Goal: Information Seeking & Learning: Find specific fact

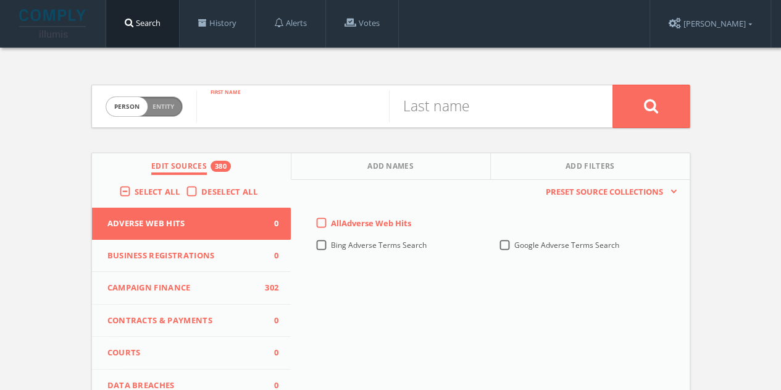
click at [283, 102] on input "text" at bounding box center [292, 106] width 193 height 32
type input "[PERSON_NAME]"
type input "Yanklowitz"
click at [612, 85] on button at bounding box center [650, 106] width 77 height 43
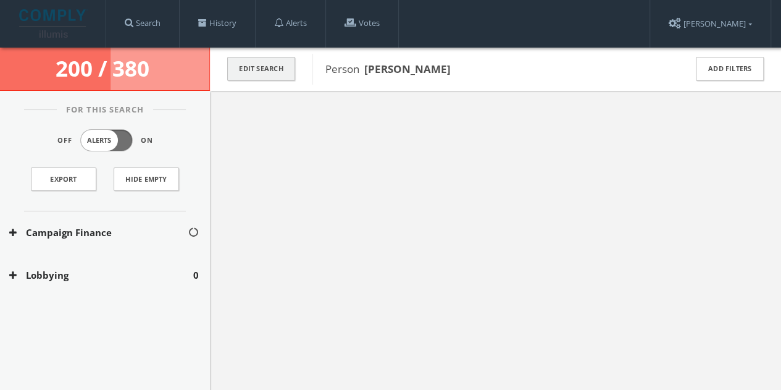
click at [259, 79] on button "Edit Search" at bounding box center [261, 69] width 68 height 24
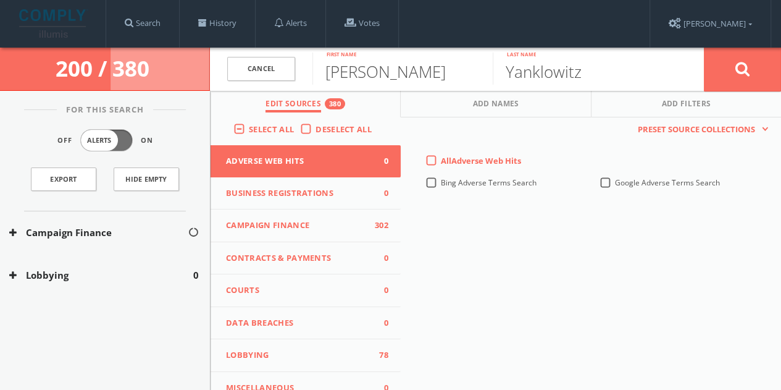
click at [318, 126] on span "Deselect All" at bounding box center [343, 128] width 56 height 11
click at [0, 0] on input "Deselect All" at bounding box center [0, 0] width 0 height 0
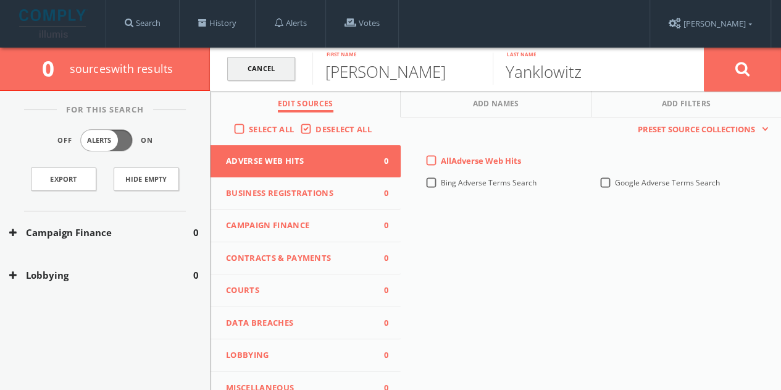
click at [270, 69] on link "Cancel" at bounding box center [261, 69] width 68 height 24
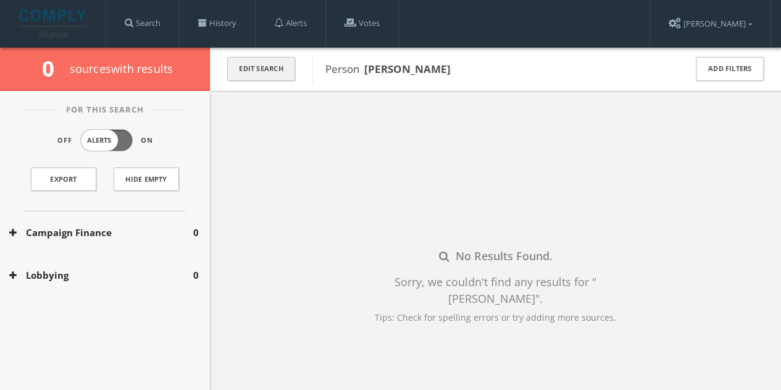
click at [283, 75] on button "Edit Search" at bounding box center [261, 69] width 68 height 24
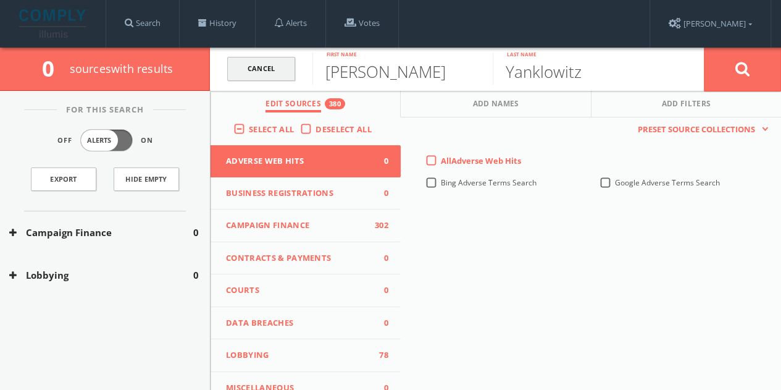
click at [283, 59] on link "Cancel" at bounding box center [261, 69] width 68 height 24
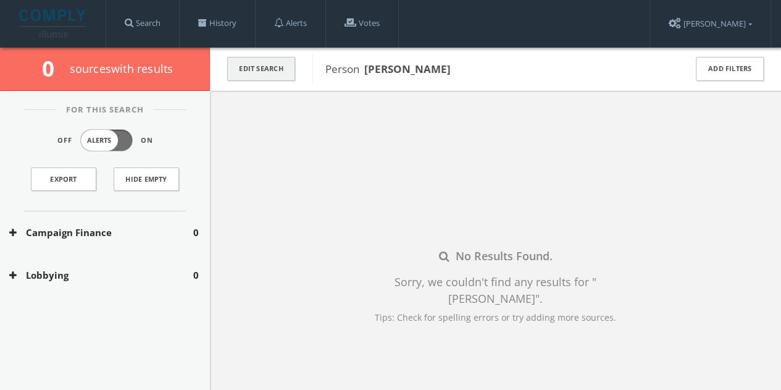
click at [269, 62] on button "Edit Search" at bounding box center [261, 69] width 68 height 24
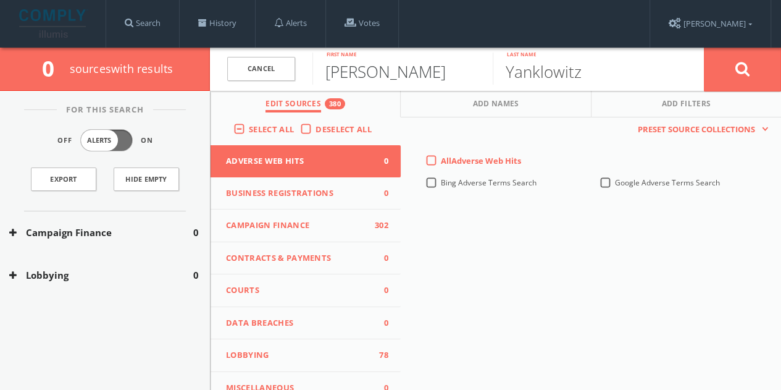
click at [361, 78] on input "[PERSON_NAME]" at bounding box center [402, 68] width 180 height 32
type input "[PERSON_NAME]"
click at [704, 47] on button at bounding box center [742, 69] width 77 height 44
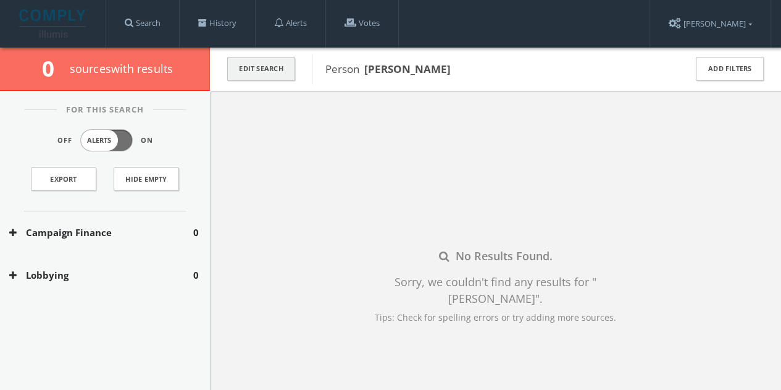
click at [285, 75] on button "Edit Search" at bounding box center [261, 69] width 68 height 24
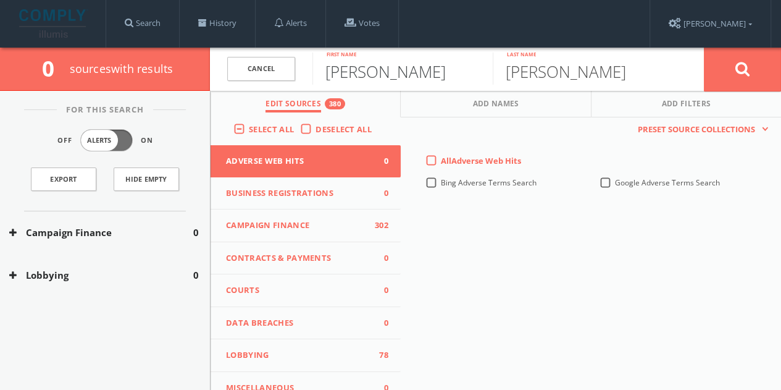
click at [357, 74] on input "[PERSON_NAME]" at bounding box center [402, 68] width 180 height 32
type input "[PERSON_NAME]"
paste input "[PERSON_NAME]"
type input "[PERSON_NAME]"
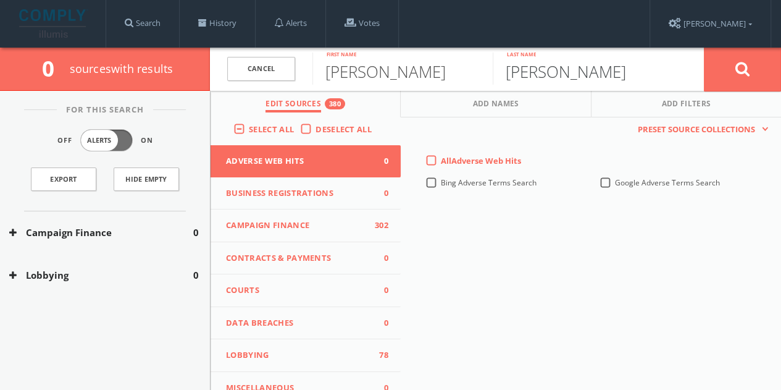
click at [704, 47] on button at bounding box center [742, 69] width 77 height 44
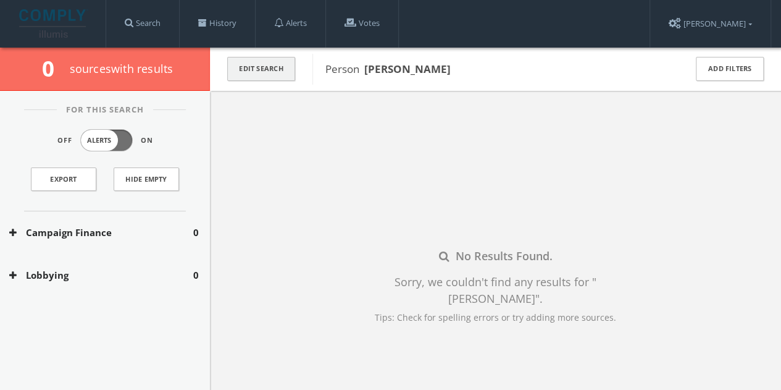
click at [272, 67] on button "Edit Search" at bounding box center [261, 69] width 68 height 24
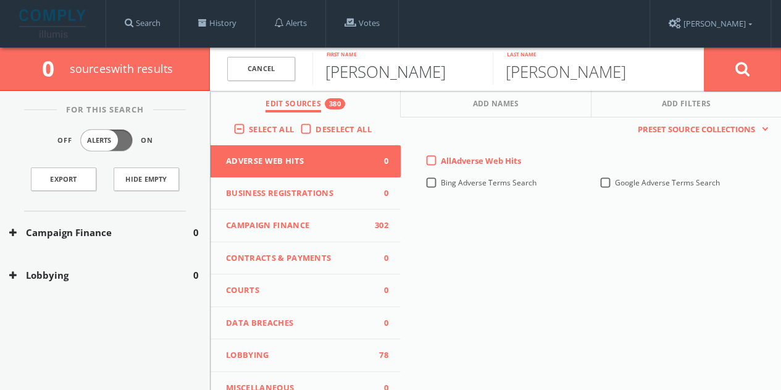
click at [351, 69] on input "[PERSON_NAME]" at bounding box center [402, 68] width 180 height 32
type input "[PERSON_NAME]"
click at [737, 60] on button at bounding box center [742, 69] width 77 height 44
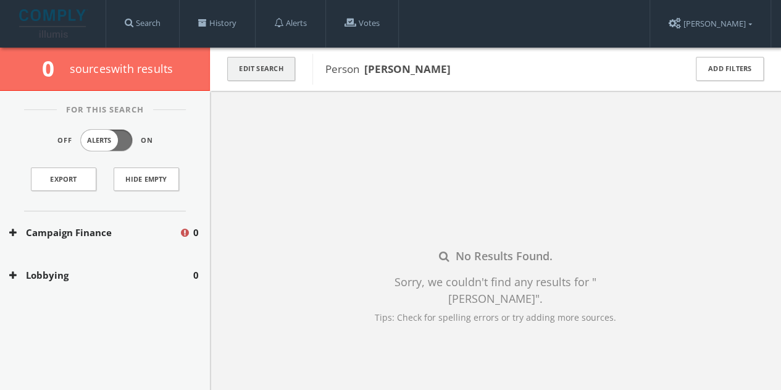
click at [264, 69] on button "Edit Search" at bounding box center [261, 69] width 68 height 24
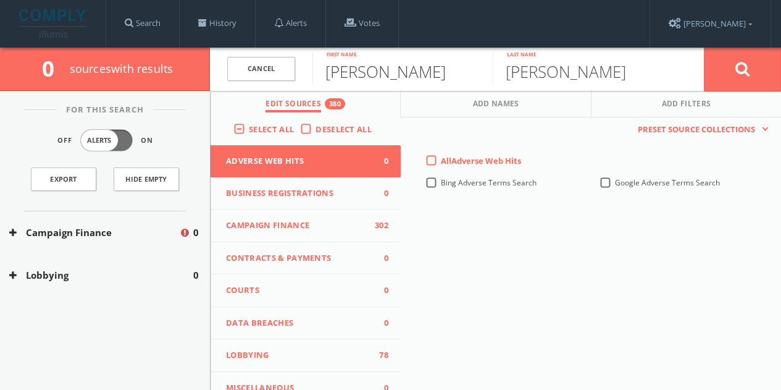
click at [344, 78] on input "[PERSON_NAME]" at bounding box center [402, 68] width 180 height 32
type input "[PERSON_NAME]"
paste input "[PERSON_NAME]"
type input "[PERSON_NAME]"
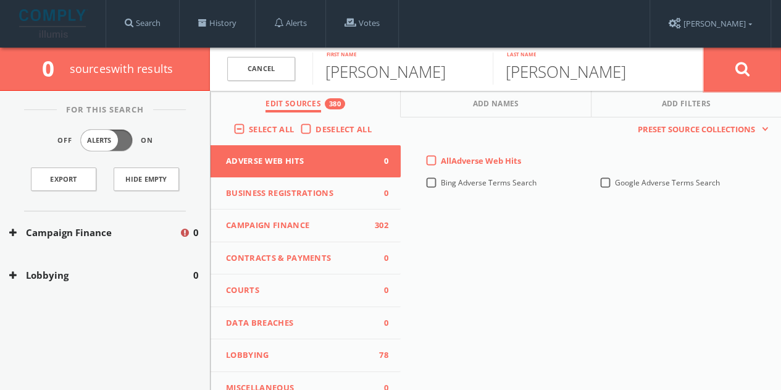
click at [733, 76] on button at bounding box center [742, 69] width 77 height 44
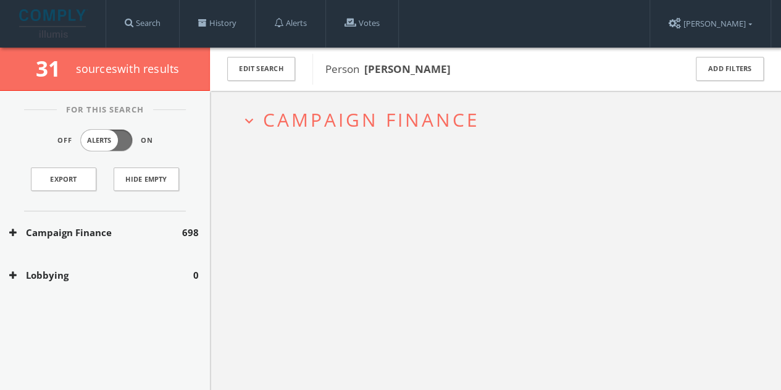
click at [178, 231] on button "Campaign Finance" at bounding box center [95, 232] width 173 height 14
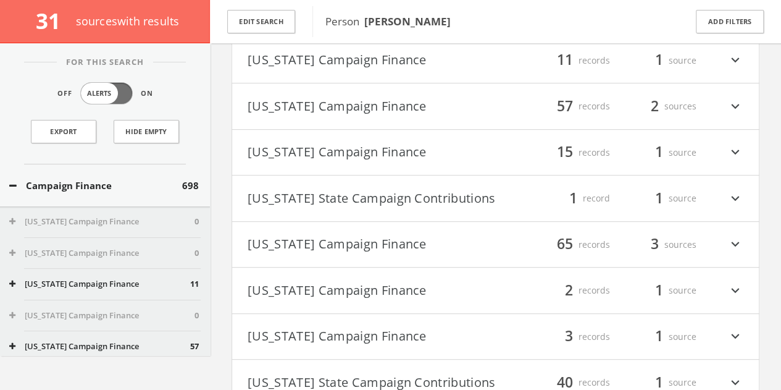
scroll to position [232, 0]
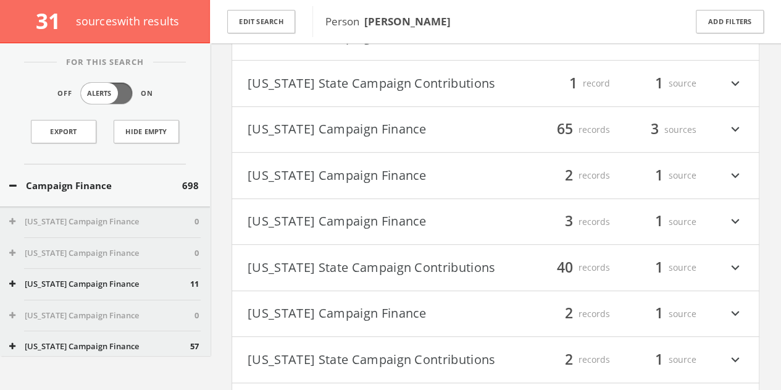
click at [470, 140] on button "[US_STATE] Campaign Finance" at bounding box center [372, 129] width 248 height 21
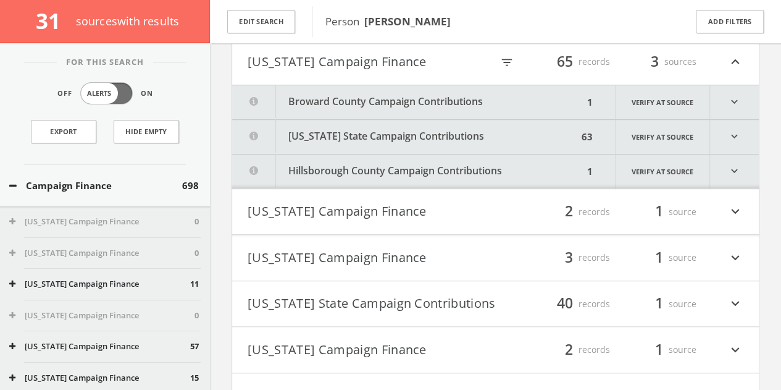
click at [458, 99] on button "Broward County Campaign Contributions" at bounding box center [407, 102] width 351 height 34
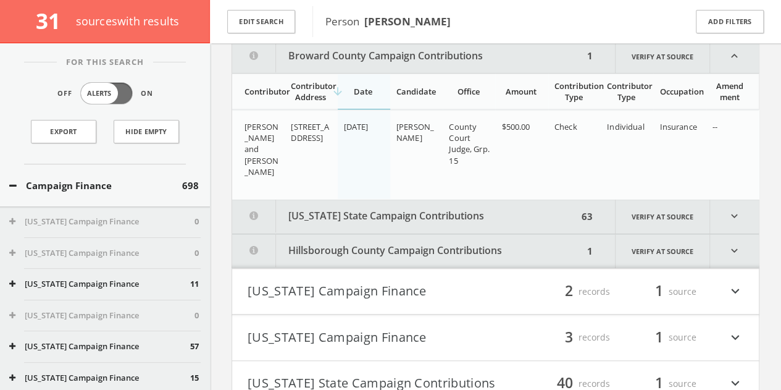
scroll to position [346, 0]
click at [375, 70] on button "Broward County Campaign Contributions" at bounding box center [407, 55] width 351 height 33
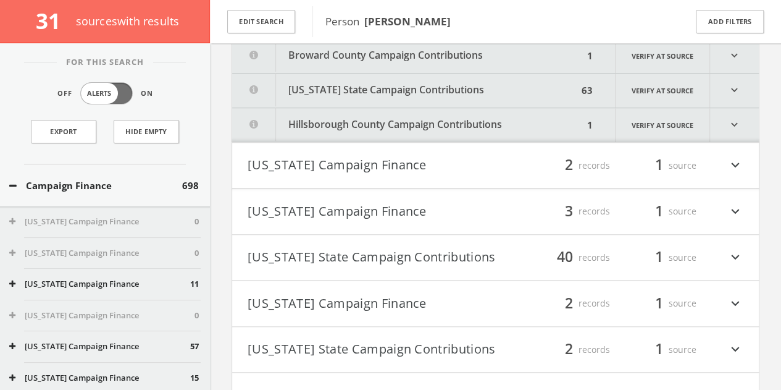
click at [411, 94] on button "[US_STATE] State Campaign Contributions" at bounding box center [405, 90] width 346 height 34
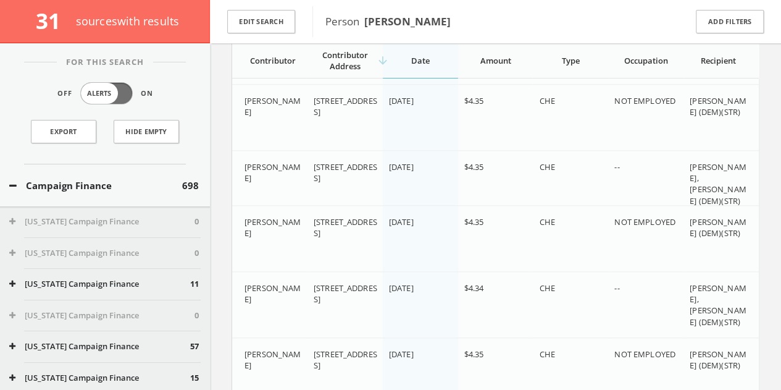
scroll to position [504, 0]
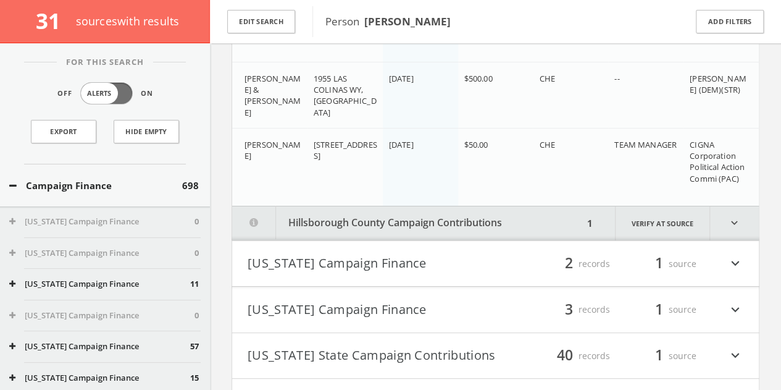
click at [465, 223] on button "Hillsborough County Campaign Contributions" at bounding box center [407, 223] width 351 height 34
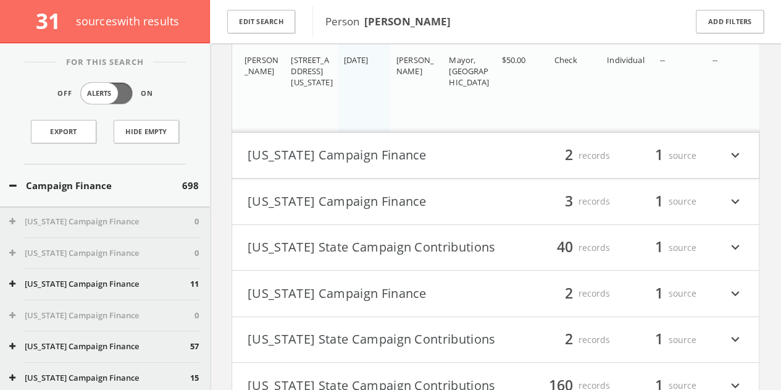
scroll to position [4560, 0]
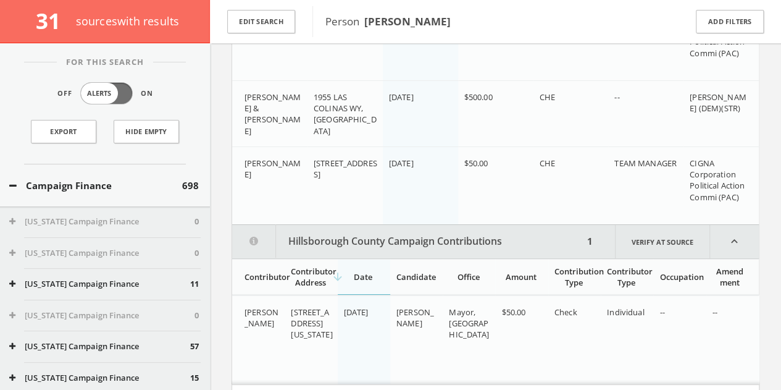
click at [380, 243] on button "Hillsborough County Campaign Contributions" at bounding box center [407, 241] width 351 height 33
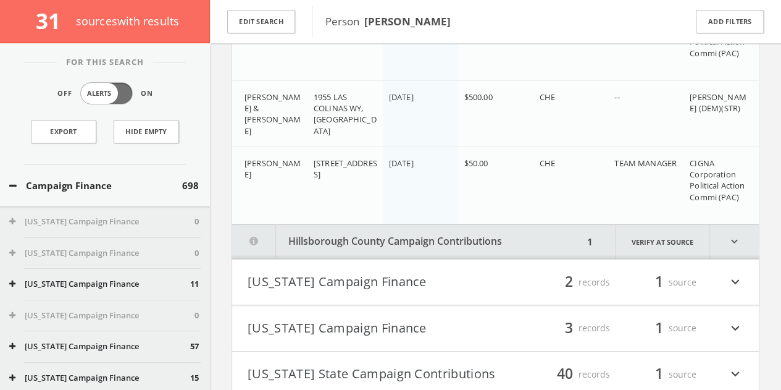
click at [379, 243] on button "Hillsborough County Campaign Contributions" at bounding box center [407, 242] width 351 height 34
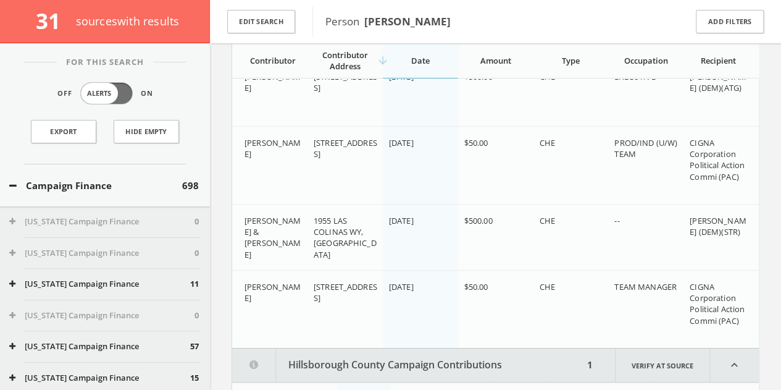
click at [146, 170] on div "Campaign Finance 698" at bounding box center [105, 185] width 210 height 43
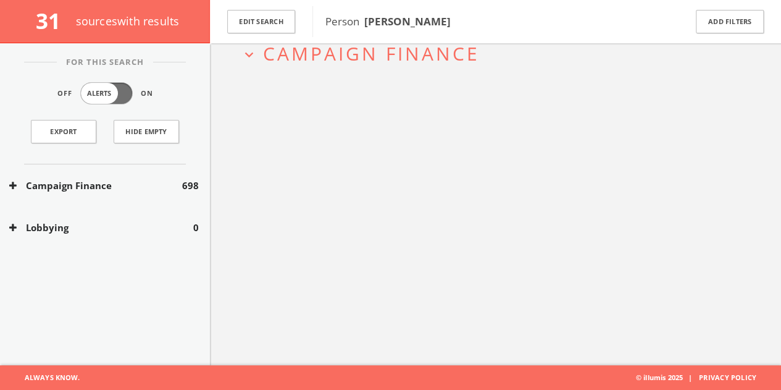
scroll to position [72, 0]
click at [772, 202] on div "expand_more Campaign Finance" at bounding box center [495, 171] width 571 height 390
click at [701, 106] on div "expand_more Campaign Finance" at bounding box center [495, 171] width 571 height 390
click at [294, 36] on div "Edit Search" at bounding box center [261, 21] width 102 height 43
click at [286, 25] on button "Edit Search" at bounding box center [261, 22] width 68 height 24
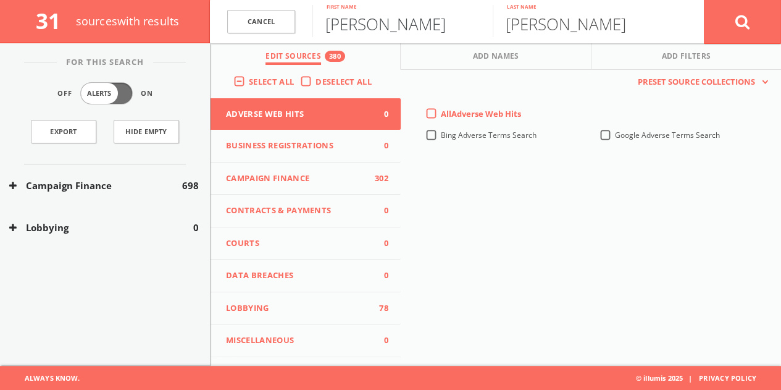
click at [365, 26] on input "[PERSON_NAME]" at bounding box center [402, 21] width 180 height 32
paste input "elle [PERSON_NAME]"
drag, startPoint x: 391, startPoint y: 22, endPoint x: 790, endPoint y: 4, distance: 398.6
click at [781, 9] on html "Search History Alerts Votes [PERSON_NAME] Edit Profile Change Password Security…" at bounding box center [390, 159] width 781 height 462
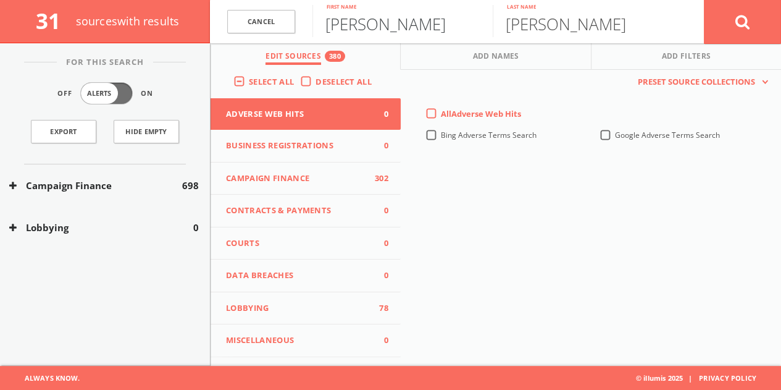
type input "[PERSON_NAME]"
type input "Young"
click at [704, 0] on button at bounding box center [742, 21] width 77 height 44
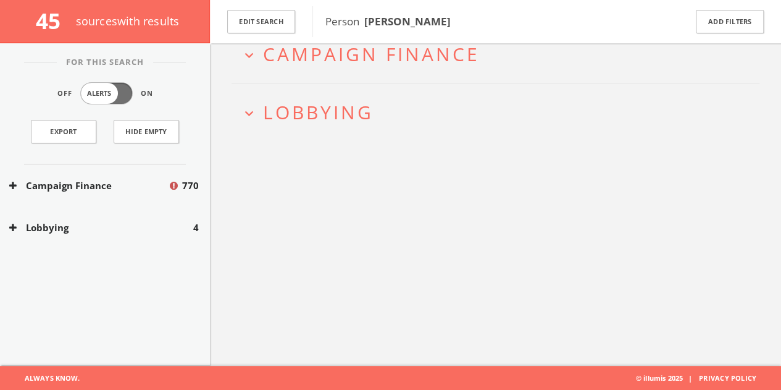
click at [89, 215] on div "Lobbying 4" at bounding box center [105, 227] width 210 height 43
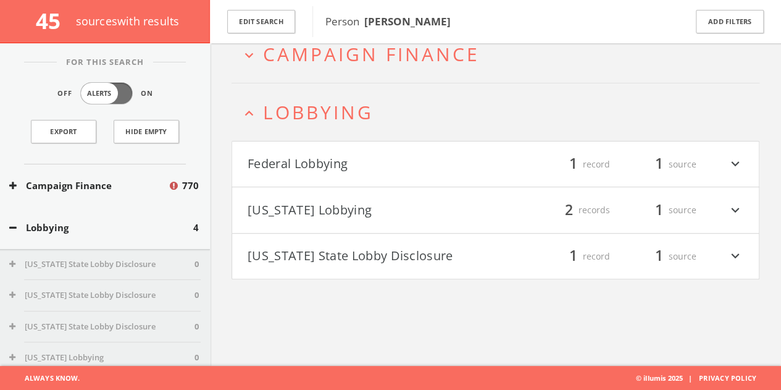
click at [532, 202] on div "filter_list 2 records 1 source expand_more" at bounding box center [620, 209] width 248 height 21
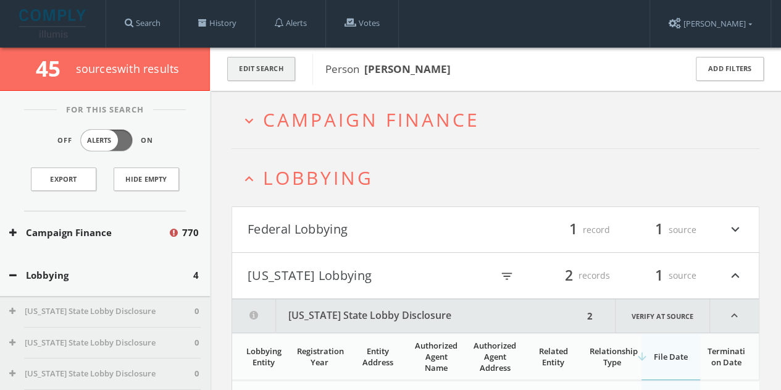
click at [288, 75] on button "Edit Search" at bounding box center [261, 69] width 68 height 24
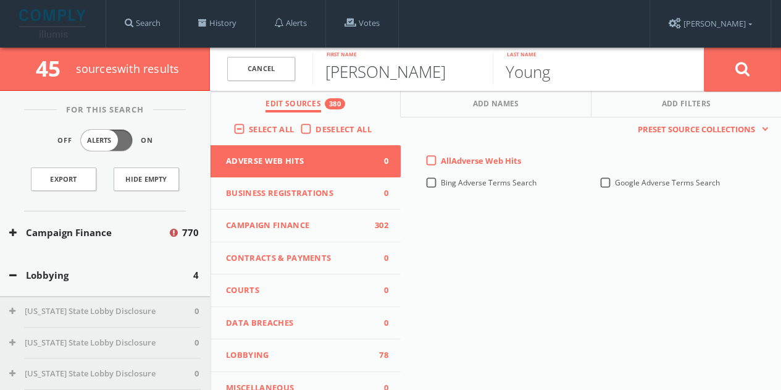
click at [389, 76] on input "[PERSON_NAME]" at bounding box center [402, 68] width 180 height 32
click at [389, 75] on input "[PERSON_NAME]" at bounding box center [402, 68] width 180 height 32
type input "[PERSON_NAME]"
paste input "[PERSON_NAME] [PERSON_NAME]"
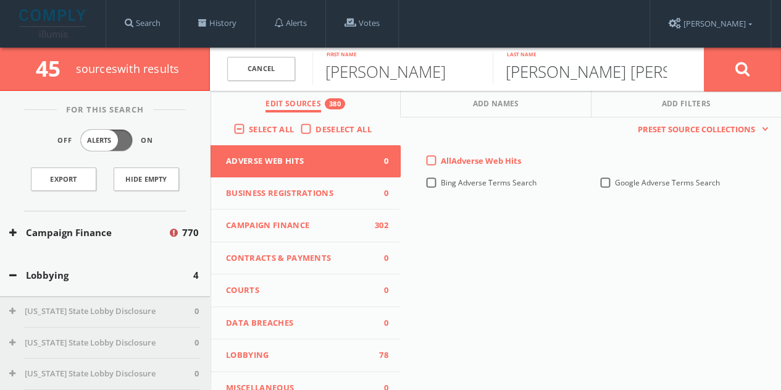
drag, startPoint x: 572, startPoint y: 71, endPoint x: 322, endPoint y: 94, distance: 250.5
click at [325, 91] on div "Cancel [PERSON_NAME] First name [PERSON_NAME] [PERSON_NAME] Last name Cancel Ed…" at bounding box center [495, 69] width 571 height 43
type input "[PERSON_NAME]"
click at [704, 47] on button at bounding box center [742, 69] width 77 height 44
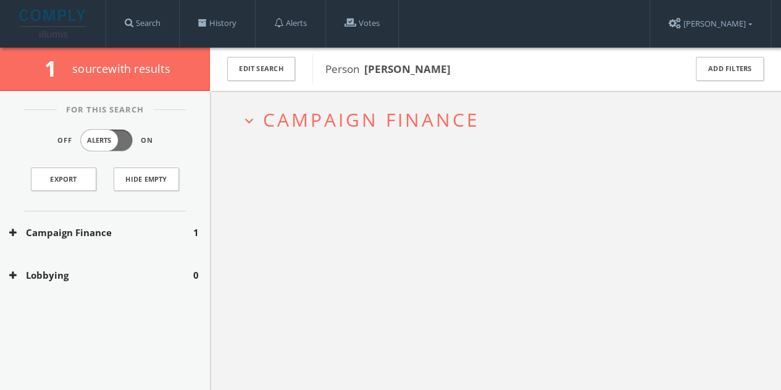
click at [165, 238] on button "Campaign Finance" at bounding box center [101, 232] width 184 height 14
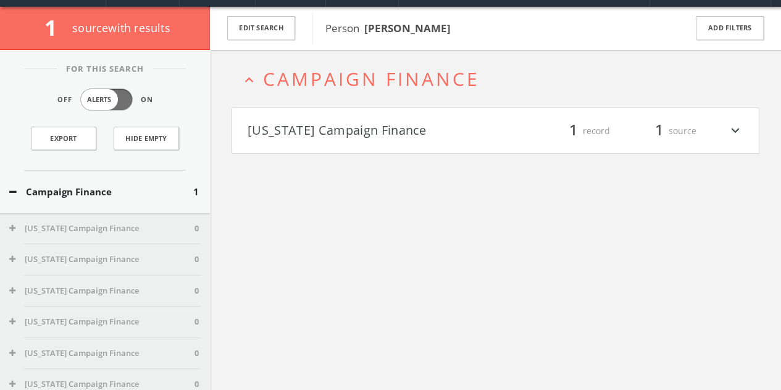
click at [483, 129] on button "[US_STATE] Campaign Finance" at bounding box center [372, 130] width 248 height 21
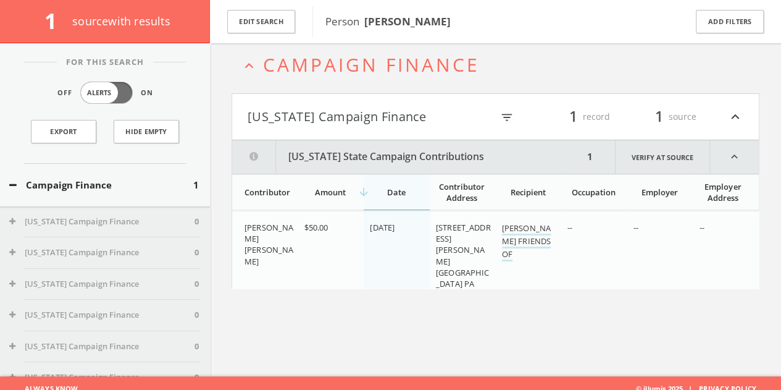
scroll to position [72, 0]
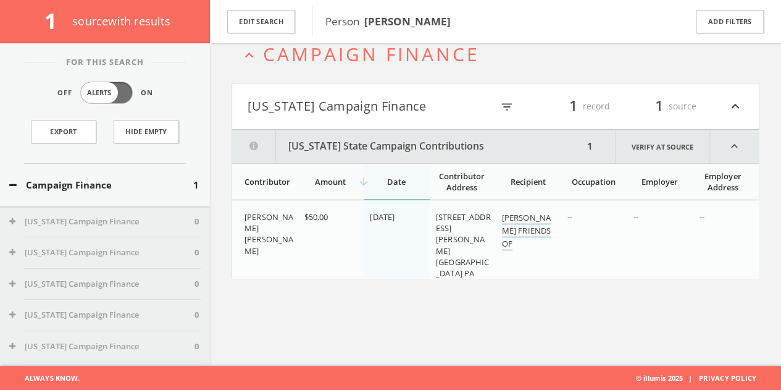
click at [400, 96] on button "[US_STATE] Campaign Finance" at bounding box center [370, 106] width 244 height 21
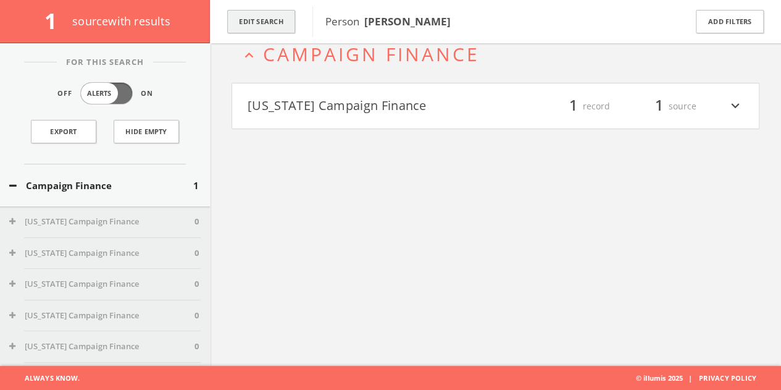
click at [252, 29] on button "Edit Search" at bounding box center [261, 22] width 68 height 24
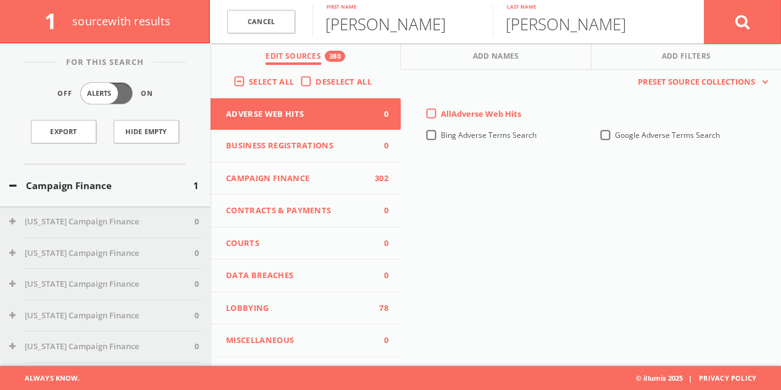
click at [338, 28] on input "[PERSON_NAME]" at bounding box center [402, 21] width 180 height 32
type input "[PERSON_NAME]"
paste input "[PERSON_NAME]"
type input "[PERSON_NAME]"
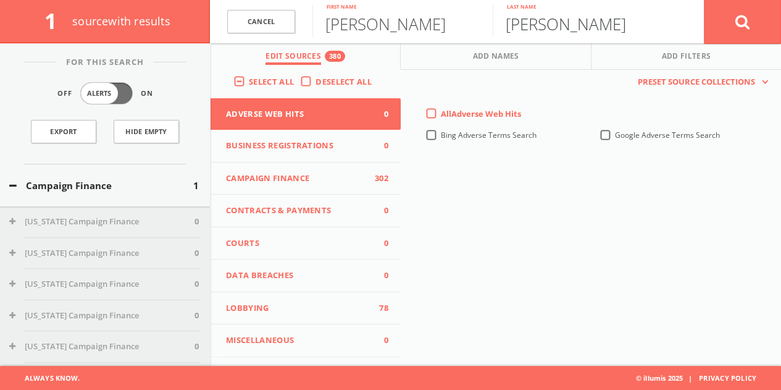
click at [704, 0] on button at bounding box center [742, 21] width 77 height 44
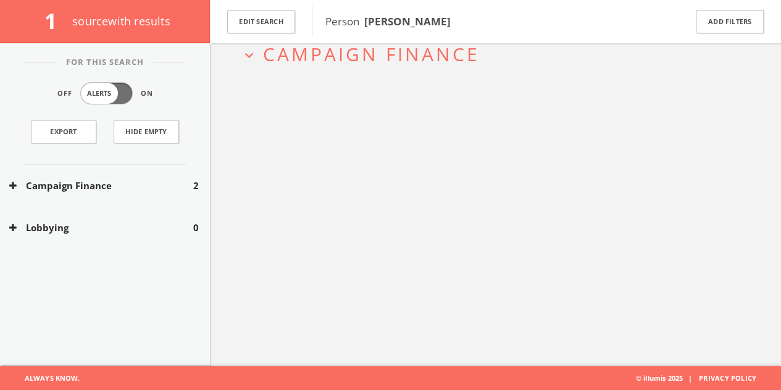
click at [149, 191] on div "Campaign Finance 2" at bounding box center [105, 185] width 210 height 43
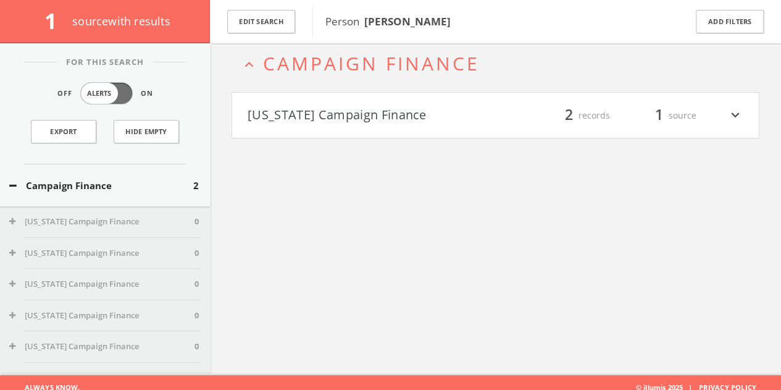
click at [374, 120] on button "[US_STATE] Campaign Finance" at bounding box center [372, 115] width 248 height 21
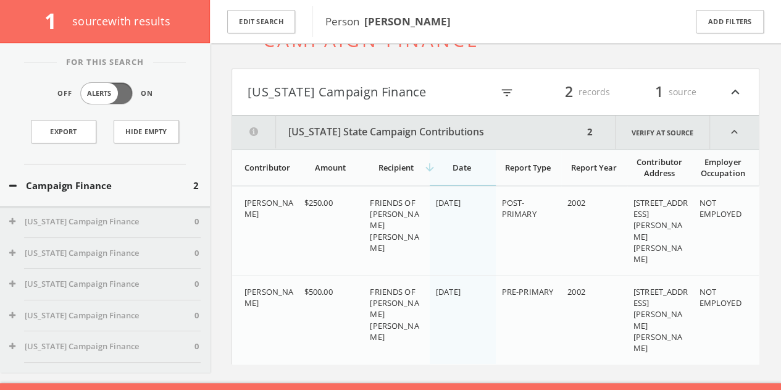
scroll to position [102, 0]
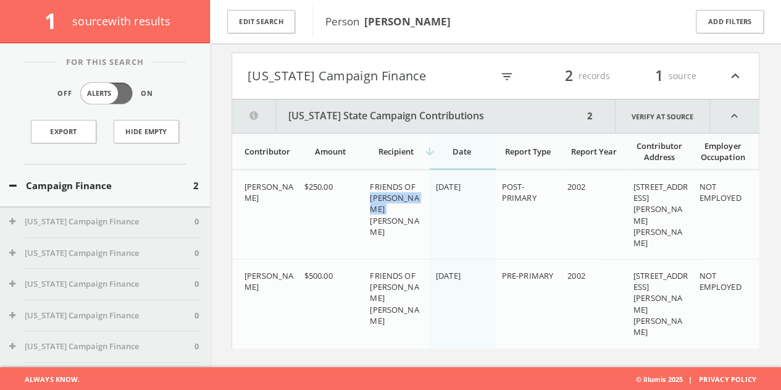
drag, startPoint x: 370, startPoint y: 198, endPoint x: 406, endPoint y: 206, distance: 37.4
click at [424, 208] on td "FRIENDS OF [PERSON_NAME] [PERSON_NAME]" at bounding box center [397, 214] width 66 height 89
click at [121, 193] on div "Campaign Finance 2" at bounding box center [105, 185] width 210 height 43
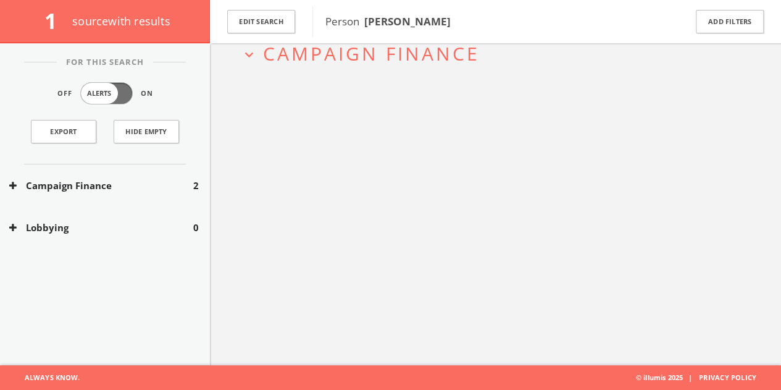
scroll to position [72, 0]
click at [264, 25] on button "Edit Search" at bounding box center [261, 22] width 68 height 24
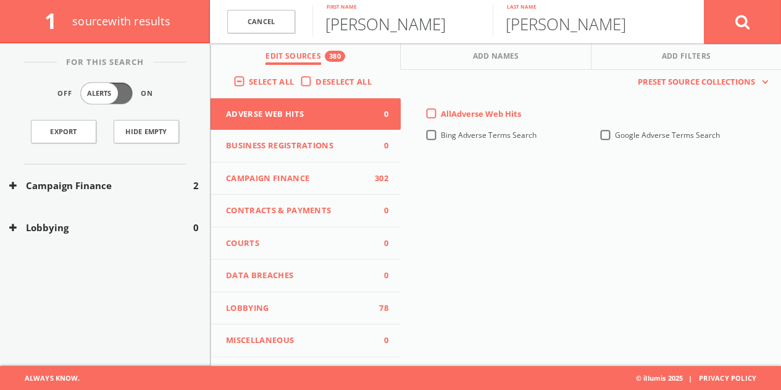
click at [367, 22] on input "[PERSON_NAME]" at bounding box center [402, 21] width 180 height 32
type input "[PERSON_NAME]"
click at [704, 0] on button at bounding box center [742, 21] width 77 height 44
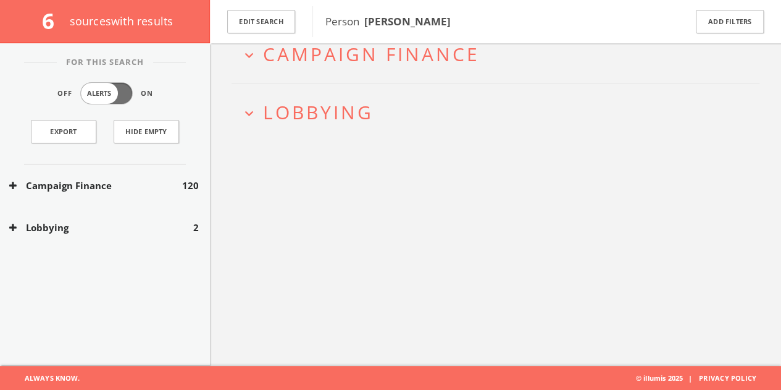
click at [152, 218] on div "Lobbying 2" at bounding box center [105, 227] width 210 height 43
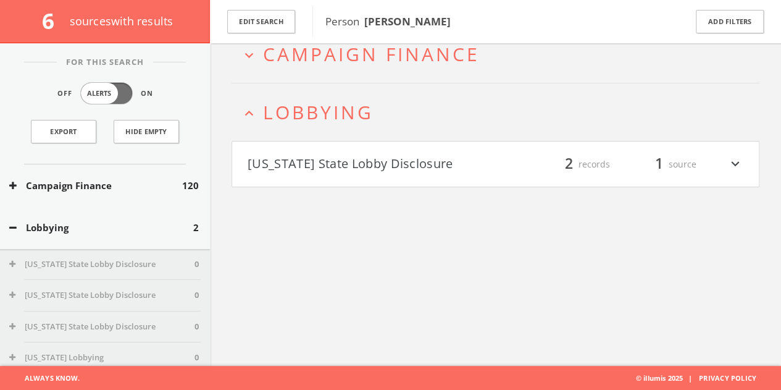
click at [377, 131] on h2 "expand_less Lobbying" at bounding box center [496, 111] width 528 height 57
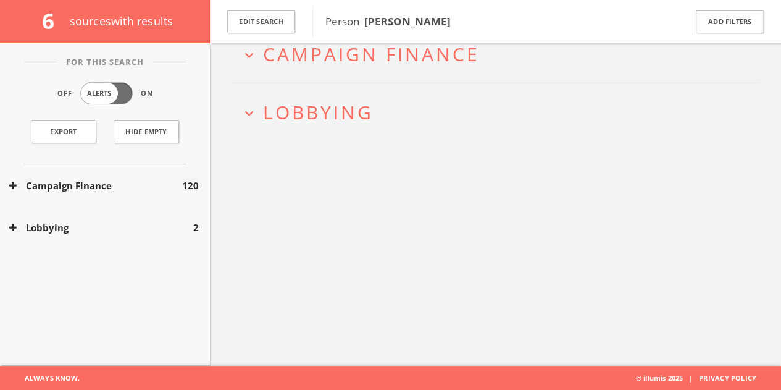
click at [367, 164] on div "expand_more Campaign Finance expand_more Lobbying" at bounding box center [495, 171] width 571 height 390
click at [356, 115] on span "Lobbying" at bounding box center [318, 111] width 111 height 25
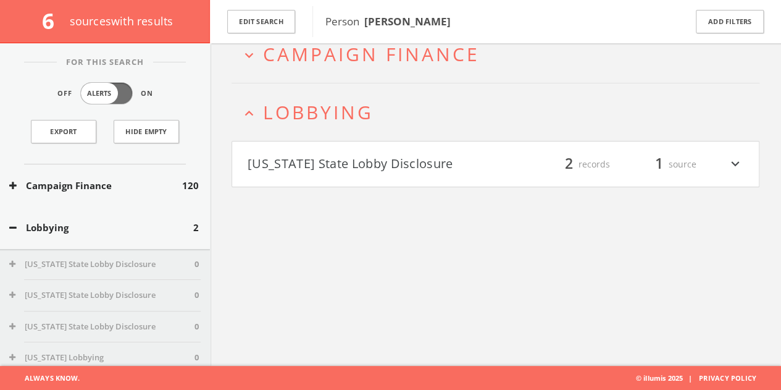
click at [358, 141] on h4 "[US_STATE] State Lobby Disclosure filter_list 2 records 1 source expand_more" at bounding box center [495, 164] width 527 height 46
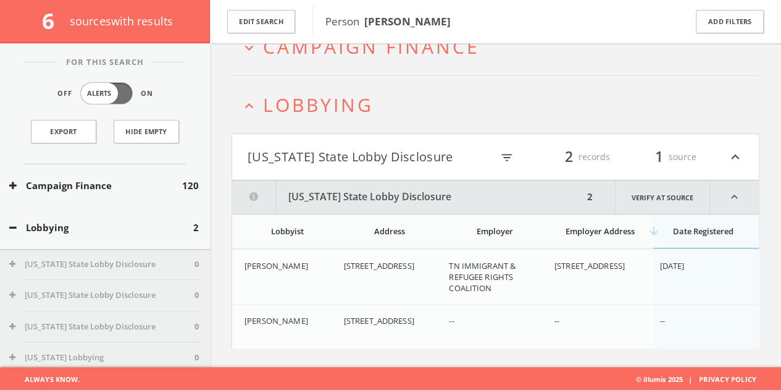
click at [355, 151] on button "[US_STATE] State Lobby Disclosure" at bounding box center [370, 156] width 244 height 21
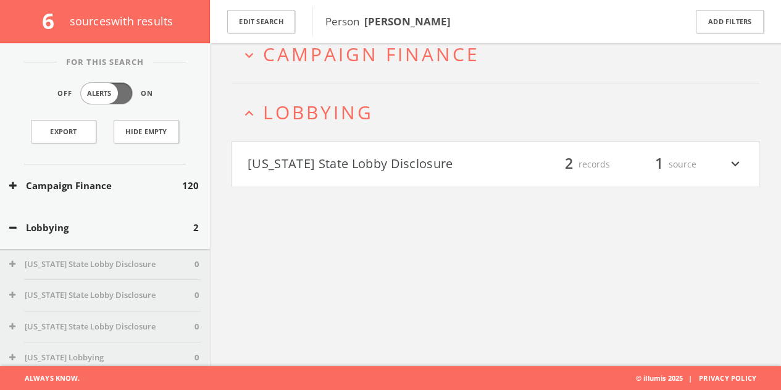
click at [108, 235] on div "Lobbying 2" at bounding box center [105, 227] width 210 height 43
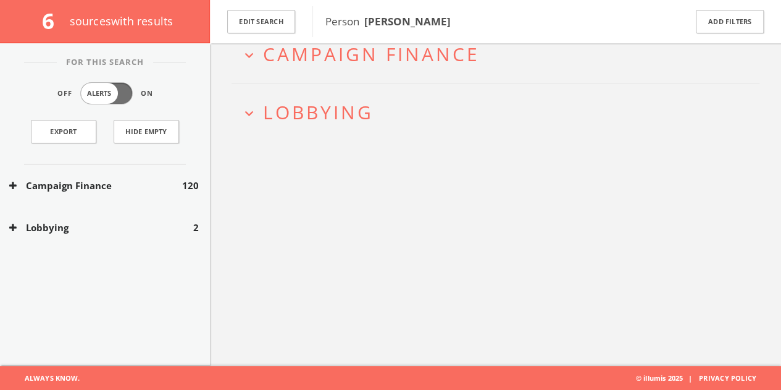
click at [104, 188] on button "Campaign Finance" at bounding box center [95, 185] width 173 height 14
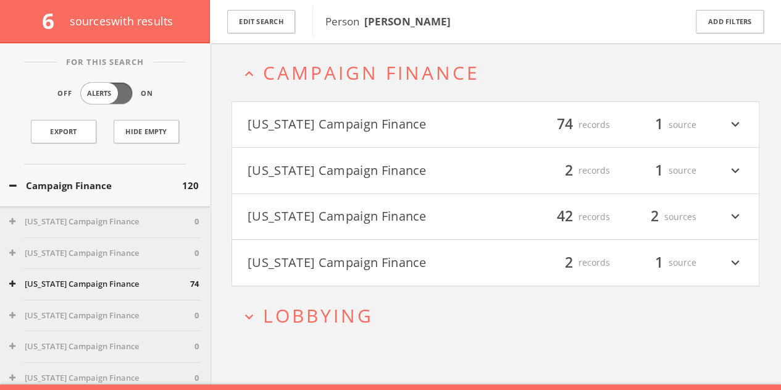
click at [328, 127] on button "[US_STATE] Campaign Finance" at bounding box center [372, 124] width 248 height 21
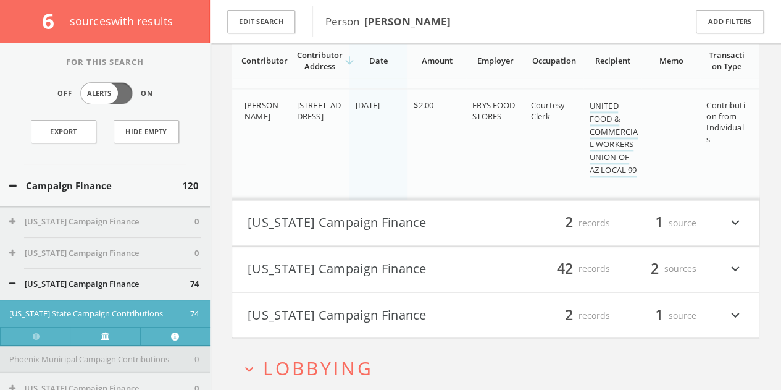
scroll to position [7957, 0]
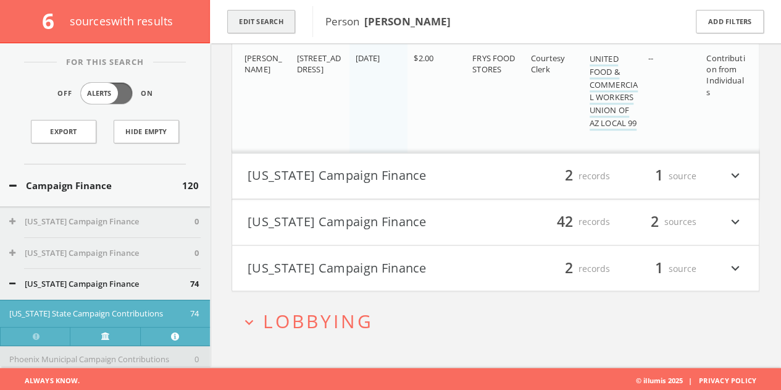
click at [282, 30] on button "Edit Search" at bounding box center [261, 22] width 68 height 24
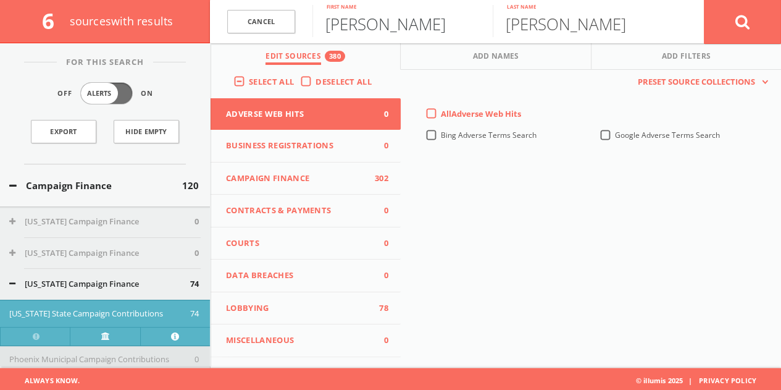
click at [401, 32] on input "[PERSON_NAME]" at bounding box center [402, 21] width 180 height 32
drag, startPoint x: 401, startPoint y: 32, endPoint x: 386, endPoint y: 1, distance: 34.5
click at [399, 28] on input "[PERSON_NAME]" at bounding box center [402, 21] width 180 height 32
type input "[PERSON_NAME]"
paste input "[PERSON_NAME]"
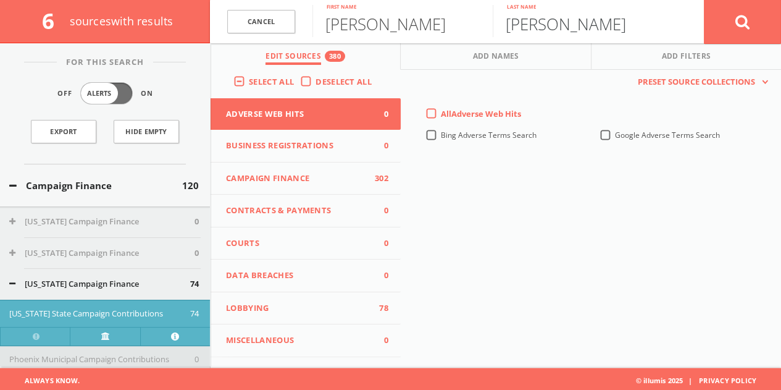
drag, startPoint x: 593, startPoint y: 28, endPoint x: 180, endPoint y: 9, distance: 413.5
click at [186, 12] on div "6 source s with results Cancel [PERSON_NAME] First name [PERSON_NAME] Last name…" at bounding box center [390, 21] width 781 height 43
type input "[PERSON_NAME]"
click at [714, 20] on button at bounding box center [742, 21] width 77 height 44
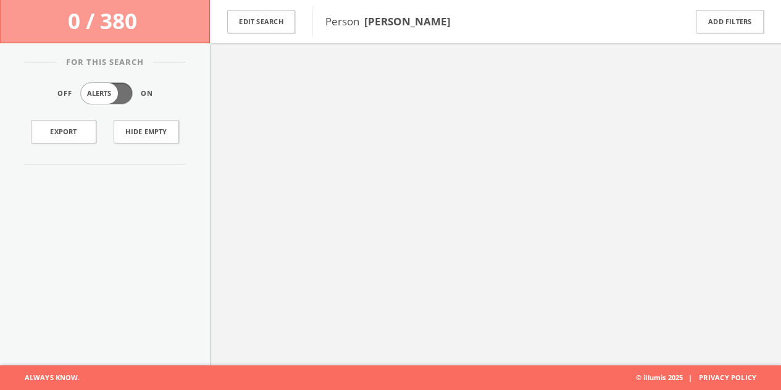
scroll to position [72, 0]
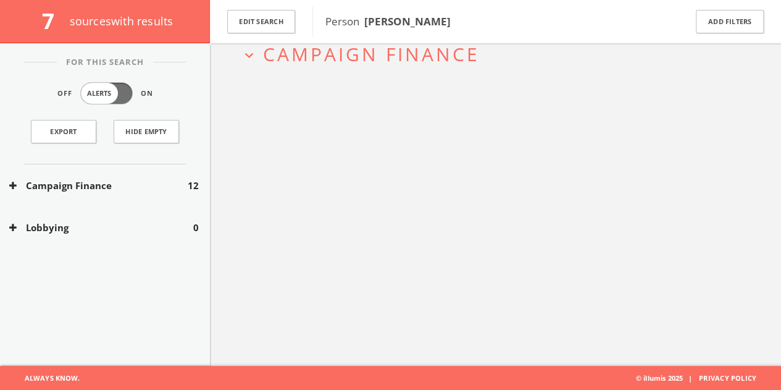
click at [157, 185] on button "Campaign Finance" at bounding box center [98, 185] width 178 height 14
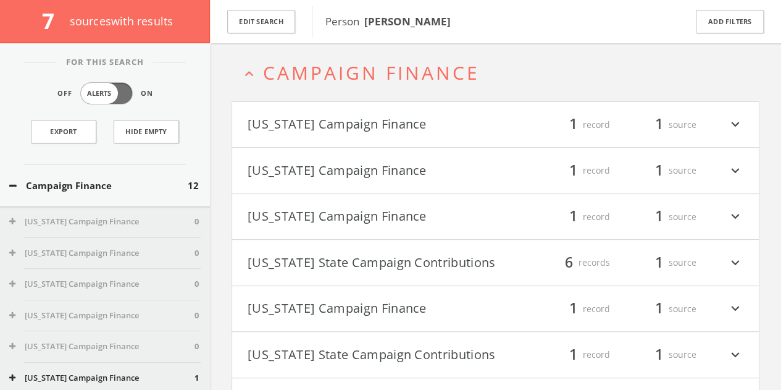
click at [452, 107] on h4 "[US_STATE] Campaign Finance filter_list 1 record 1 source expand_more" at bounding box center [495, 125] width 527 height 46
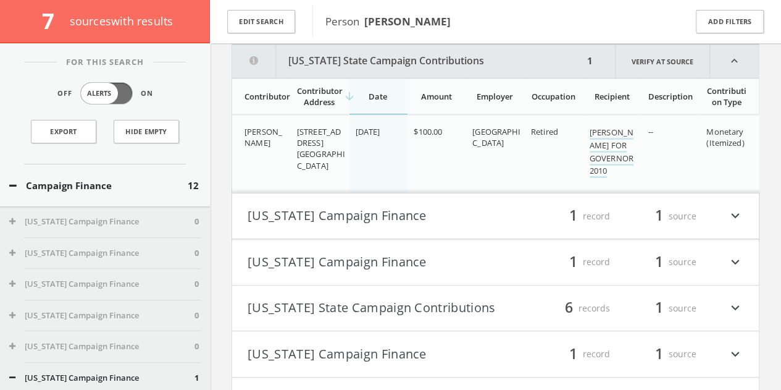
click at [407, 217] on button "[US_STATE] Campaign Finance" at bounding box center [372, 216] width 248 height 21
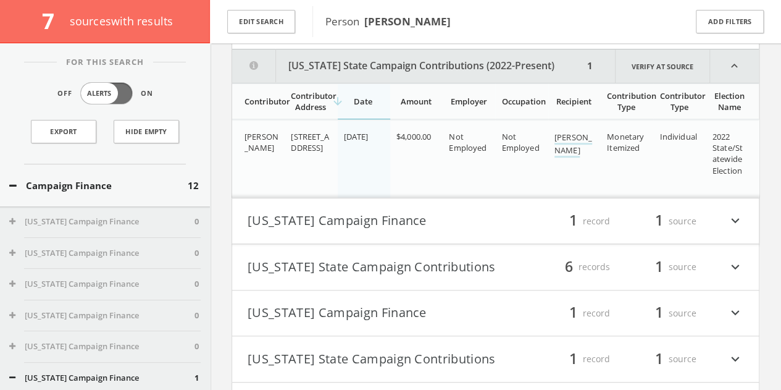
scroll to position [351, 0]
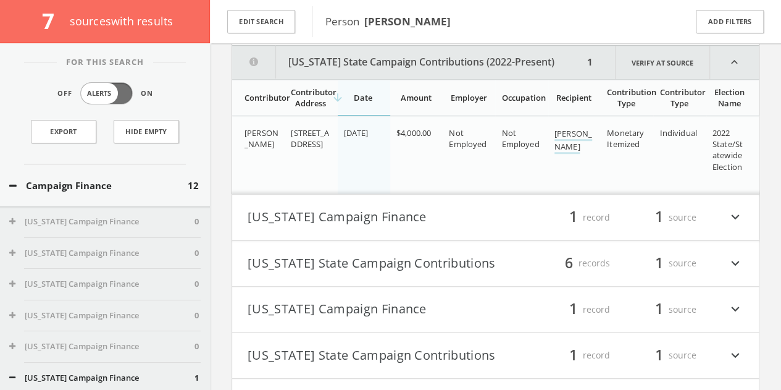
click at [384, 212] on button "[US_STATE] Campaign Finance" at bounding box center [372, 217] width 248 height 21
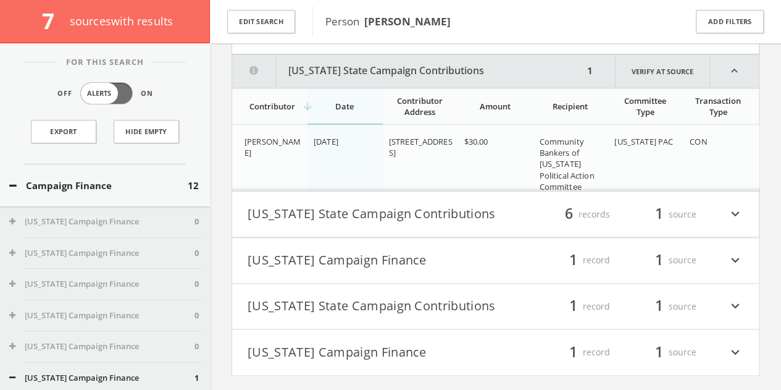
scroll to position [545, 0]
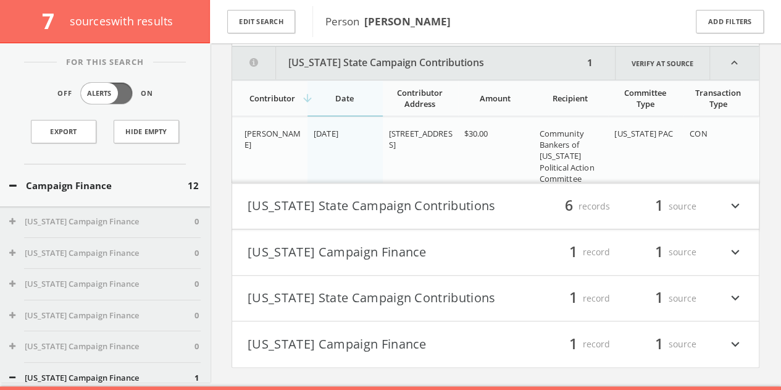
click at [347, 229] on h4 "[US_STATE] Campaign Finance filter_list 1 record 1 source expand_more" at bounding box center [495, 252] width 527 height 46
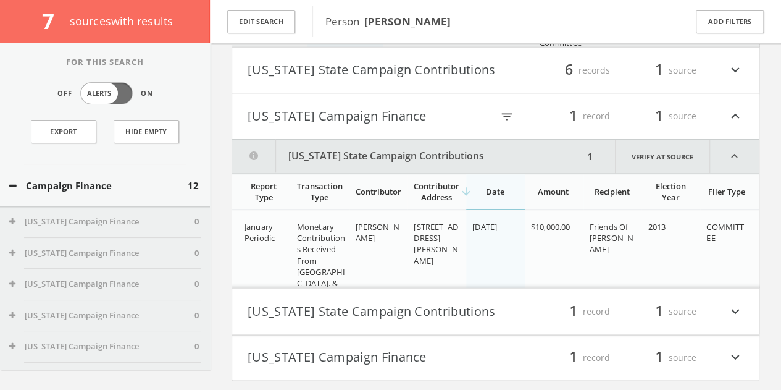
scroll to position [710, 0]
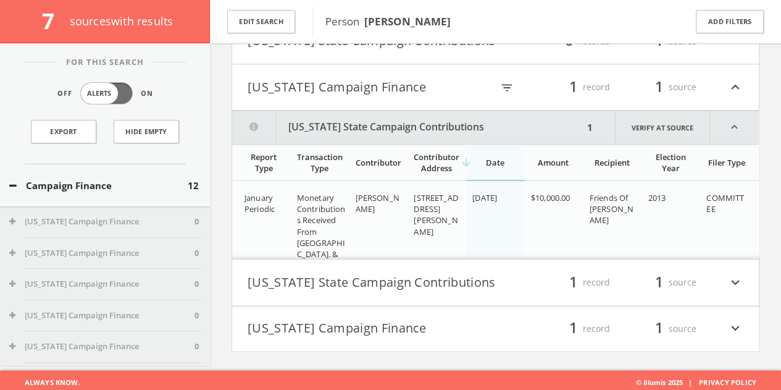
click at [363, 283] on button "[US_STATE] State Campaign Contributions" at bounding box center [372, 282] width 248 height 21
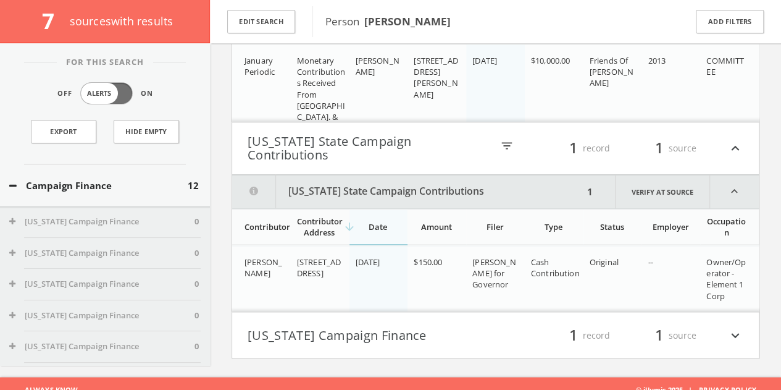
click at [393, 329] on button "[US_STATE] Campaign Finance" at bounding box center [372, 334] width 248 height 21
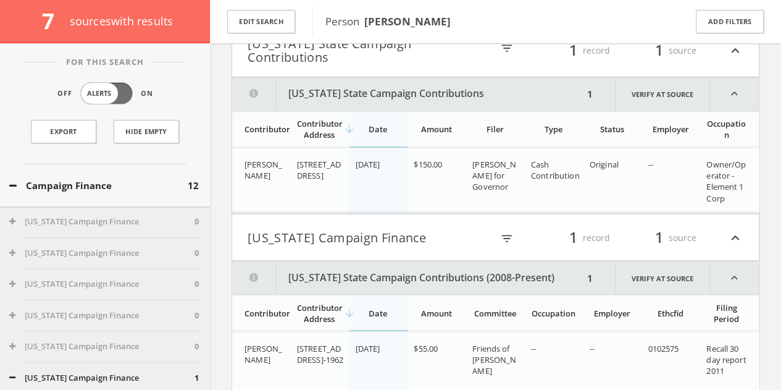
scroll to position [984, 0]
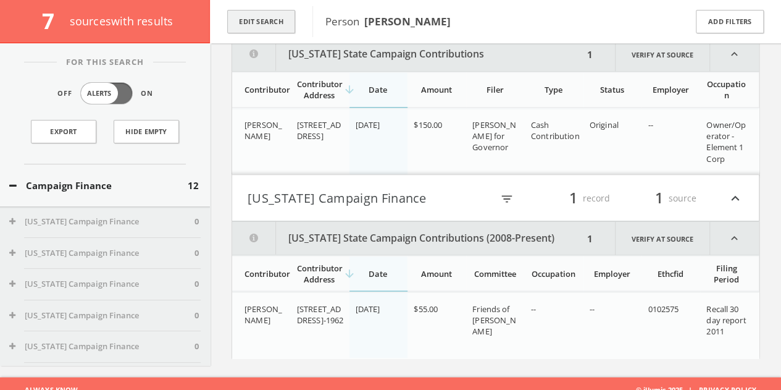
click at [274, 19] on button "Edit Search" at bounding box center [261, 22] width 68 height 24
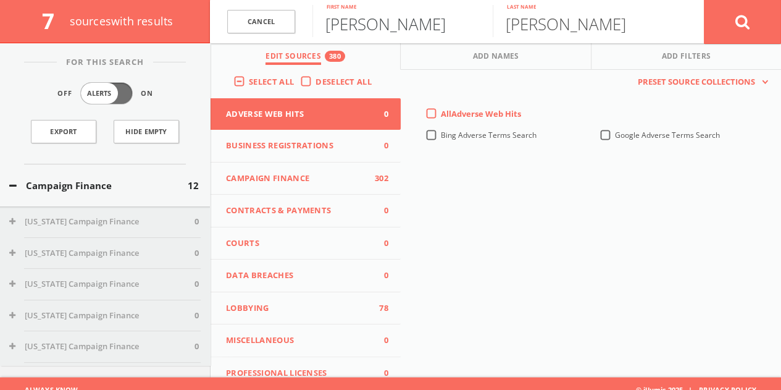
click at [370, 17] on input "[PERSON_NAME]" at bounding box center [402, 21] width 180 height 32
paste input "semarie"
type input "[PERSON_NAME]"
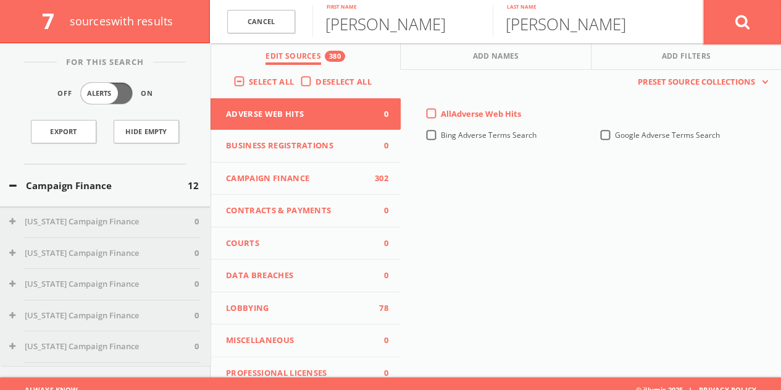
click at [739, 25] on icon at bounding box center [742, 21] width 15 height 15
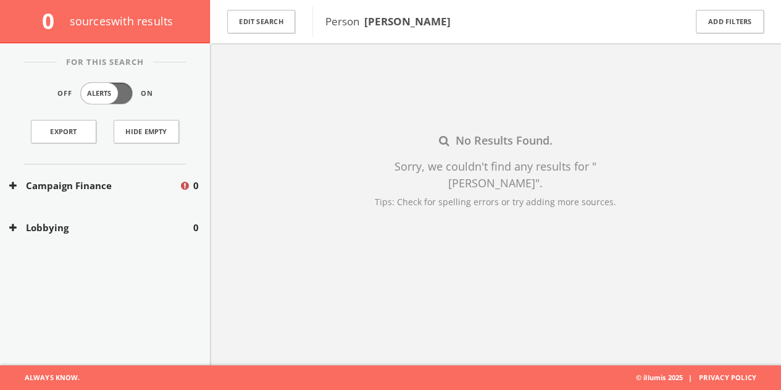
scroll to position [72, 0]
click at [264, 30] on button "Edit Search" at bounding box center [261, 22] width 68 height 24
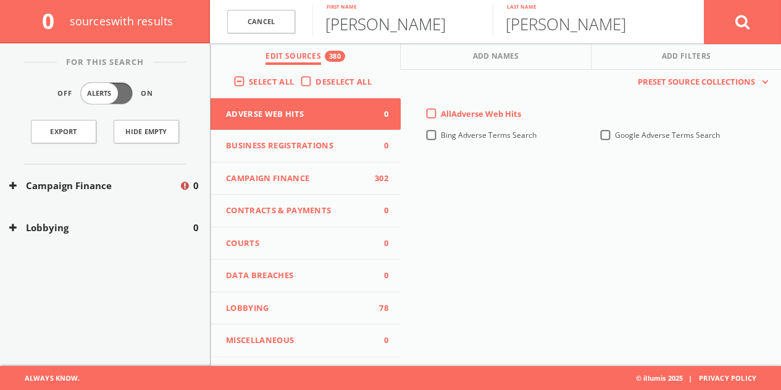
click at [361, 31] on input "[PERSON_NAME]" at bounding box center [402, 21] width 180 height 32
type input "s"
type input "[PERSON_NAME]"
paste input "[PERSON_NAME]"
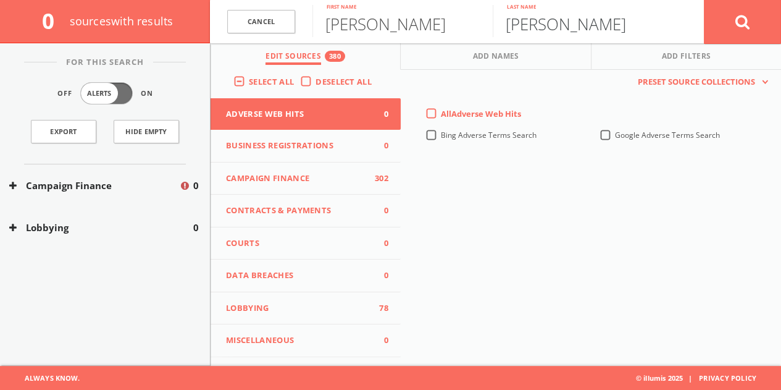
type input "[PERSON_NAME]"
click at [767, 15] on button at bounding box center [742, 21] width 77 height 44
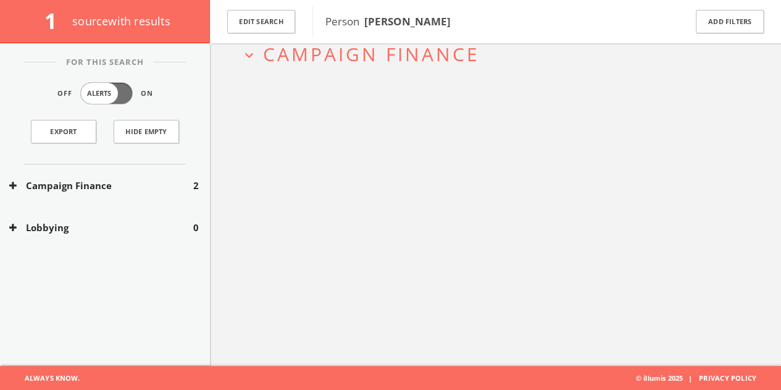
click at [132, 176] on div "Campaign Finance 2" at bounding box center [105, 185] width 210 height 43
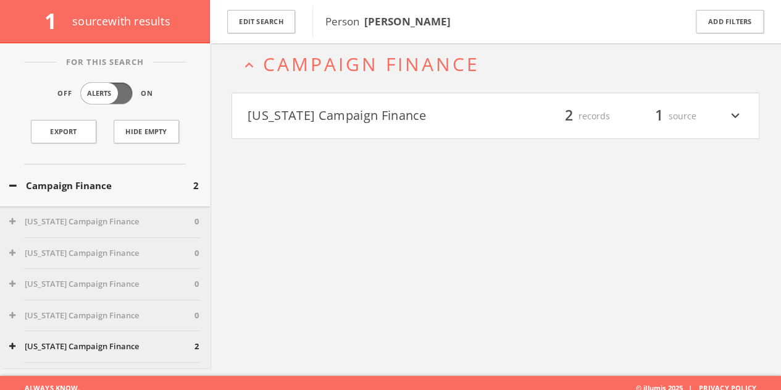
click at [322, 103] on h4 "[US_STATE] Campaign Finance filter_list 2 records 1 source expand_more" at bounding box center [495, 116] width 527 height 46
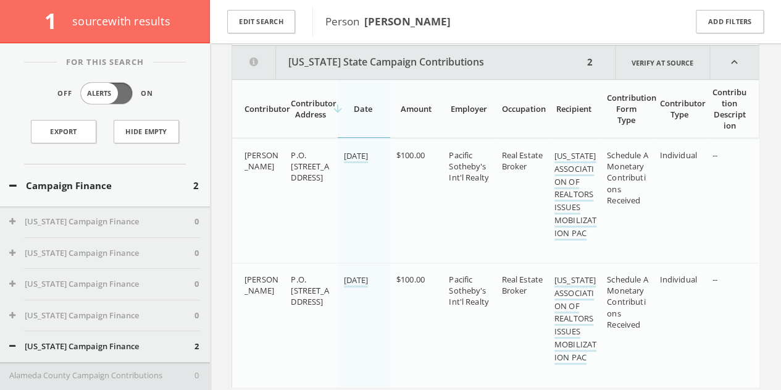
scroll to position [157, 0]
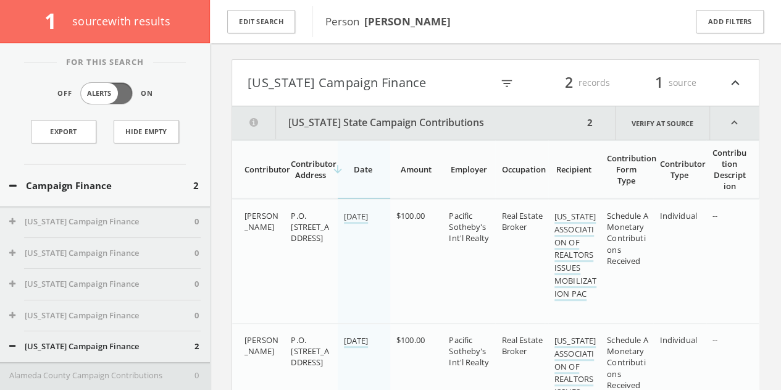
click at [339, 86] on button "[US_STATE] Campaign Finance" at bounding box center [370, 82] width 244 height 21
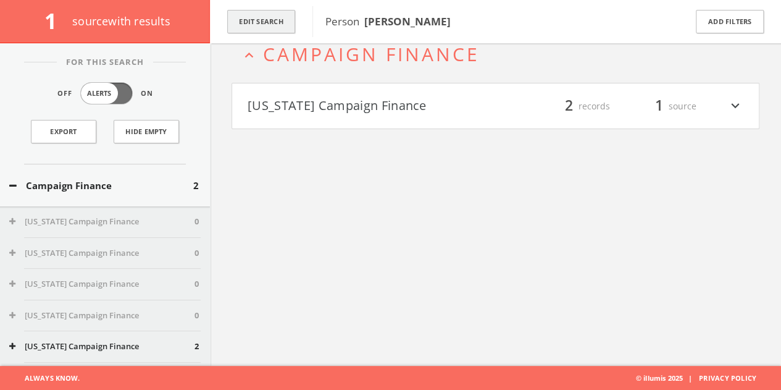
click at [262, 27] on button "Edit Search" at bounding box center [261, 22] width 68 height 24
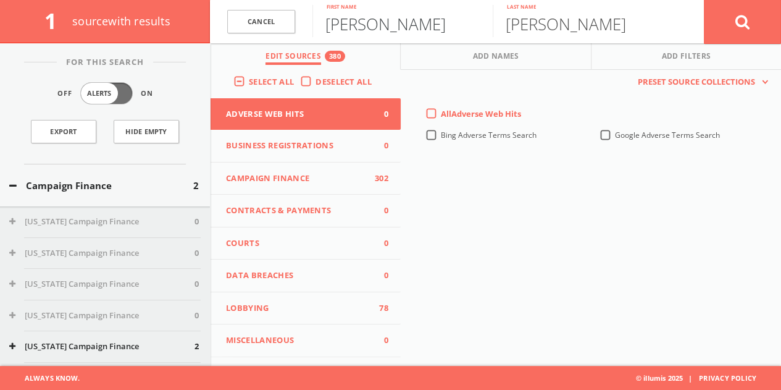
click at [341, 31] on input "[PERSON_NAME]" at bounding box center [402, 21] width 180 height 32
type input "[PERSON_NAME]"
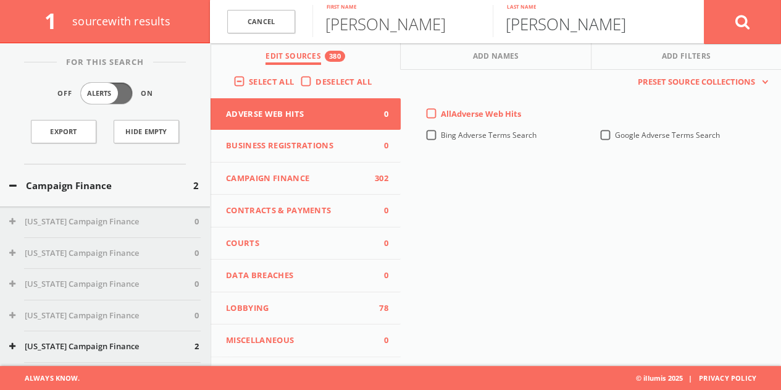
click at [704, 0] on button at bounding box center [742, 21] width 77 height 44
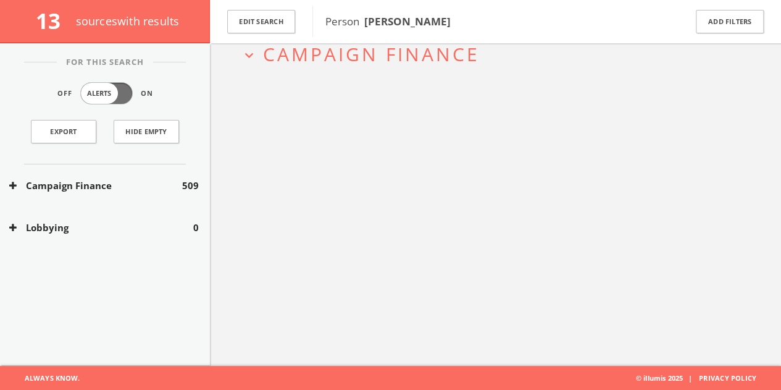
click at [151, 180] on button "Campaign Finance" at bounding box center [95, 185] width 173 height 14
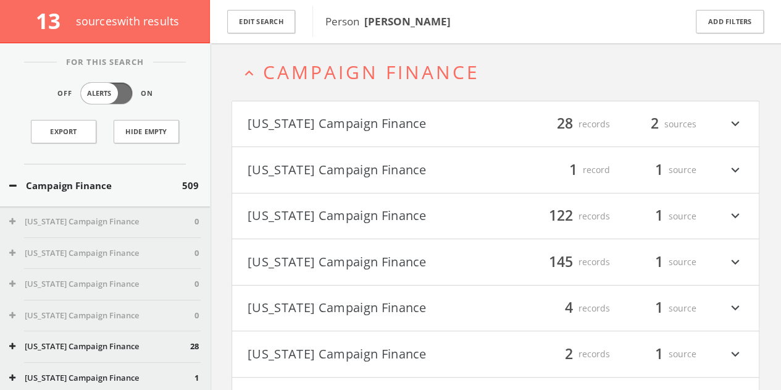
scroll to position [53, 0]
click at [456, 125] on button "[US_STATE] Campaign Finance" at bounding box center [372, 124] width 248 height 21
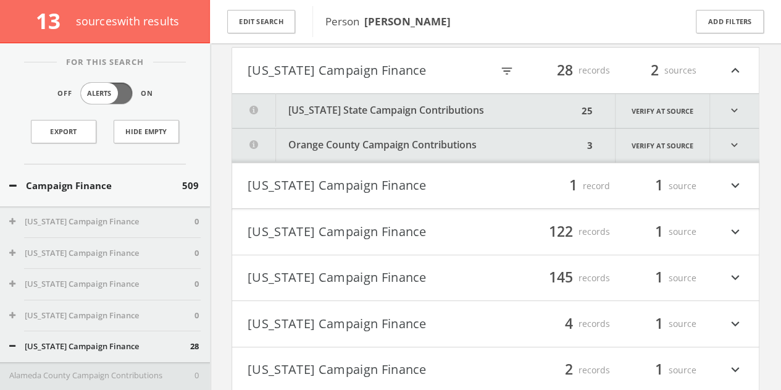
scroll to position [111, 0]
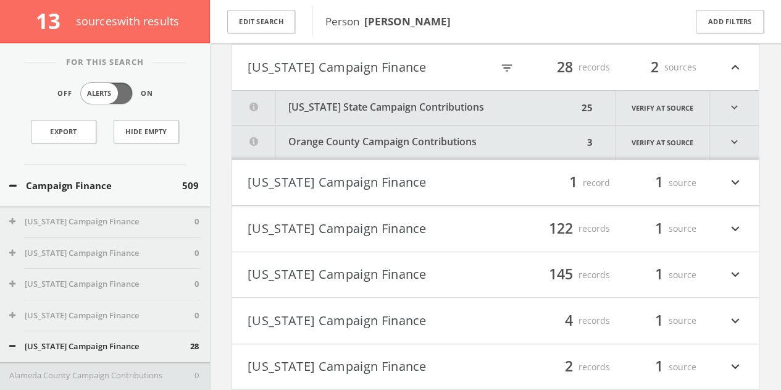
click at [474, 107] on button "[US_STATE] State Campaign Contributions" at bounding box center [405, 108] width 346 height 34
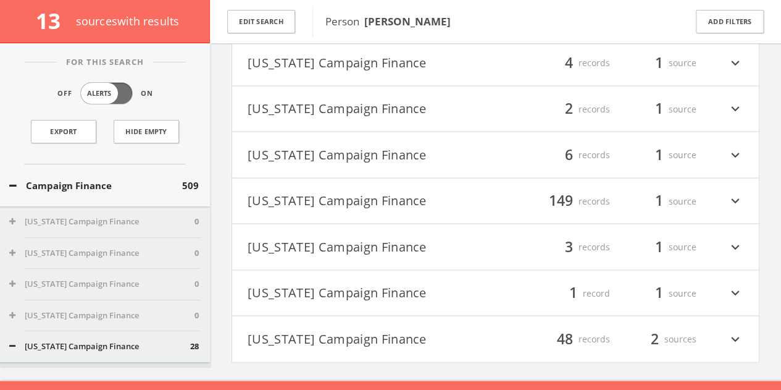
scroll to position [3463, 0]
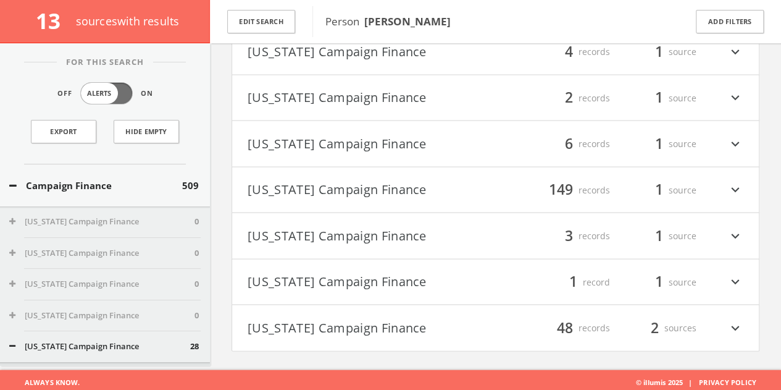
click at [551, 274] on div "1 record" at bounding box center [573, 281] width 74 height 21
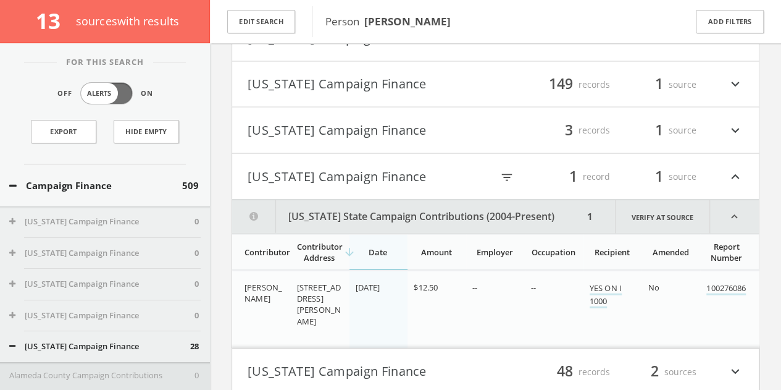
scroll to position [3612, 0]
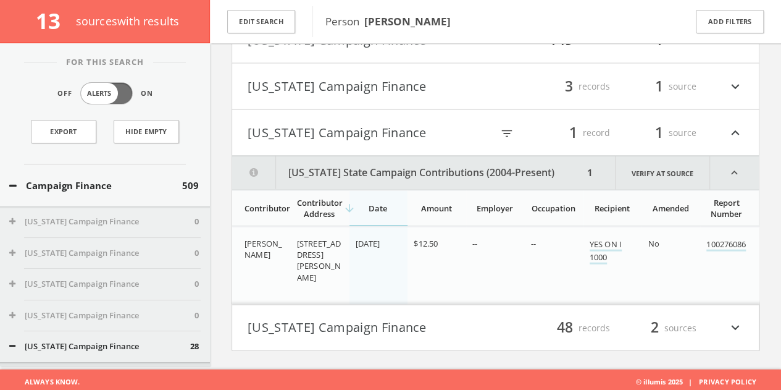
click at [395, 122] on button "[US_STATE] Campaign Finance" at bounding box center [370, 132] width 244 height 21
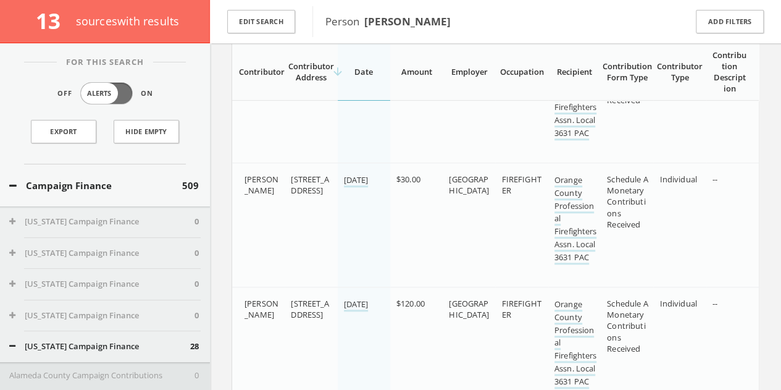
click at [130, 186] on button "Campaign Finance" at bounding box center [95, 185] width 173 height 14
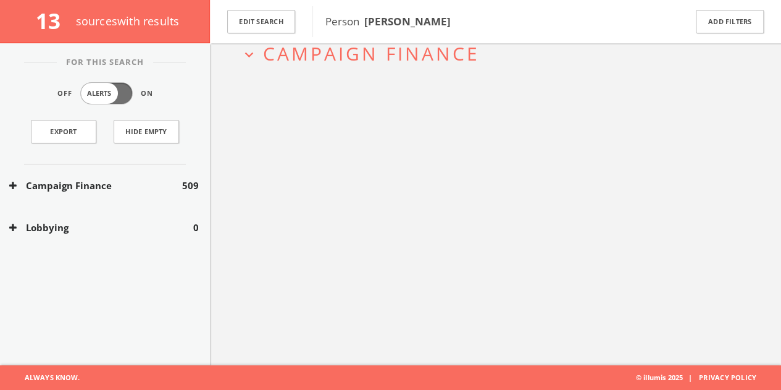
scroll to position [72, 0]
click at [243, 22] on button "Edit Search" at bounding box center [261, 22] width 68 height 24
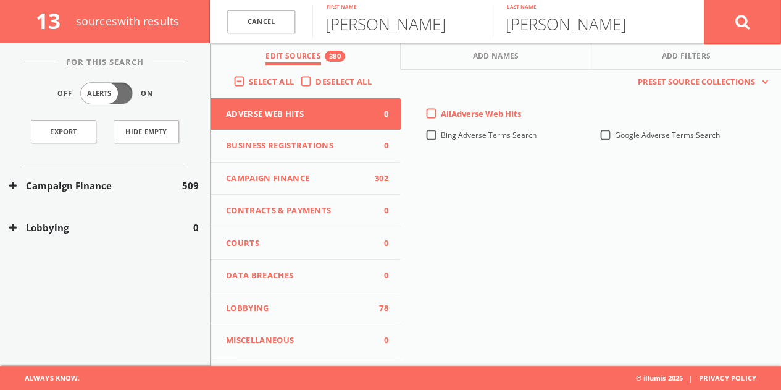
click at [380, 42] on div "[PERSON_NAME] First name" at bounding box center [402, 21] width 180 height 43
click at [380, 35] on input "[PERSON_NAME]" at bounding box center [402, 21] width 180 height 32
paste input "[PERSON_NAME]"
type input "[PERSON_NAME]"
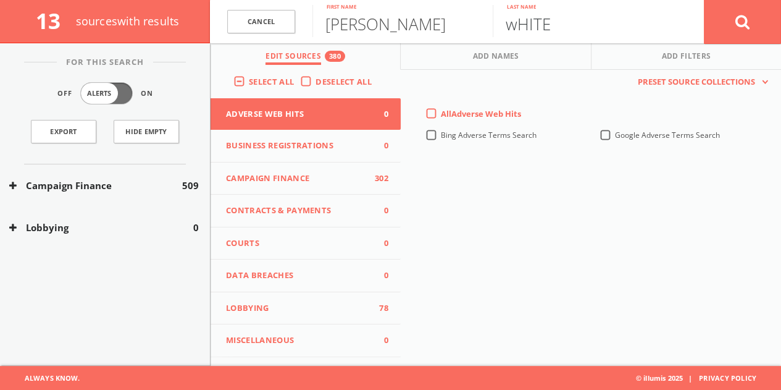
type input "wHITE"
click at [704, 0] on button at bounding box center [742, 21] width 77 height 44
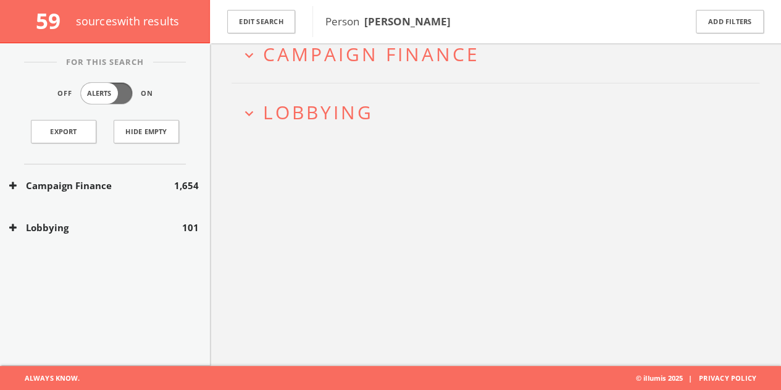
click at [148, 232] on button "Lobbying" at bounding box center [95, 227] width 173 height 14
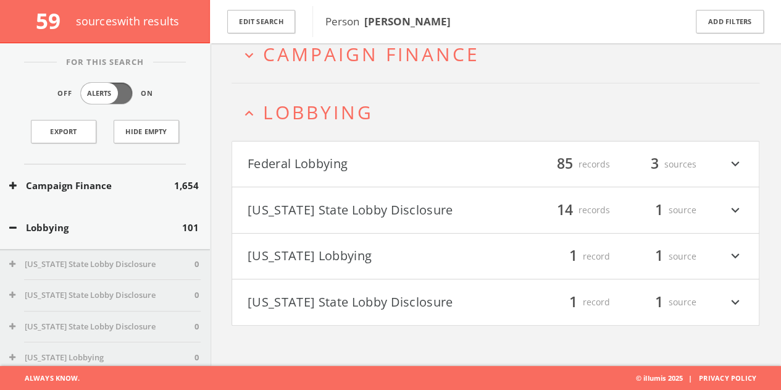
click at [131, 241] on div "Lobbying 101" at bounding box center [105, 227] width 210 height 43
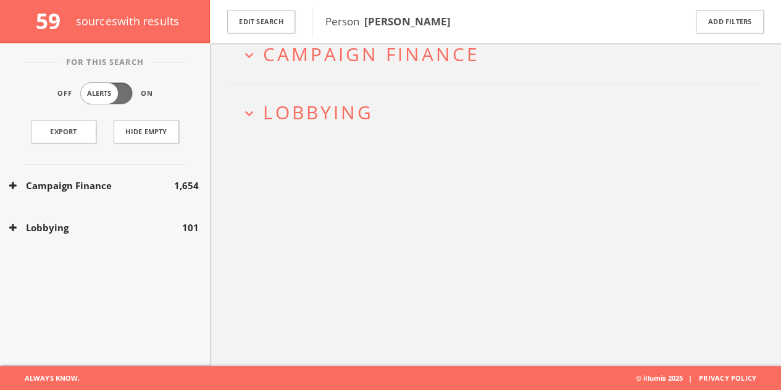
click at [131, 235] on div "Lobbying 101" at bounding box center [105, 227] width 210 height 43
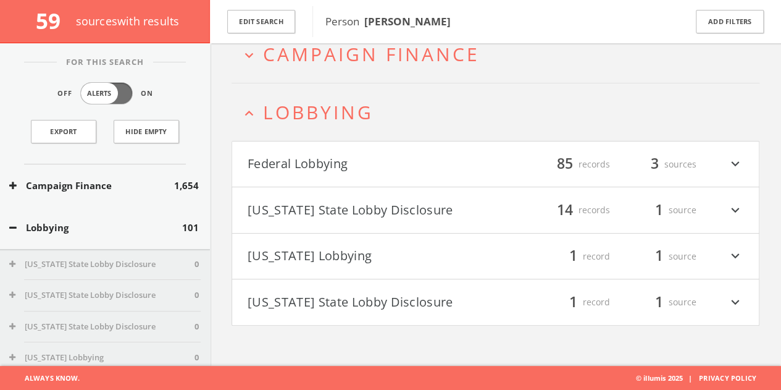
click at [129, 232] on button "Lobbying" at bounding box center [95, 227] width 173 height 14
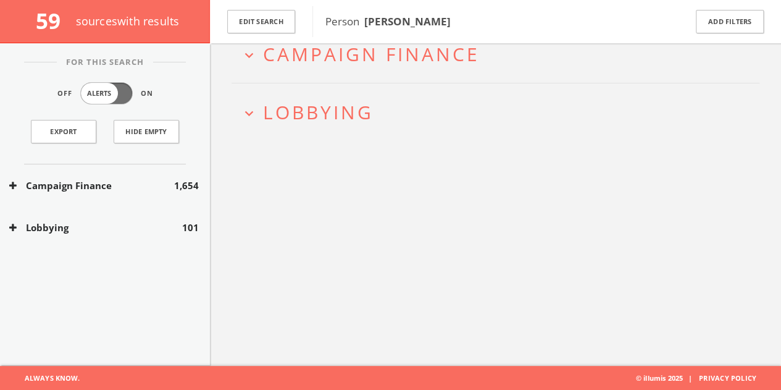
click at [123, 178] on button "Campaign Finance" at bounding box center [91, 185] width 165 height 14
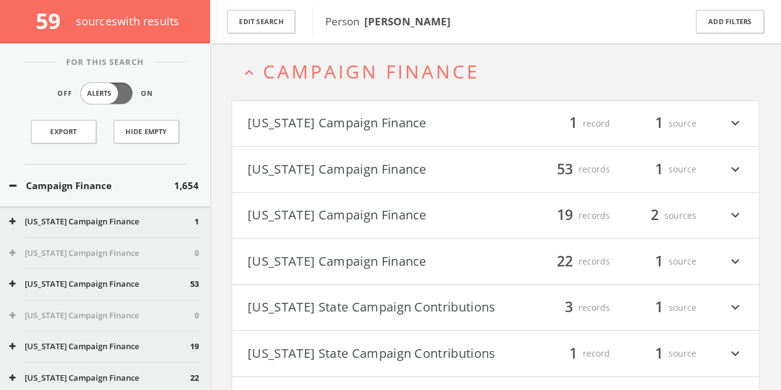
scroll to position [53, 0]
click at [340, 169] on button "[US_STATE] Campaign Finance" at bounding box center [372, 170] width 248 height 21
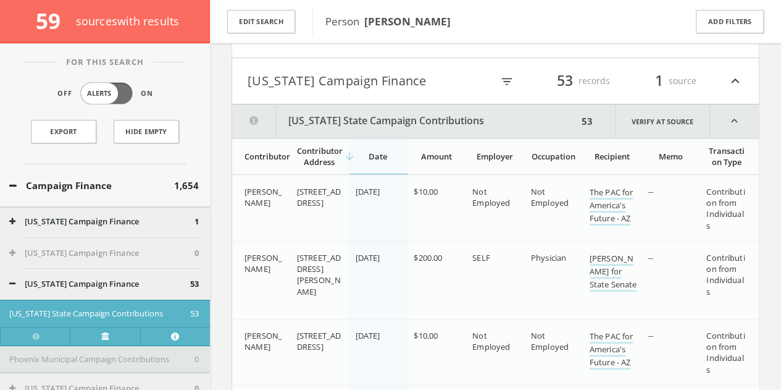
scroll to position [202, 0]
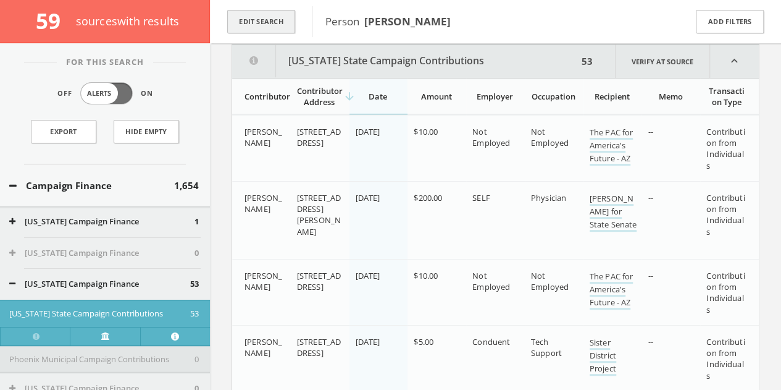
click at [288, 20] on button "Edit Search" at bounding box center [261, 22] width 68 height 24
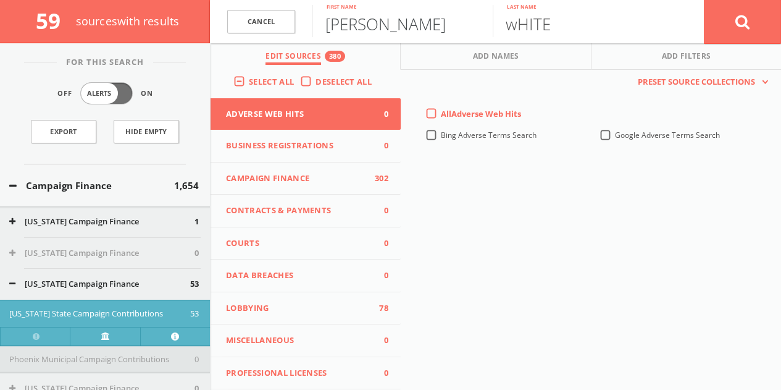
click at [352, 20] on input "[PERSON_NAME]" at bounding box center [402, 21] width 180 height 32
paste input "[PERSON_NAME]"
click at [388, 27] on input "[PERSON_NAME]" at bounding box center [402, 21] width 180 height 32
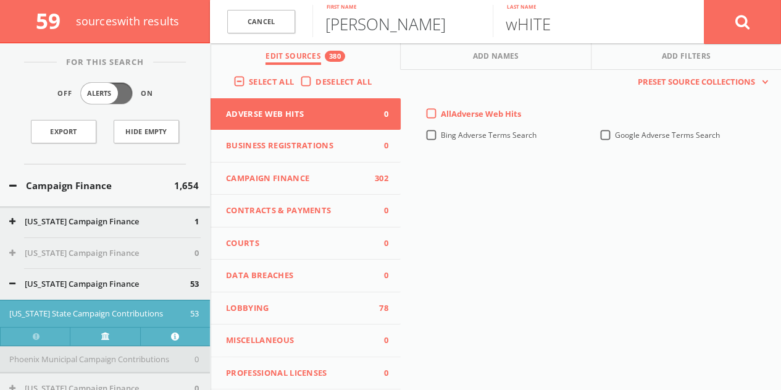
drag, startPoint x: 344, startPoint y: 27, endPoint x: 790, endPoint y: -3, distance: 446.1
type input "[PERSON_NAME]"
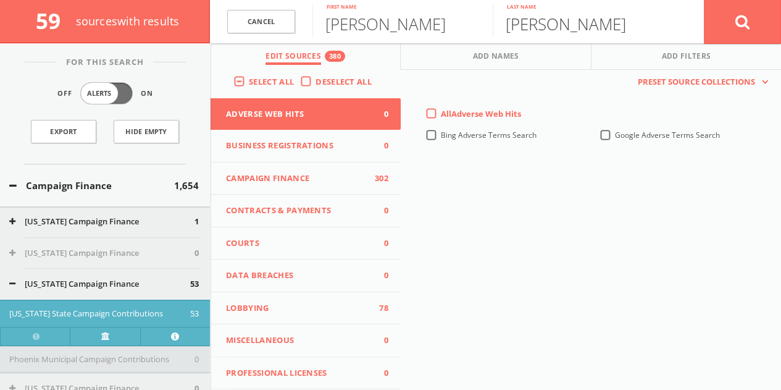
click at [704, 0] on button at bounding box center [742, 21] width 77 height 44
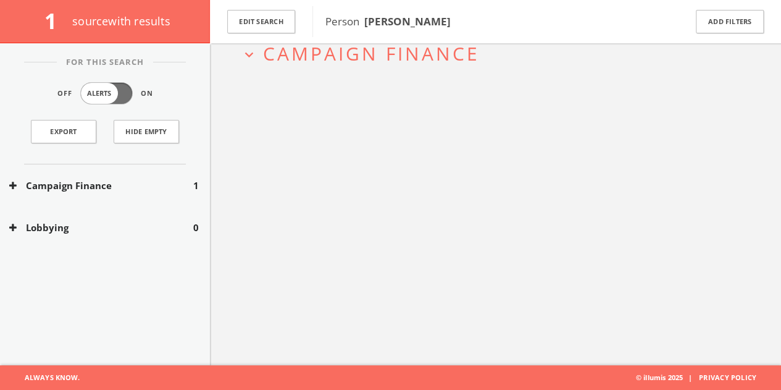
scroll to position [72, 0]
click at [180, 172] on div "Campaign Finance 1" at bounding box center [105, 185] width 210 height 43
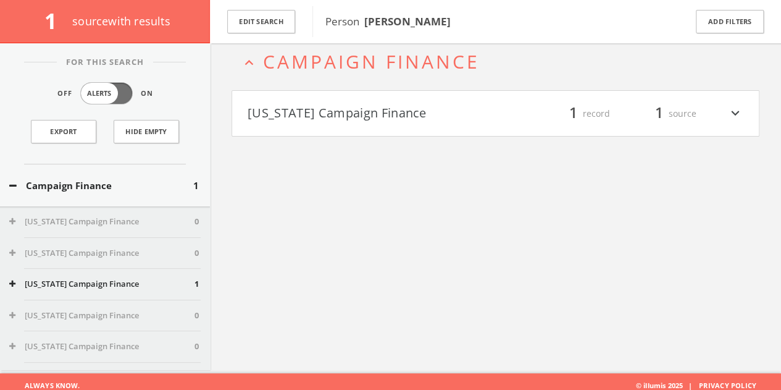
click at [290, 130] on h4 "[US_STATE] Campaign Finance filter_list 1 record 1 source expand_more" at bounding box center [495, 114] width 527 height 46
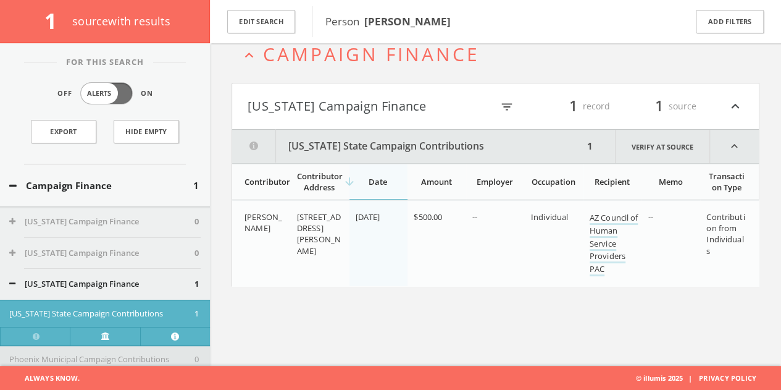
click at [311, 104] on button "[US_STATE] Campaign Finance" at bounding box center [370, 106] width 244 height 21
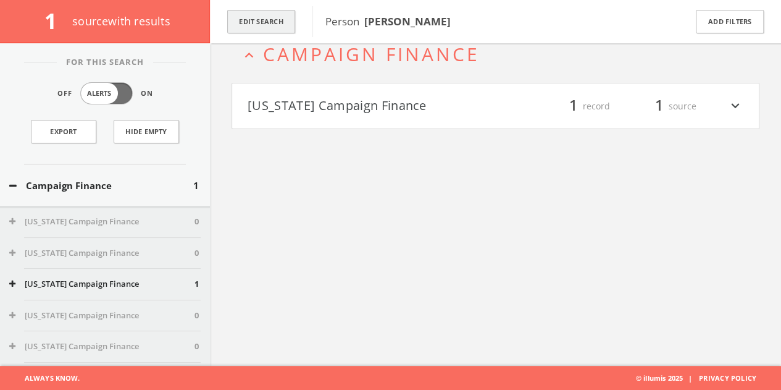
click at [270, 18] on button "Edit Search" at bounding box center [261, 22] width 68 height 24
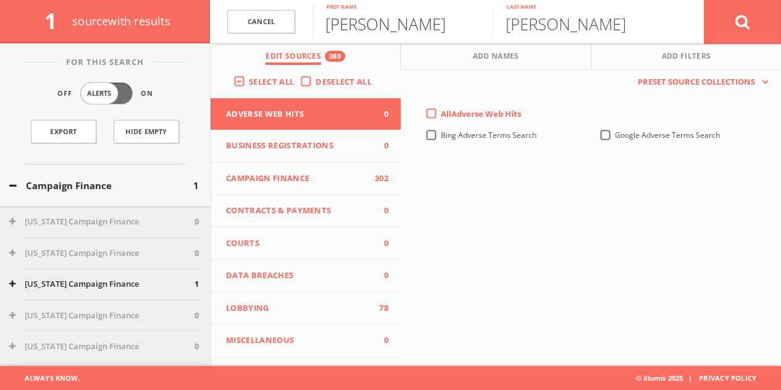
click at [353, 30] on input "[PERSON_NAME]" at bounding box center [402, 21] width 180 height 32
type input "[PERSON_NAME]"
click at [757, 19] on button at bounding box center [742, 21] width 77 height 44
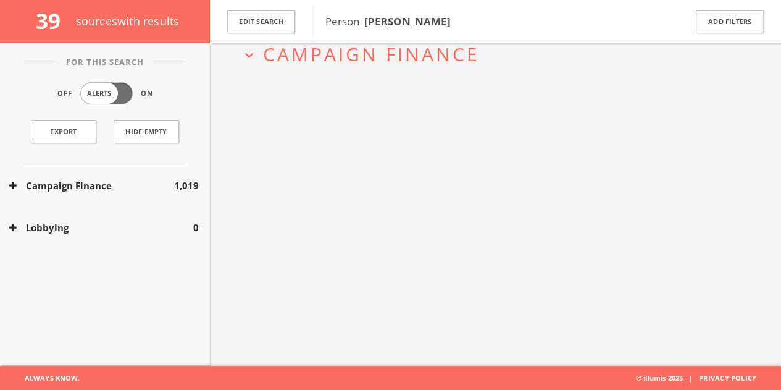
click at [41, 178] on button "Campaign Finance" at bounding box center [91, 185] width 165 height 14
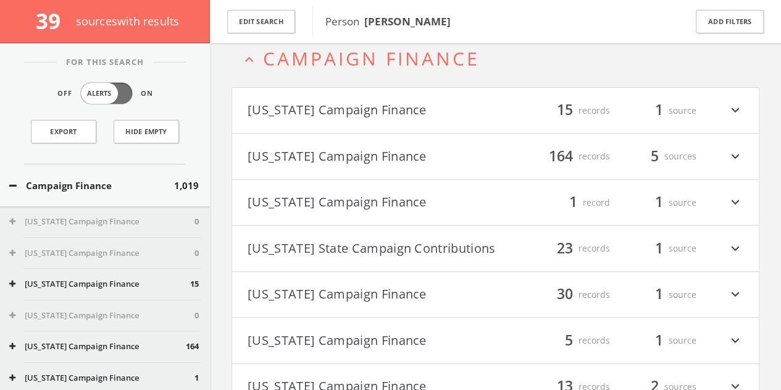
click at [41, 178] on button "Campaign Finance" at bounding box center [91, 185] width 165 height 14
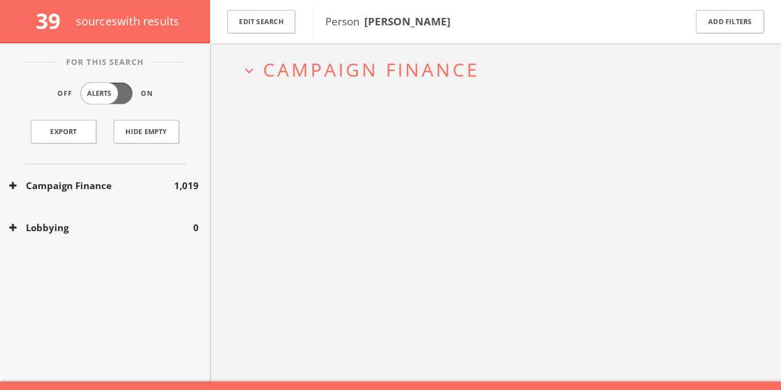
scroll to position [53, 0]
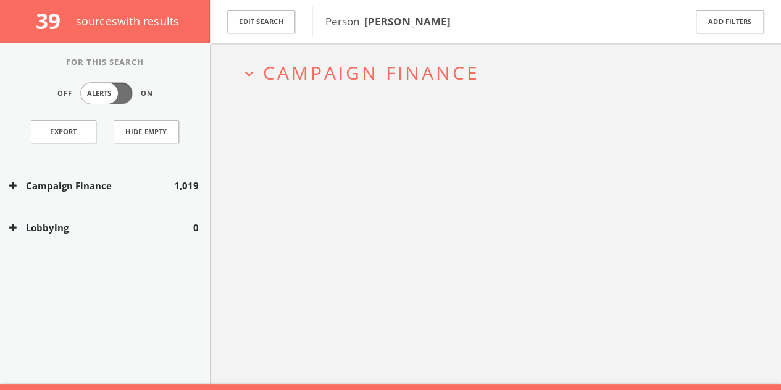
click at [347, 77] on span "Campaign Finance" at bounding box center [371, 72] width 217 height 25
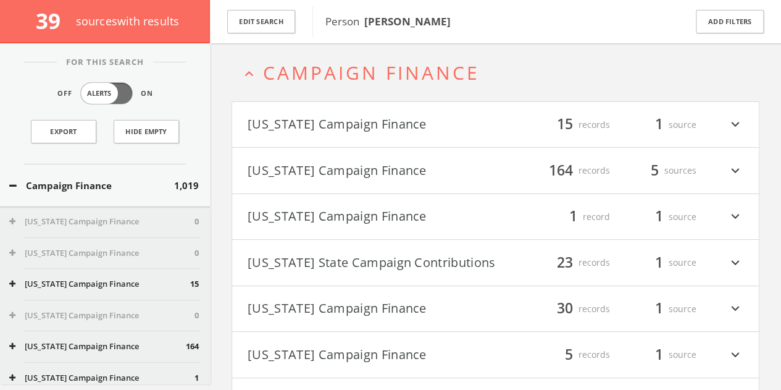
click at [306, 129] on button "[US_STATE] Campaign Finance" at bounding box center [372, 124] width 248 height 21
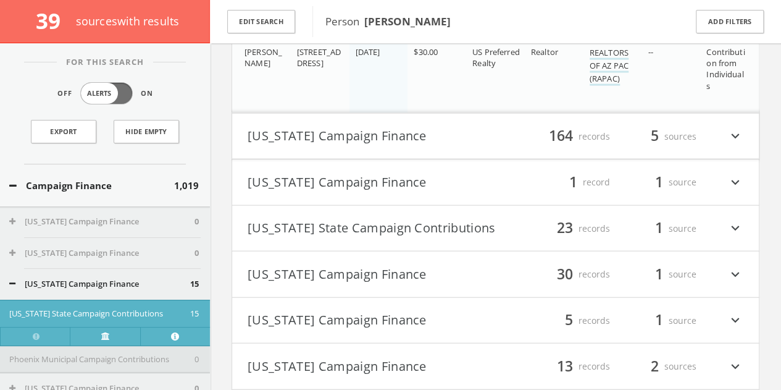
scroll to position [1392, 0]
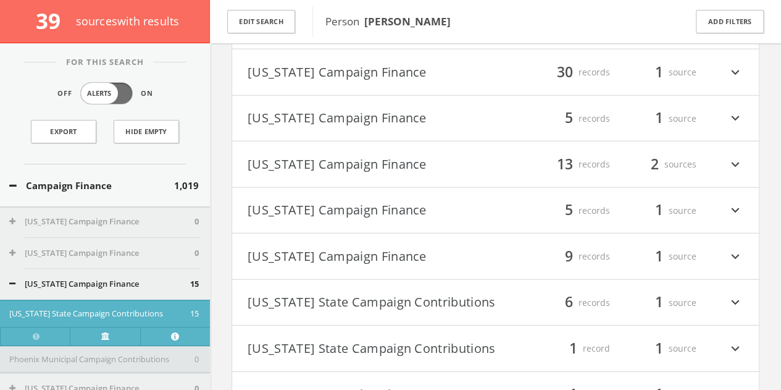
click at [444, 209] on button "[US_STATE] Campaign Finance" at bounding box center [372, 210] width 248 height 21
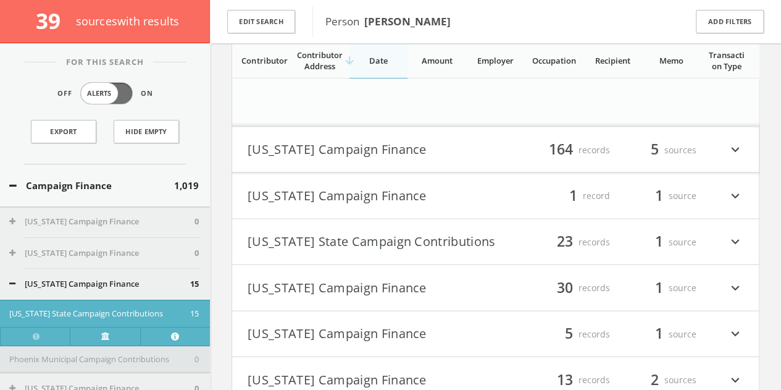
scroll to position [598, 0]
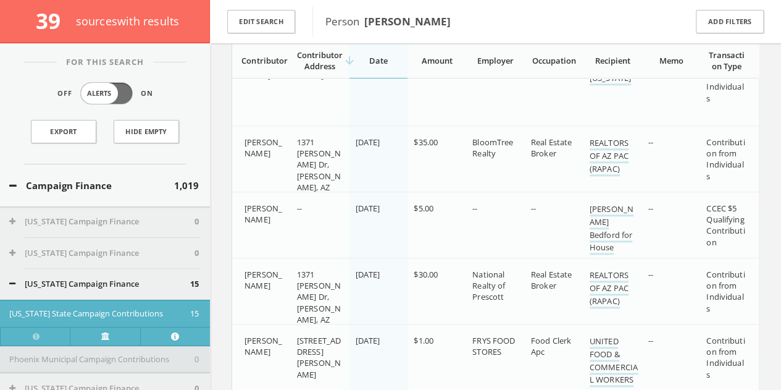
click at [104, 194] on div "Campaign Finance 1,019" at bounding box center [105, 185] width 210 height 43
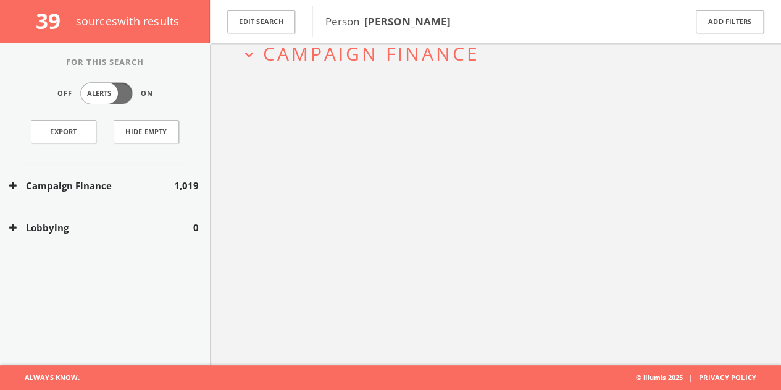
scroll to position [72, 0]
click at [277, 14] on button "Edit Search" at bounding box center [261, 22] width 68 height 24
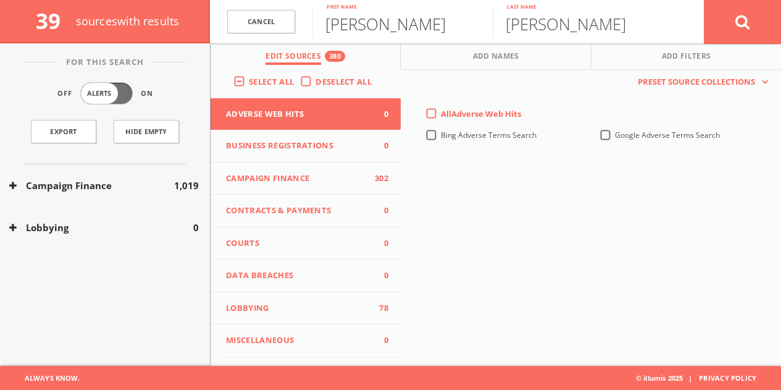
click at [333, 30] on input "[PERSON_NAME]" at bounding box center [402, 21] width 180 height 32
type input "[PERSON_NAME]"
click at [704, 0] on button at bounding box center [742, 21] width 77 height 44
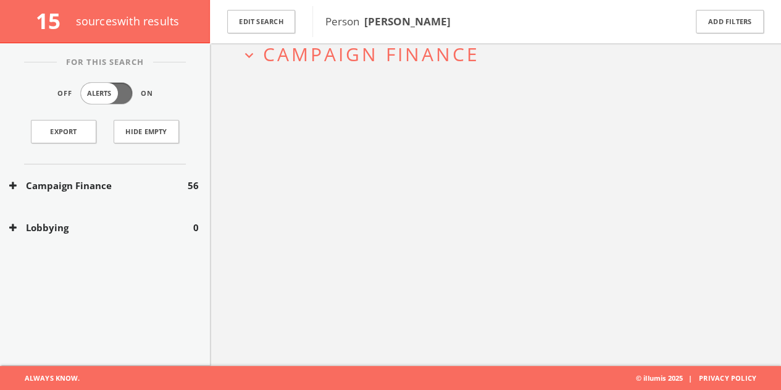
click at [157, 184] on button "Campaign Finance" at bounding box center [98, 185] width 178 height 14
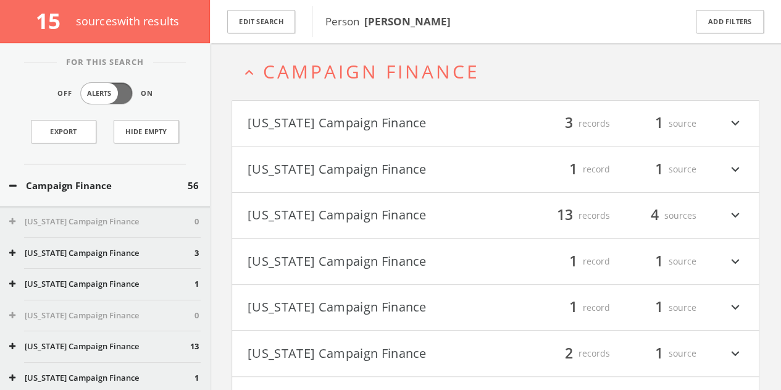
click at [366, 173] on button "[US_STATE] Campaign Finance" at bounding box center [372, 169] width 248 height 21
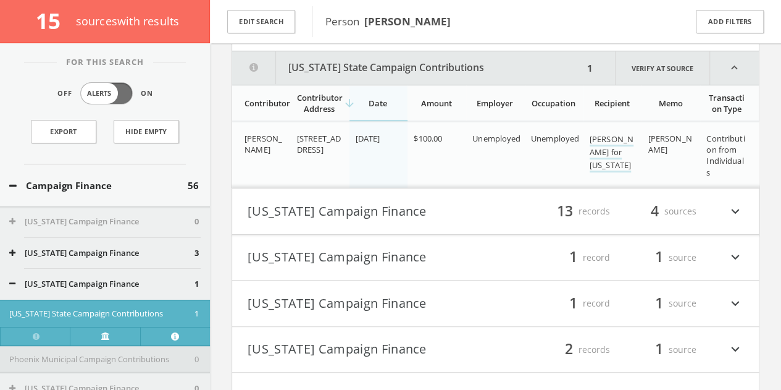
scroll to position [202, 0]
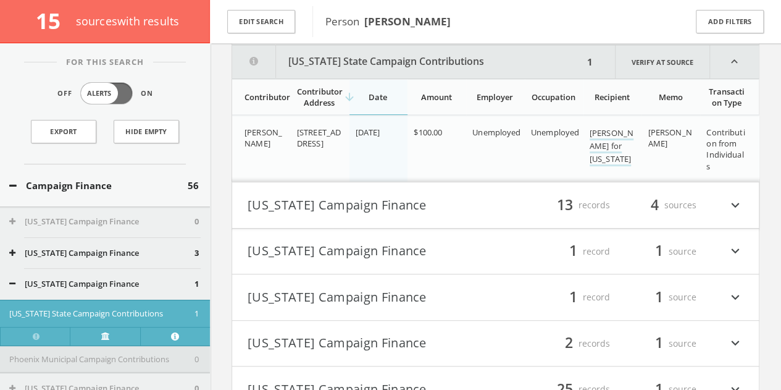
click at [159, 180] on button "Campaign Finance" at bounding box center [98, 185] width 178 height 14
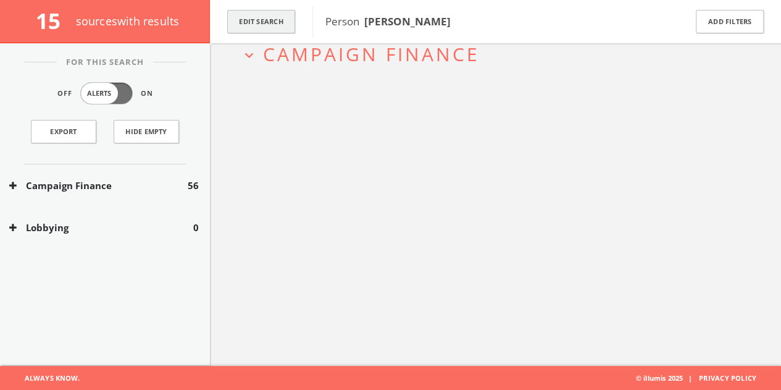
click at [284, 20] on button "Edit Search" at bounding box center [261, 22] width 68 height 24
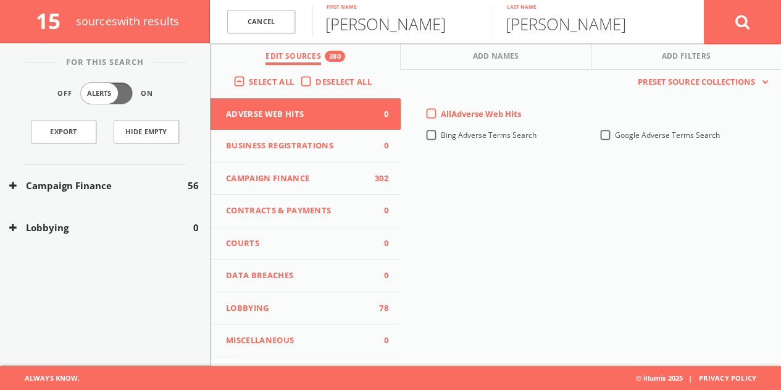
click at [373, 30] on input "[PERSON_NAME]" at bounding box center [402, 21] width 180 height 32
type input "[PERSON_NAME]"
type input "O"
type input "[PERSON_NAME]"
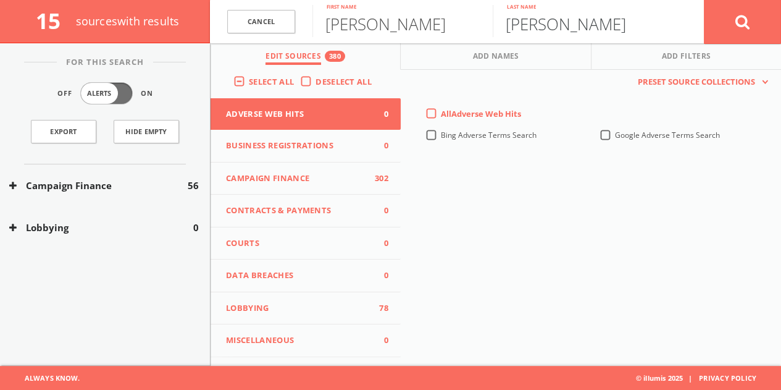
click at [704, 0] on button at bounding box center [742, 21] width 77 height 44
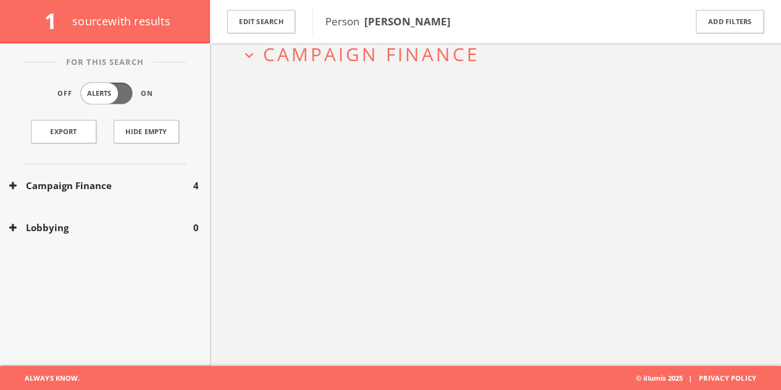
click at [167, 184] on button "Campaign Finance" at bounding box center [101, 185] width 184 height 14
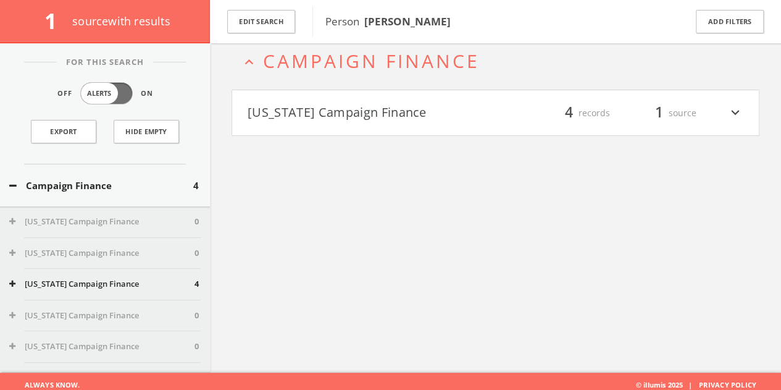
click at [276, 123] on h4 "[US_STATE] Campaign Finance filter_list 4 records 1 source expand_more" at bounding box center [495, 113] width 527 height 46
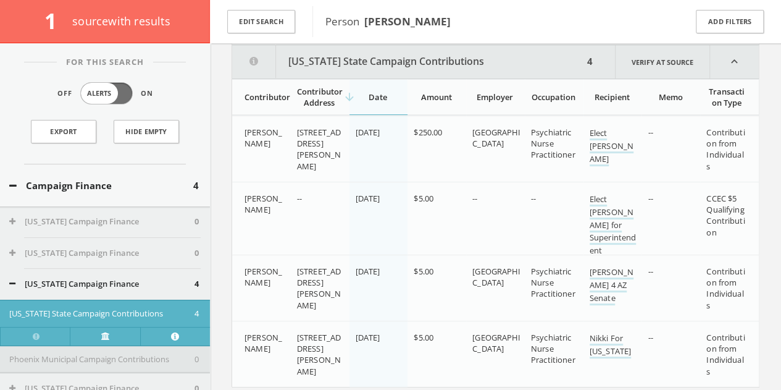
scroll to position [195, 0]
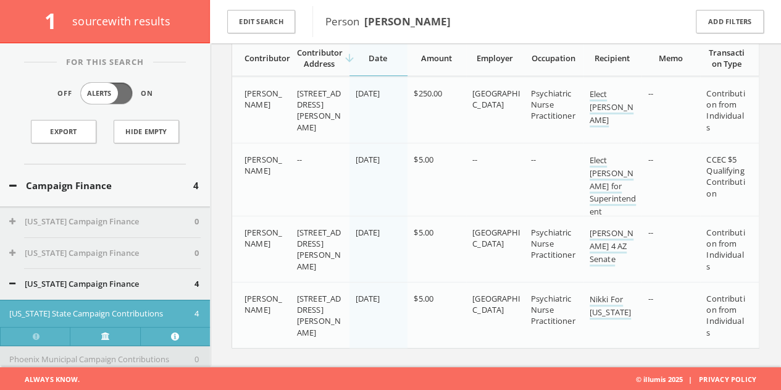
click at [174, 182] on button "Campaign Finance" at bounding box center [101, 185] width 184 height 14
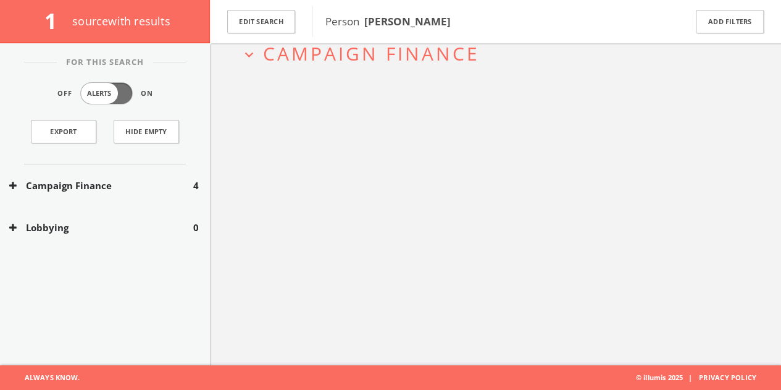
scroll to position [72, 0]
click at [249, 16] on button "Edit Search" at bounding box center [261, 22] width 68 height 24
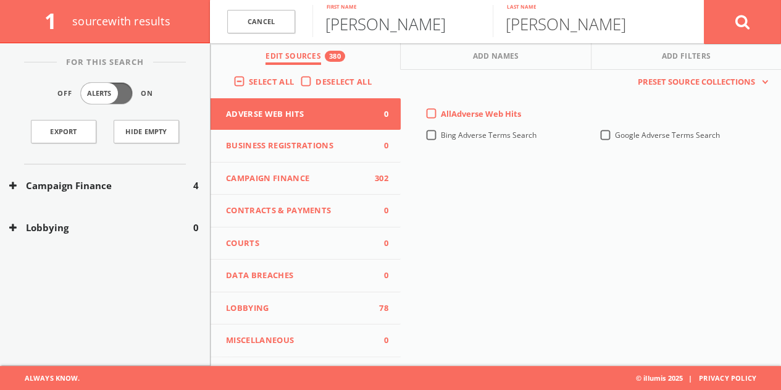
click at [342, 31] on input "[PERSON_NAME]" at bounding box center [402, 21] width 180 height 32
type input "[PERSON_NAME]"
click at [527, 22] on input "Weiner" at bounding box center [583, 21] width 180 height 32
type input "Wiener"
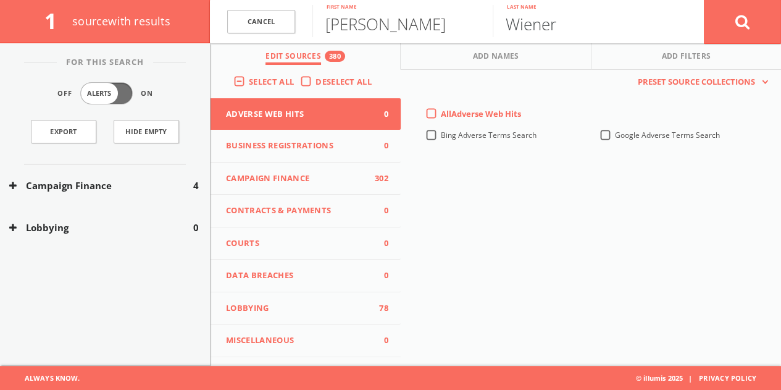
click at [704, 0] on button at bounding box center [742, 21] width 77 height 44
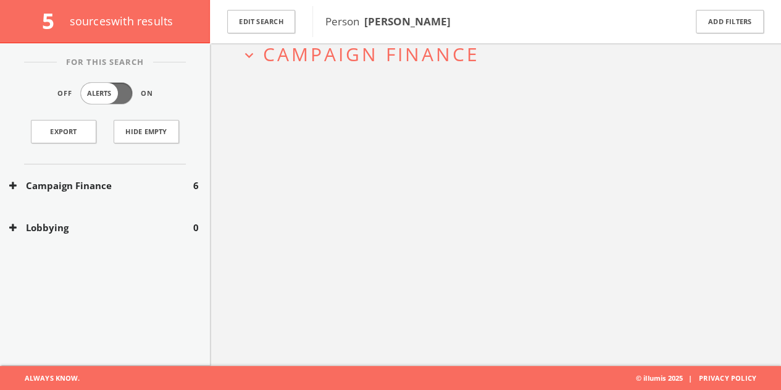
click at [118, 178] on button "Campaign Finance" at bounding box center [101, 185] width 184 height 14
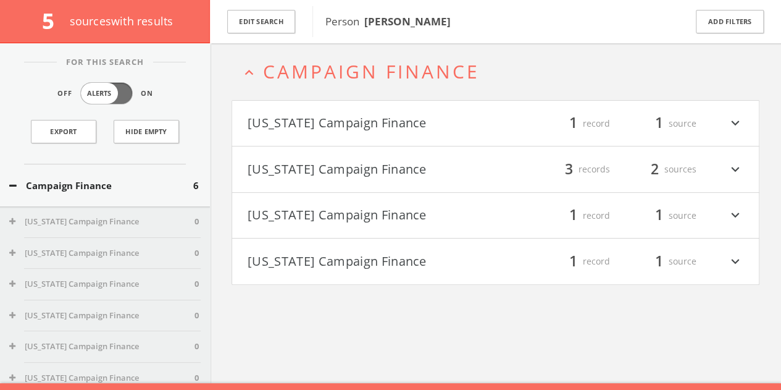
scroll to position [53, 0]
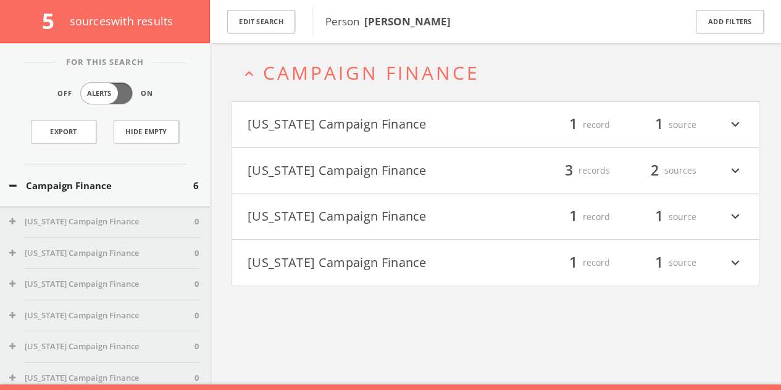
click at [437, 257] on button "[US_STATE] Campaign Finance" at bounding box center [372, 262] width 248 height 21
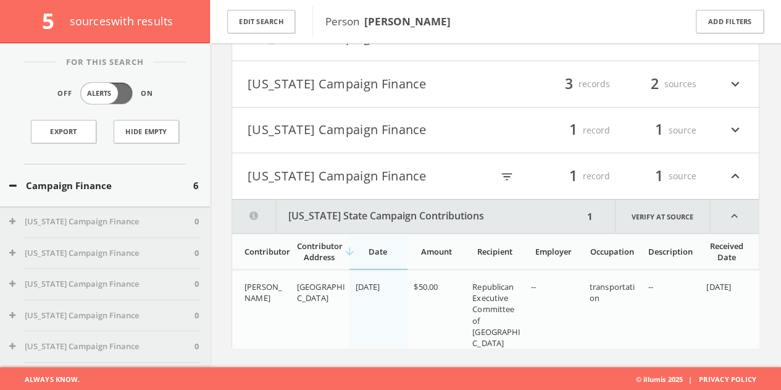
click at [373, 172] on button "[US_STATE] Campaign Finance" at bounding box center [370, 175] width 244 height 21
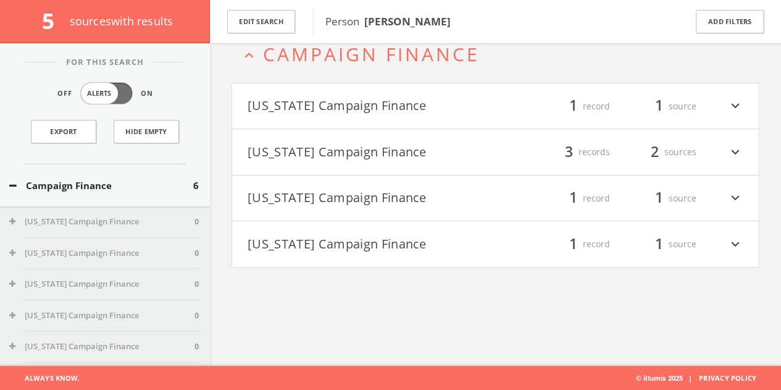
click at [349, 180] on h4 "[US_STATE] Campaign Finance filter_list 1 record 1 source expand_more" at bounding box center [495, 198] width 527 height 46
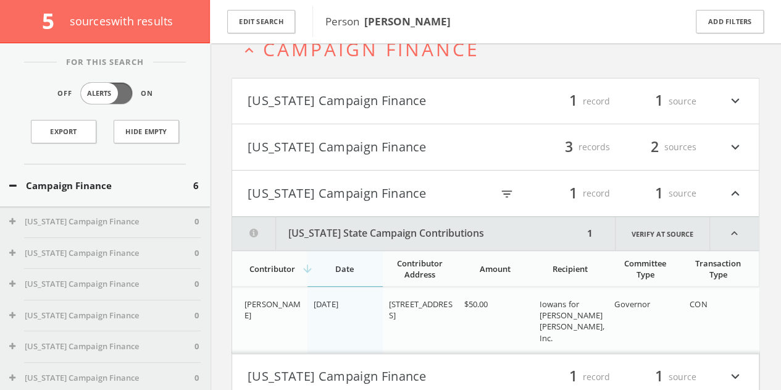
scroll to position [127, 0]
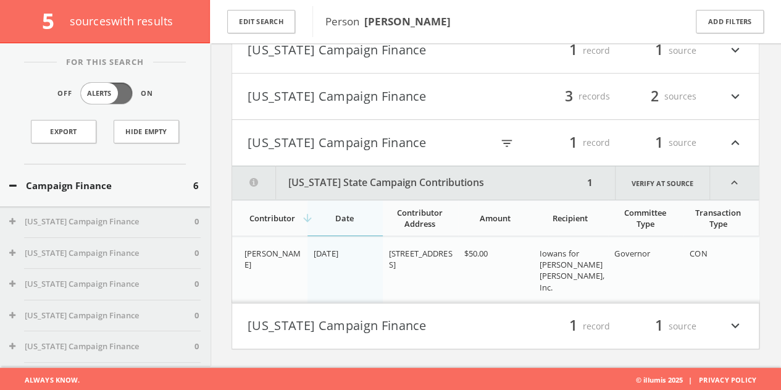
click at [349, 132] on button "[US_STATE] Campaign Finance" at bounding box center [370, 142] width 244 height 21
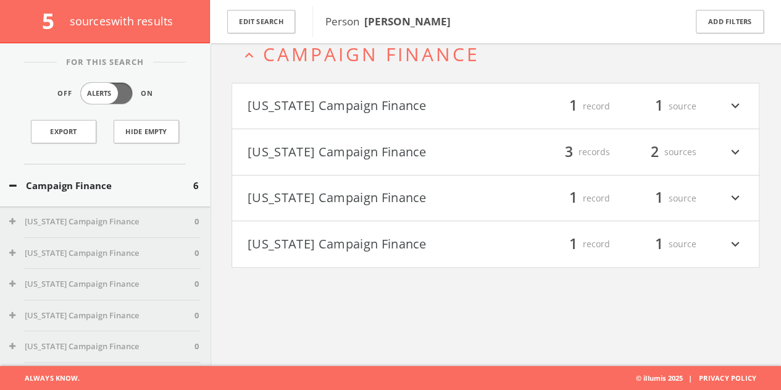
click at [351, 146] on button "[US_STATE] Campaign Finance" at bounding box center [372, 151] width 248 height 21
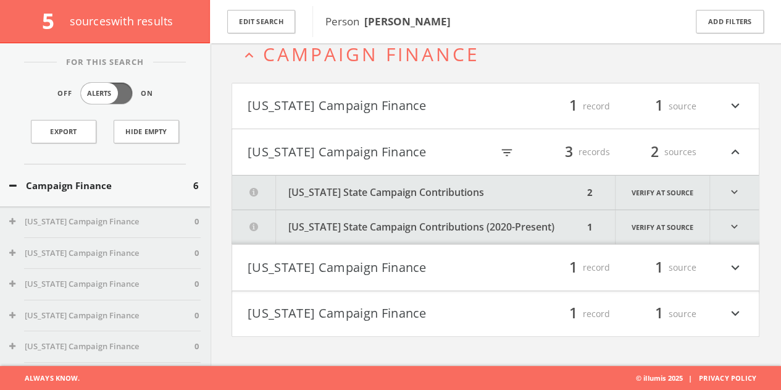
click at [341, 200] on button "[US_STATE] State Campaign Contributions" at bounding box center [407, 192] width 351 height 34
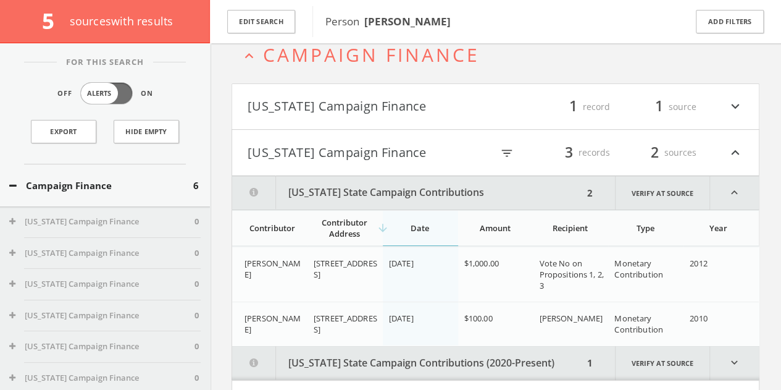
drag, startPoint x: 349, startPoint y: 159, endPoint x: 347, endPoint y: 108, distance: 50.7
click at [349, 156] on button "[US_STATE] Campaign Finance" at bounding box center [370, 152] width 244 height 21
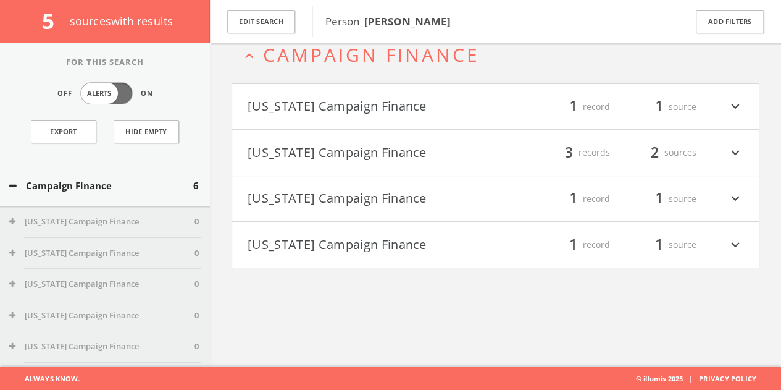
click at [347, 108] on button "[US_STATE] Campaign Finance" at bounding box center [372, 106] width 248 height 21
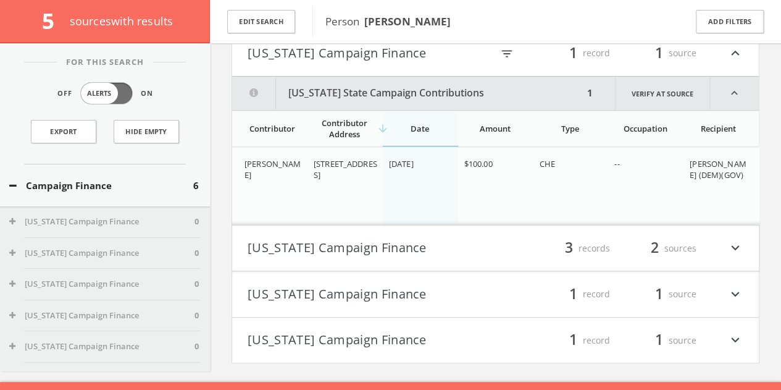
scroll to position [140, 0]
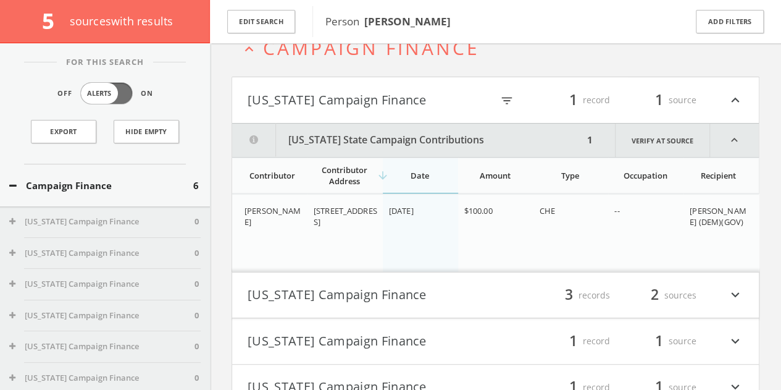
click at [367, 112] on h4 "[US_STATE] Campaign Finance filter_list 1 record 1 source expand_less" at bounding box center [495, 100] width 527 height 46
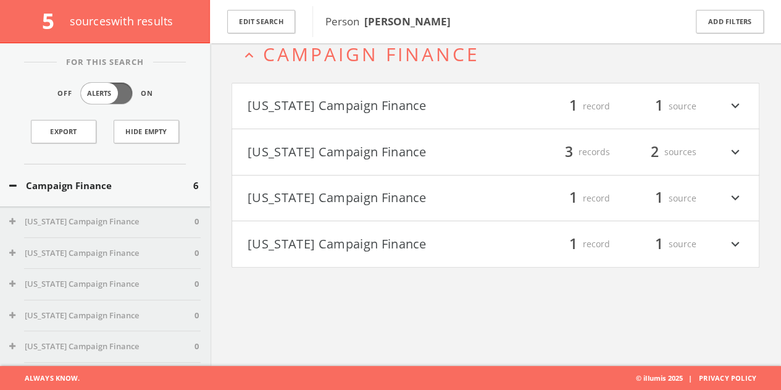
click at [365, 101] on h4 "[US_STATE] Campaign Finance filter_list 1 record 1 source expand_more" at bounding box center [495, 106] width 527 height 46
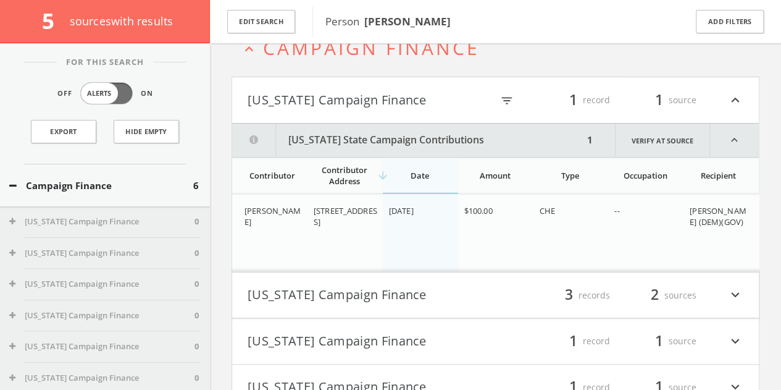
click at [344, 95] on button "[US_STATE] Campaign Finance" at bounding box center [370, 100] width 244 height 21
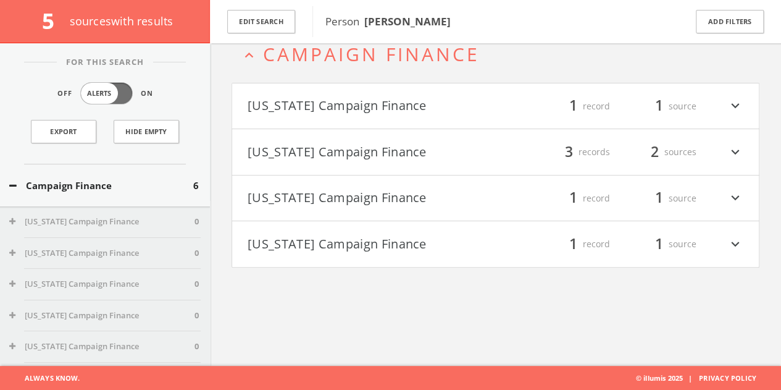
click at [362, 246] on button "[US_STATE] Campaign Finance" at bounding box center [372, 243] width 248 height 21
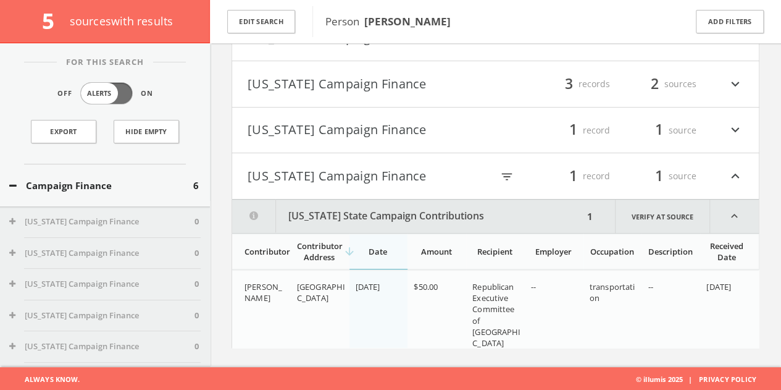
click at [345, 173] on button "[US_STATE] Campaign Finance" at bounding box center [370, 175] width 244 height 21
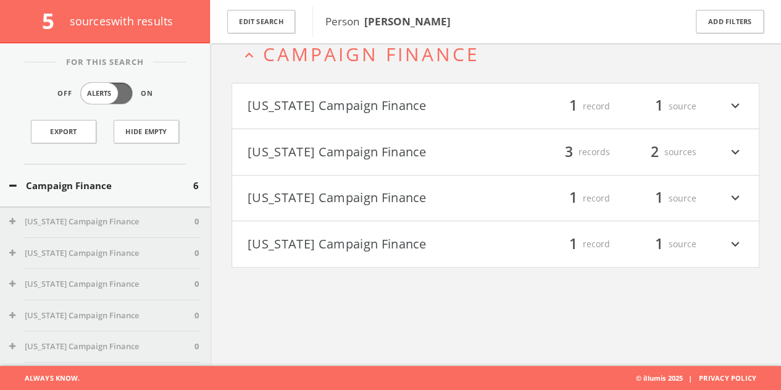
click at [334, 196] on button "[US_STATE] Campaign Finance" at bounding box center [372, 198] width 248 height 21
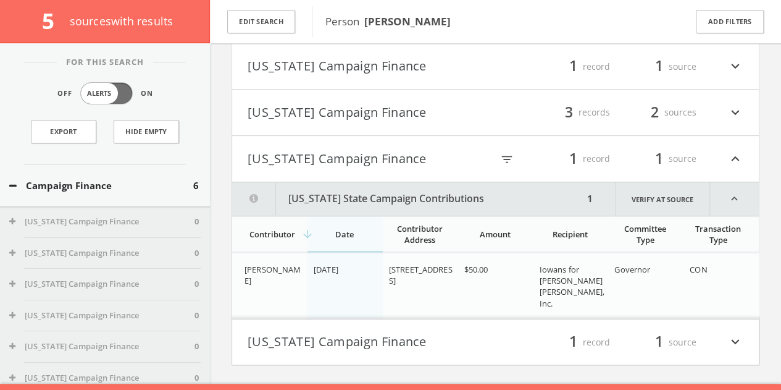
scroll to position [127, 0]
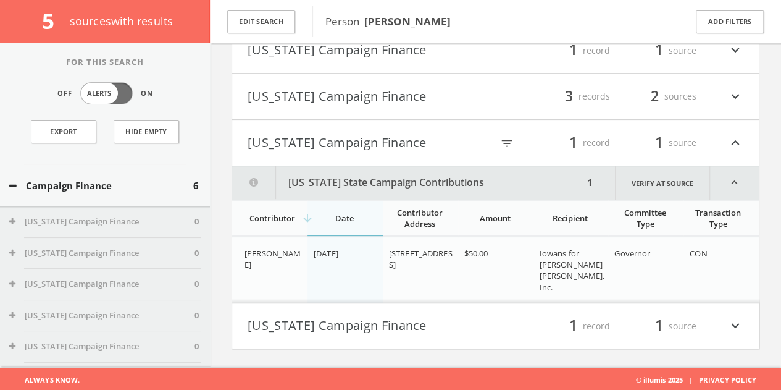
click at [346, 144] on button "[US_STATE] Campaign Finance" at bounding box center [370, 142] width 244 height 21
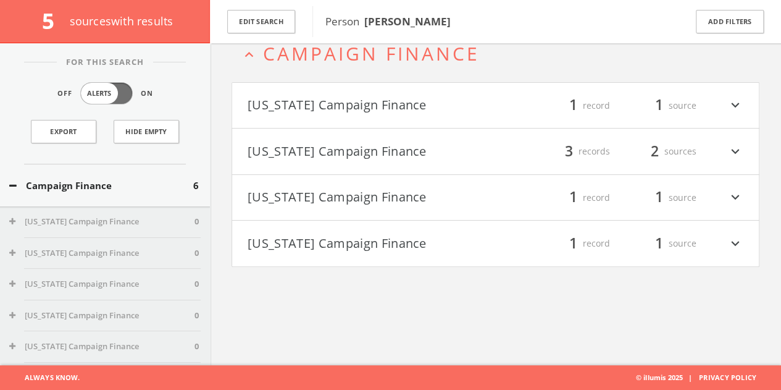
scroll to position [72, 0]
click at [285, 20] on button "Edit Search" at bounding box center [261, 22] width 68 height 24
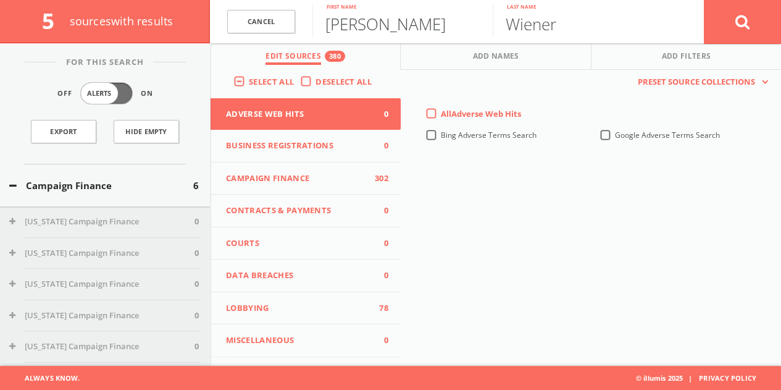
click at [341, 19] on input "[PERSON_NAME]" at bounding box center [402, 21] width 180 height 32
click at [343, 20] on input "[PERSON_NAME]" at bounding box center [402, 21] width 180 height 32
drag, startPoint x: 399, startPoint y: 22, endPoint x: 291, endPoint y: 20, distance: 108.0
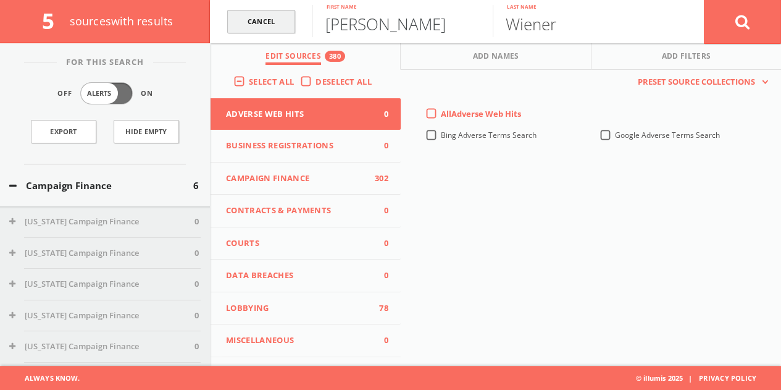
click at [291, 20] on form "Cancel [PERSON_NAME] First name [PERSON_NAME] Last name Cancel" at bounding box center [495, 21] width 571 height 43
type input "[PERSON_NAME]"
click at [756, 28] on button at bounding box center [742, 21] width 77 height 44
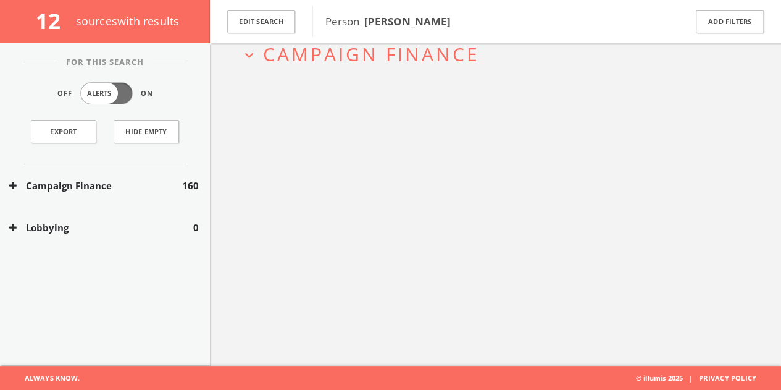
click at [154, 186] on button "Campaign Finance" at bounding box center [95, 185] width 173 height 14
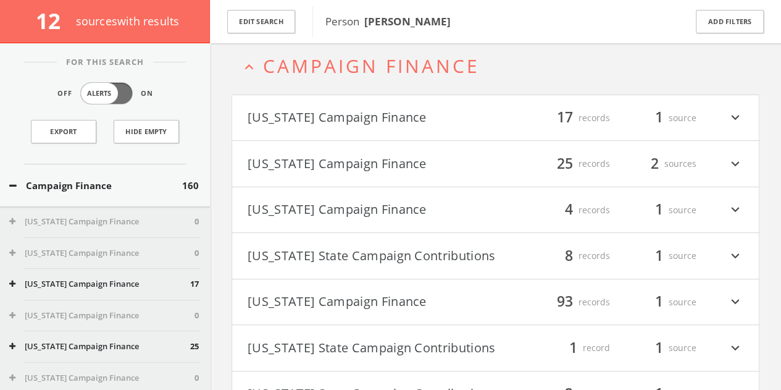
click at [328, 114] on button "[US_STATE] Campaign Finance" at bounding box center [372, 117] width 248 height 21
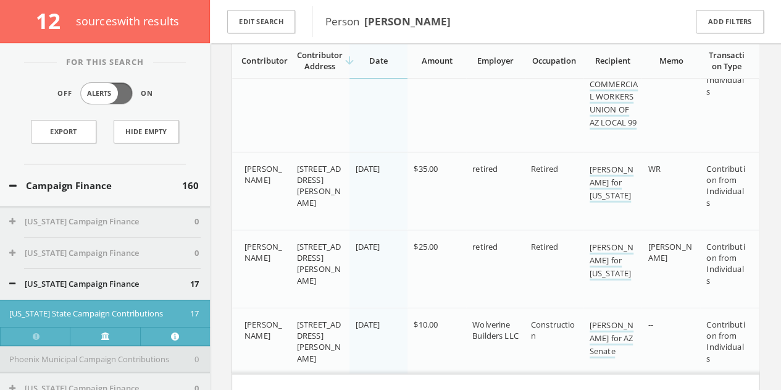
scroll to position [1511, 0]
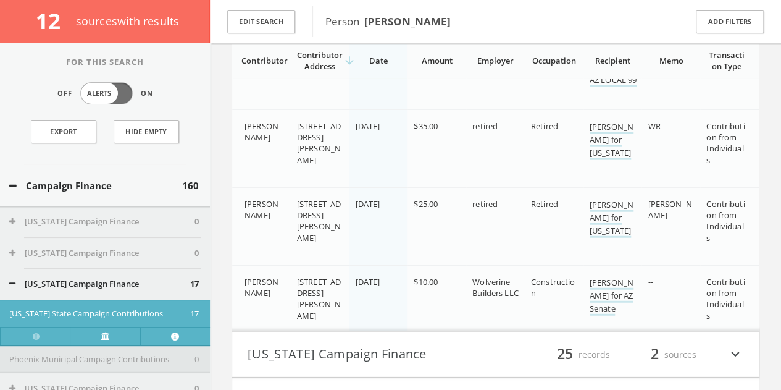
click at [122, 282] on button "[US_STATE] Campaign Finance" at bounding box center [99, 284] width 181 height 12
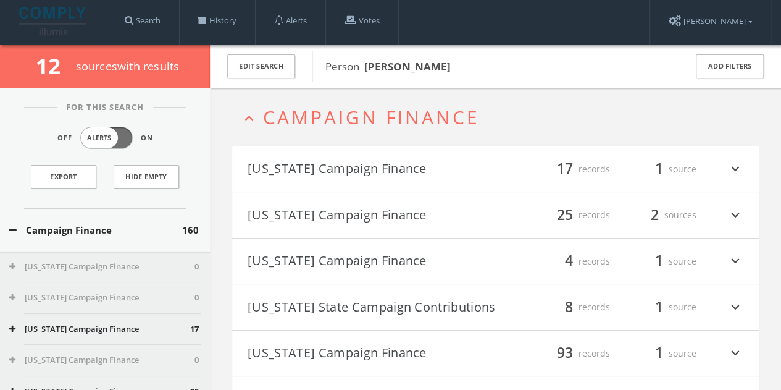
scroll to position [0, 0]
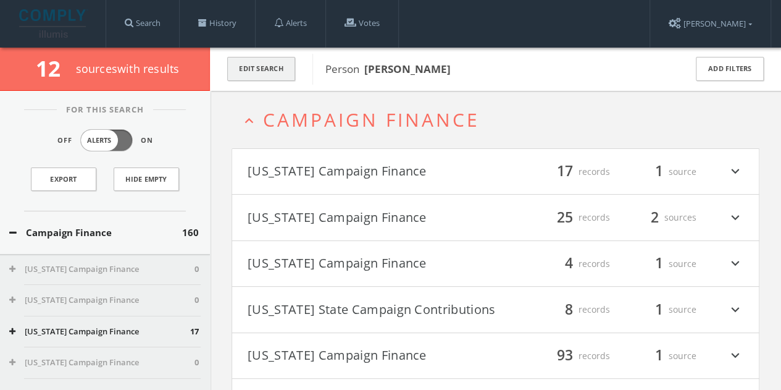
click at [252, 65] on button "Edit Search" at bounding box center [261, 69] width 68 height 24
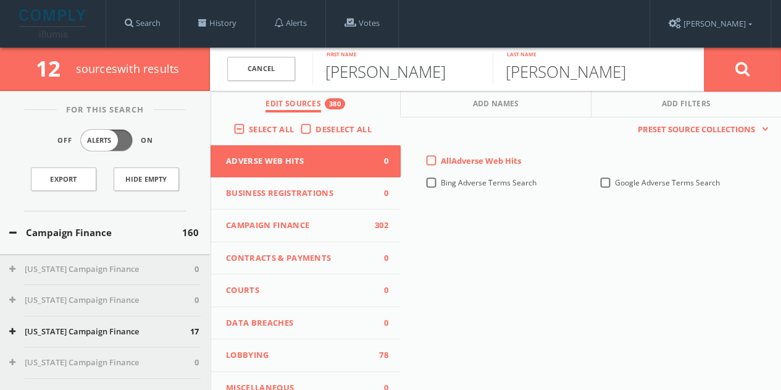
click at [378, 65] on input "[PERSON_NAME]" at bounding box center [402, 68] width 180 height 32
type input "[PERSON_NAME]"
paste input "[PERSON_NAME]"
type input "[PERSON_NAME]"
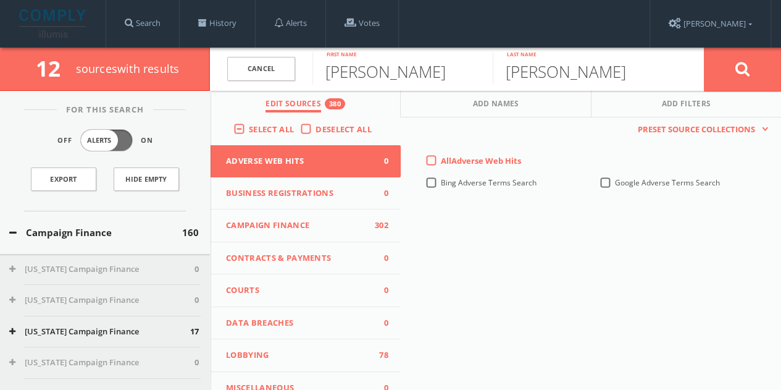
click at [125, 227] on button "Campaign Finance" at bounding box center [95, 232] width 173 height 14
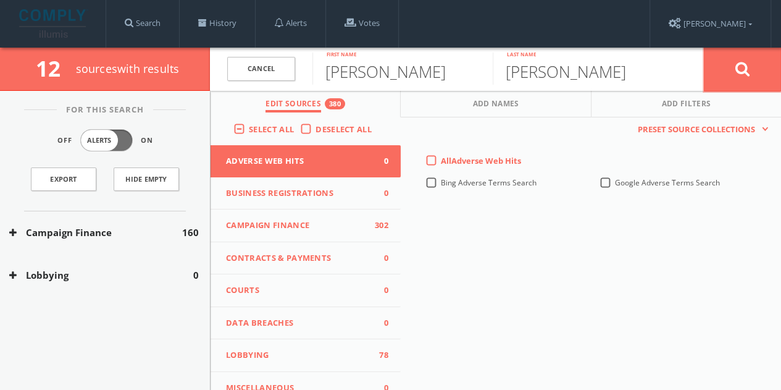
click at [741, 64] on icon at bounding box center [742, 68] width 15 height 15
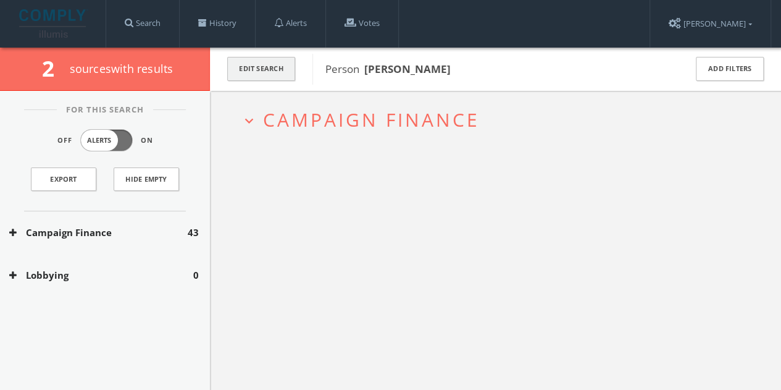
click at [271, 63] on button "Edit Search" at bounding box center [261, 69] width 68 height 24
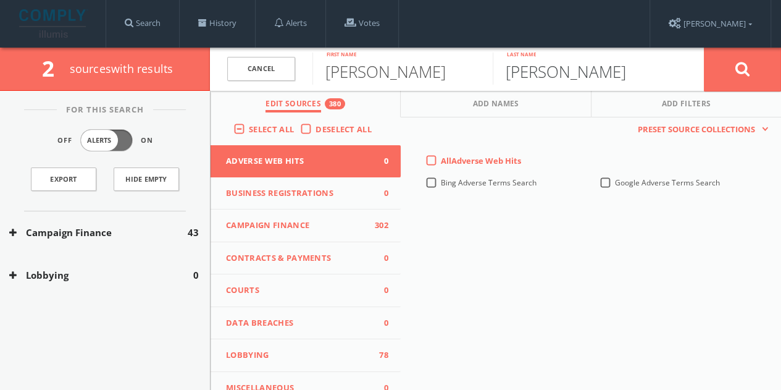
click at [573, 73] on input "[PERSON_NAME]" at bounding box center [583, 68] width 180 height 32
drag, startPoint x: 573, startPoint y: 73, endPoint x: 570, endPoint y: 62, distance: 12.1
click at [572, 70] on input "[PERSON_NAME]" at bounding box center [583, 68] width 180 height 32
type input "[PERSON_NAME]"
click at [704, 47] on button at bounding box center [742, 69] width 77 height 44
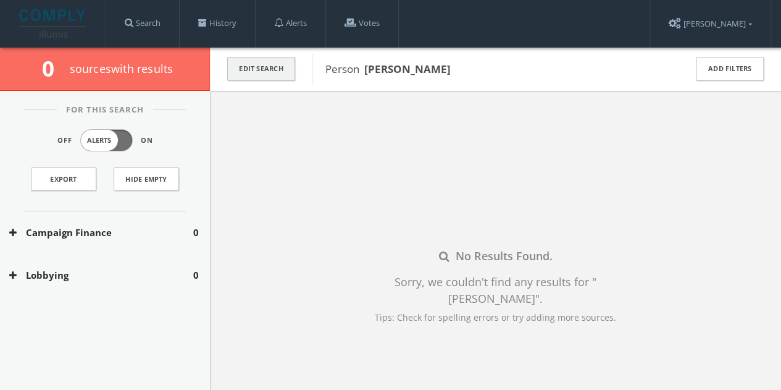
click at [265, 75] on button "Edit Search" at bounding box center [261, 69] width 68 height 24
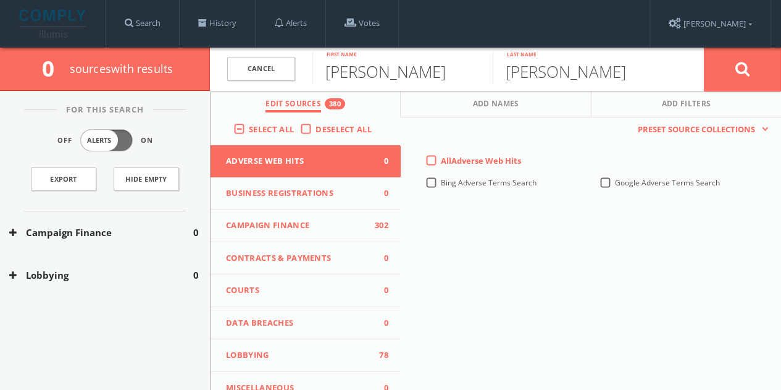
click at [343, 76] on input "[PERSON_NAME]" at bounding box center [402, 68] width 180 height 32
type input "[PERSON_NAME]"
paste input "Westheimer"
type input "Westheimer"
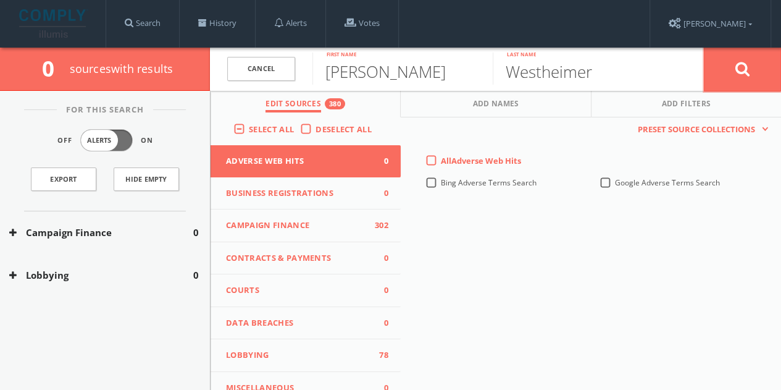
click at [727, 67] on button at bounding box center [742, 69] width 77 height 44
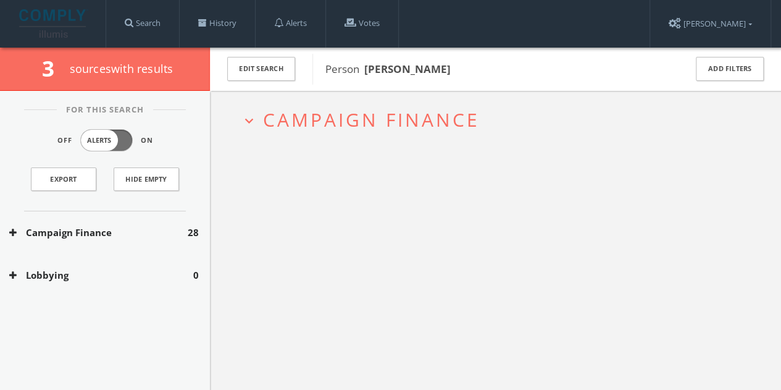
click at [157, 227] on button "Campaign Finance" at bounding box center [98, 232] width 178 height 14
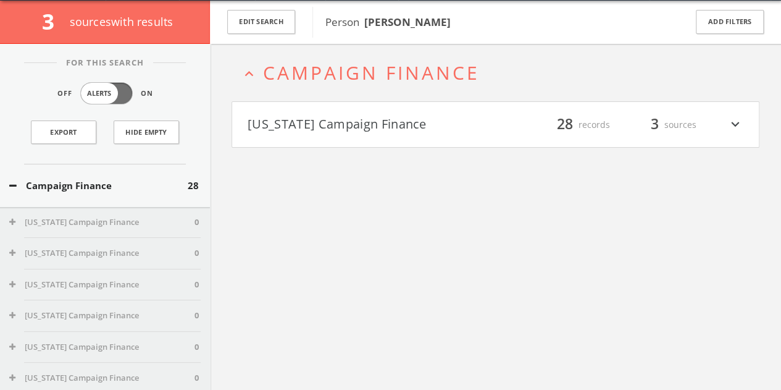
click at [289, 107] on h4 "[US_STATE] Campaign Finance filter_list 28 records 3 sources expand_more" at bounding box center [495, 125] width 527 height 46
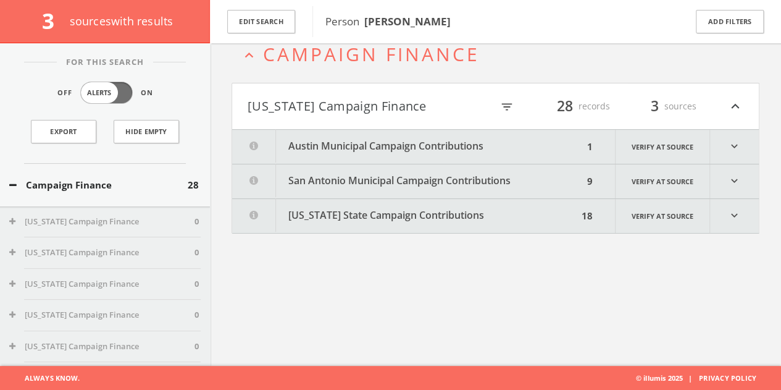
click at [291, 131] on button "Austin Municipal Campaign Contributions" at bounding box center [407, 147] width 351 height 34
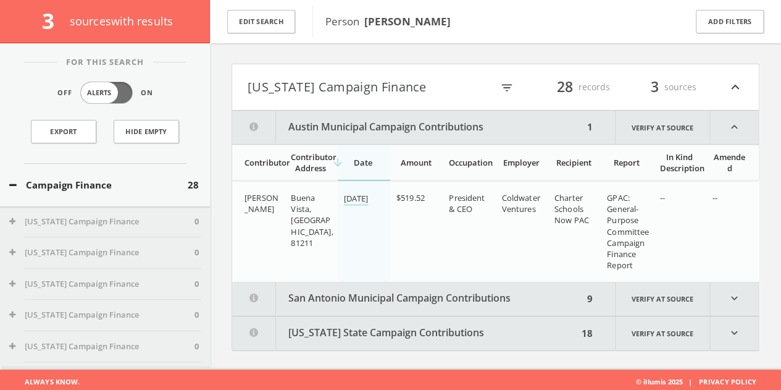
scroll to position [93, 0]
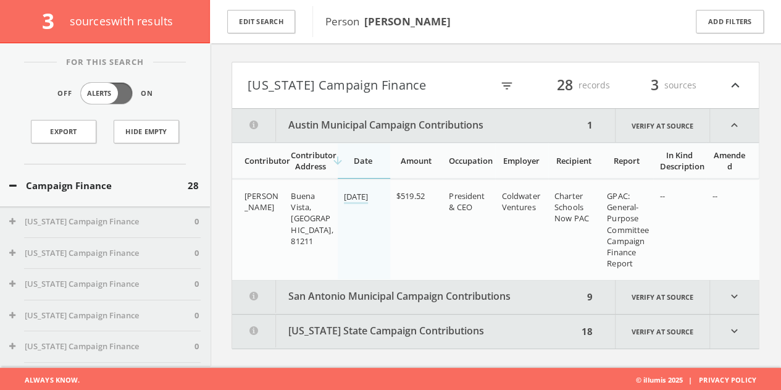
click at [430, 78] on button "[US_STATE] Campaign Finance" at bounding box center [370, 85] width 244 height 21
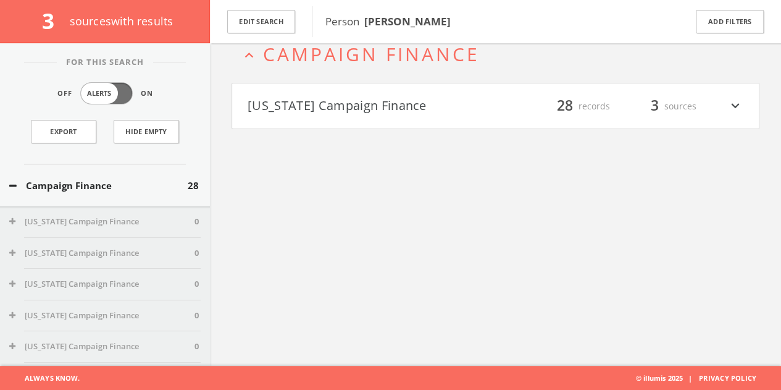
click at [414, 102] on button "[US_STATE] Campaign Finance" at bounding box center [372, 106] width 248 height 21
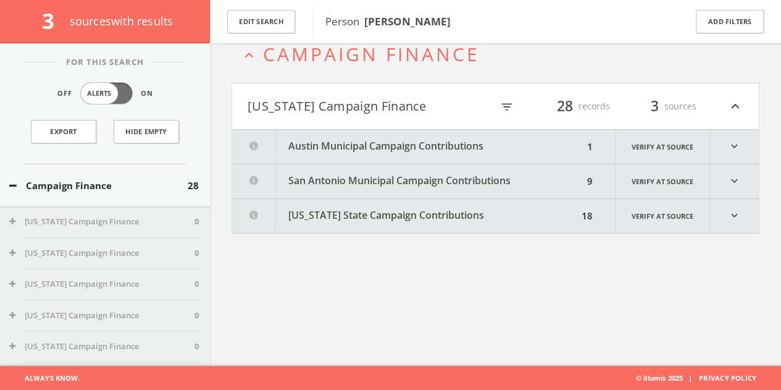
click at [372, 175] on button "San Antonio Municipal Campaign Contributions" at bounding box center [407, 181] width 351 height 34
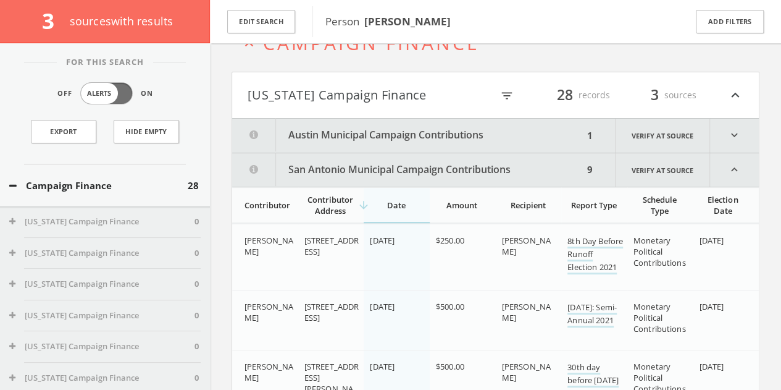
scroll to position [67, 0]
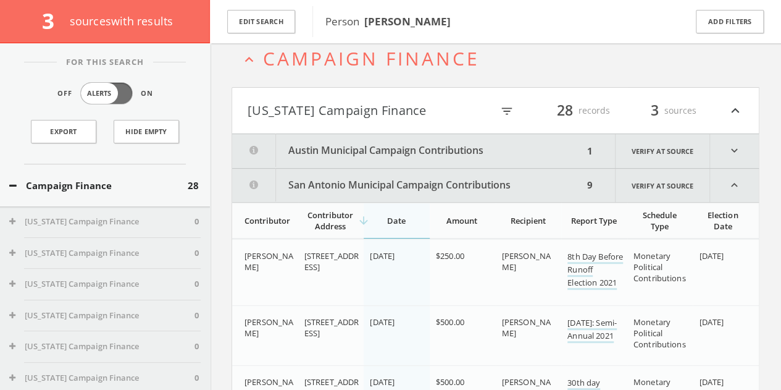
click at [454, 145] on button "Austin Municipal Campaign Contributions" at bounding box center [407, 151] width 351 height 34
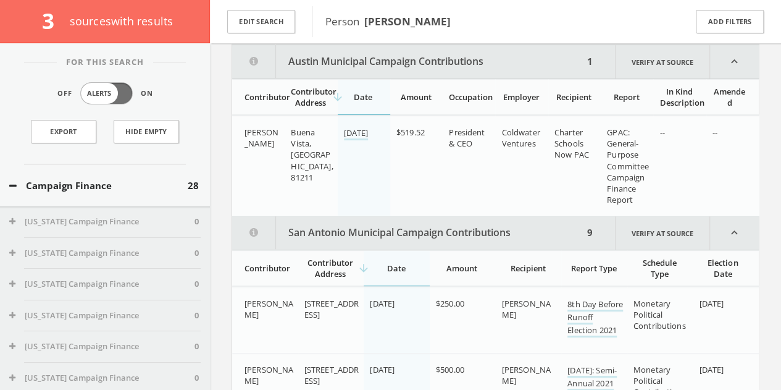
scroll to position [94, 0]
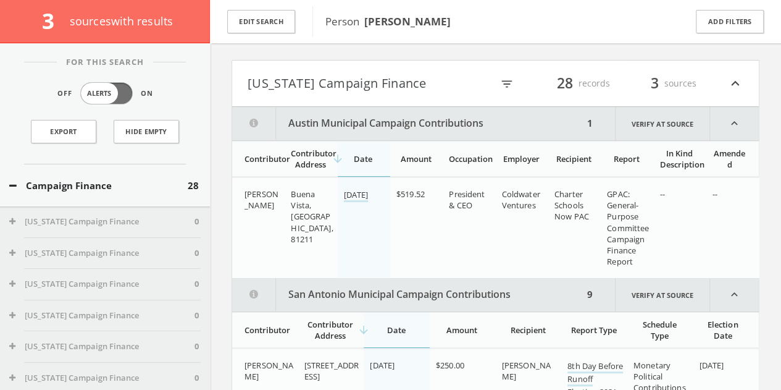
click at [437, 121] on button "Austin Municipal Campaign Contributions" at bounding box center [407, 123] width 351 height 33
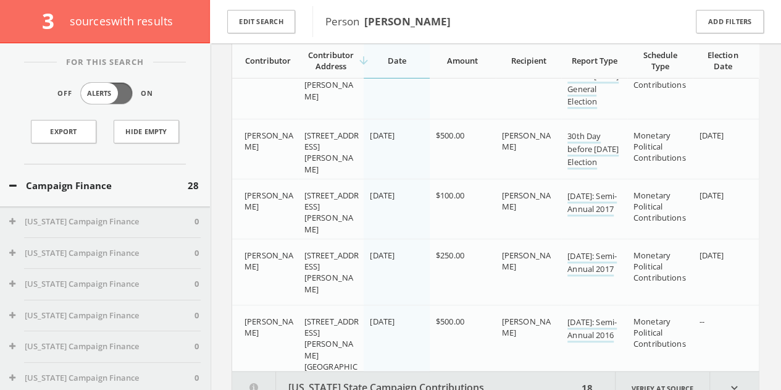
scroll to position [589, 0]
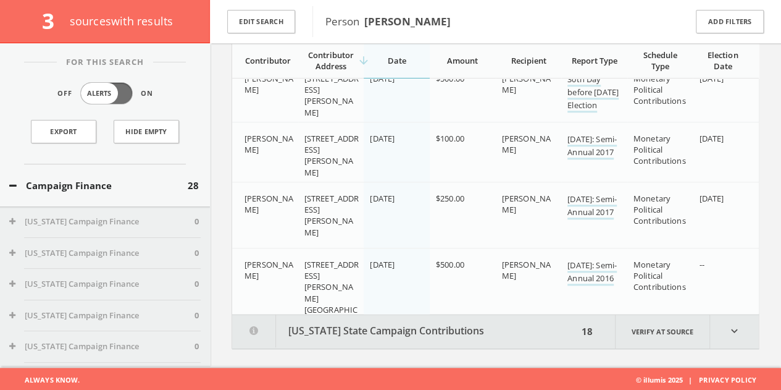
click at [530, 325] on button "[US_STATE] State Campaign Contributions" at bounding box center [405, 331] width 346 height 34
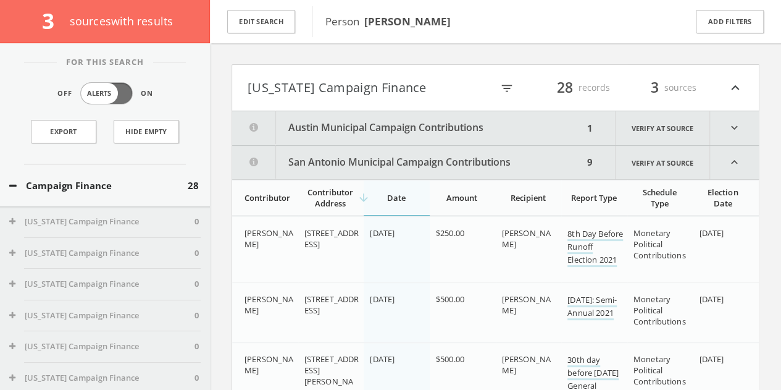
scroll to position [0, 0]
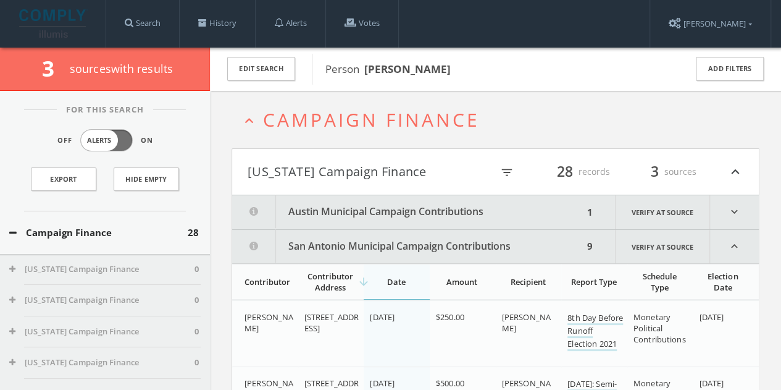
click at [752, 167] on h4 "[US_STATE] Campaign Finance filter_list 28 records 3 sources expand_less" at bounding box center [495, 172] width 527 height 46
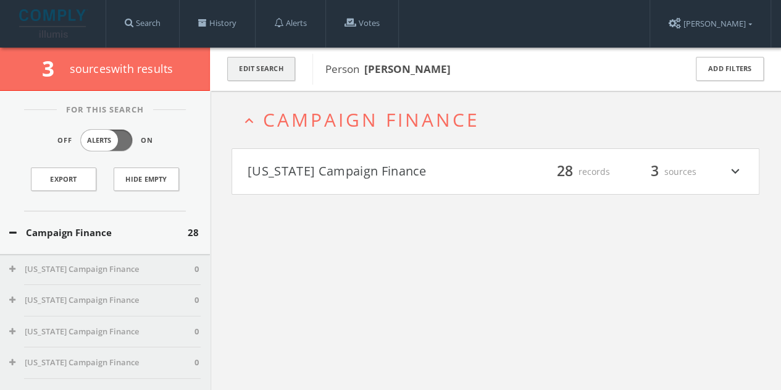
drag, startPoint x: 267, startPoint y: 52, endPoint x: 277, endPoint y: 64, distance: 14.9
click at [267, 54] on div "Edit Search" at bounding box center [261, 69] width 102 height 43
click at [277, 67] on button "Edit Search" at bounding box center [261, 69] width 68 height 24
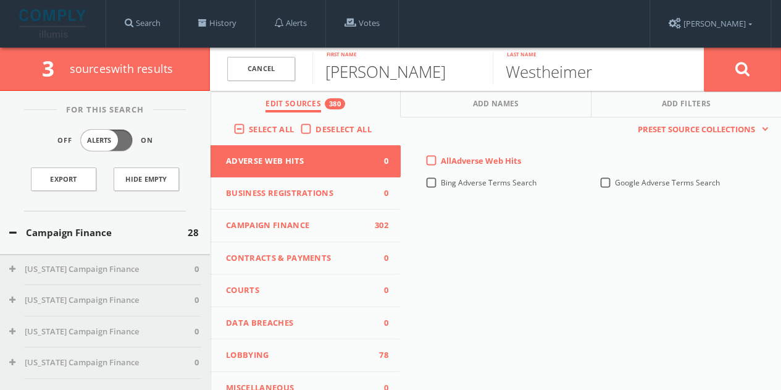
click at [347, 68] on input "[PERSON_NAME]" at bounding box center [402, 68] width 180 height 32
type input "[PERSON_NAME]"
click at [704, 47] on button at bounding box center [742, 69] width 77 height 44
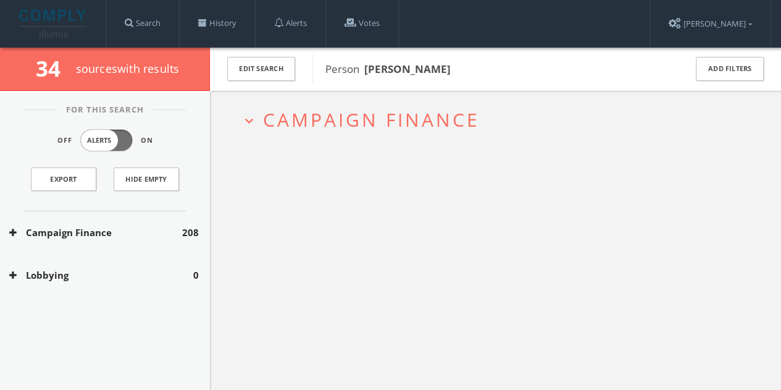
click at [84, 257] on div "Lobbying 0" at bounding box center [105, 275] width 210 height 43
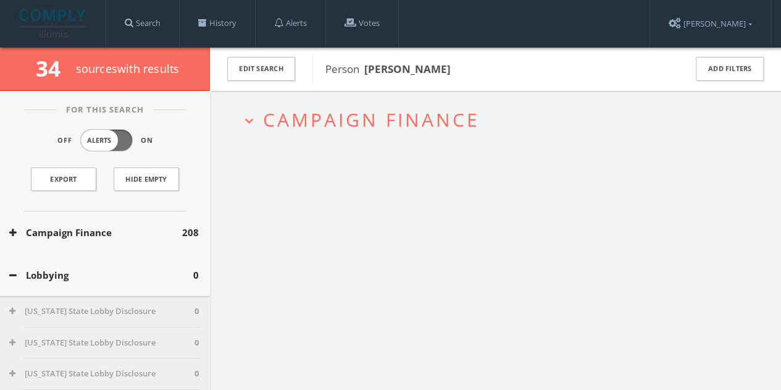
click at [93, 232] on button "Campaign Finance" at bounding box center [95, 232] width 173 height 14
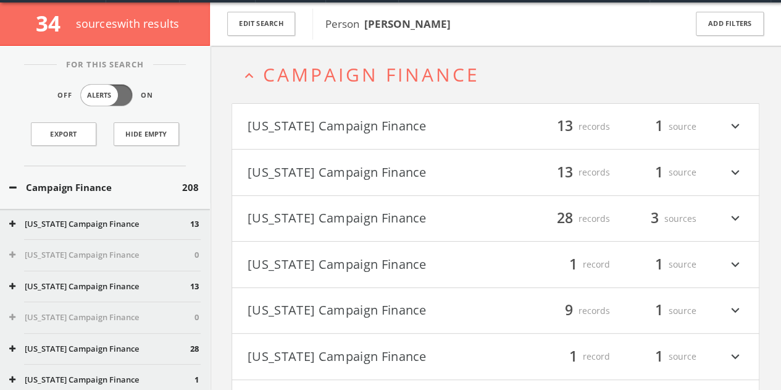
click at [320, 166] on button "[US_STATE] Campaign Finance" at bounding box center [372, 172] width 248 height 21
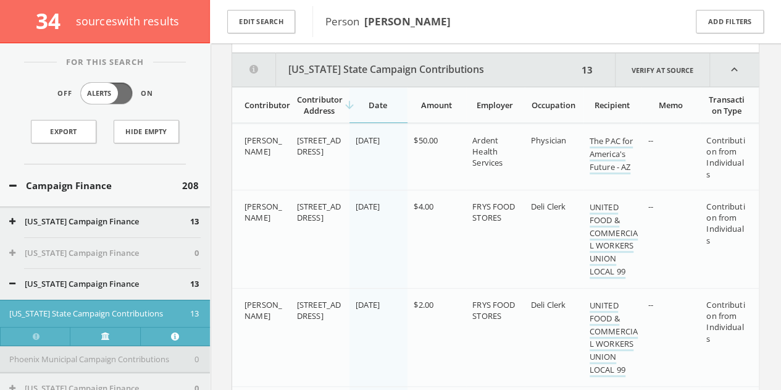
scroll to position [196, 0]
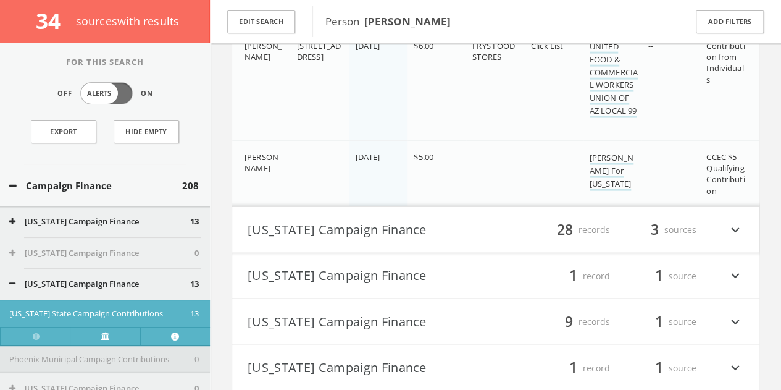
click at [359, 222] on button "[US_STATE] Campaign Finance" at bounding box center [372, 229] width 248 height 21
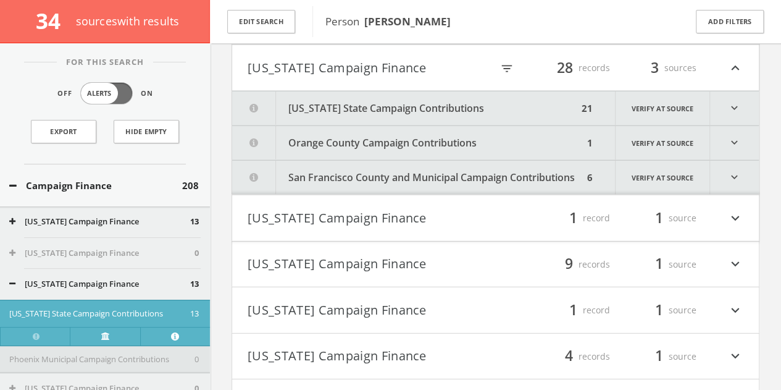
click at [452, 148] on button "Orange County Campaign Contributions" at bounding box center [407, 143] width 351 height 34
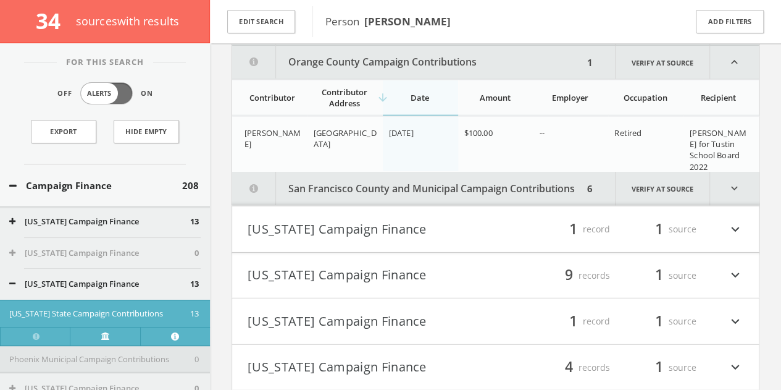
click at [426, 192] on button "San Francisco County and Municipal Campaign Contributions" at bounding box center [407, 189] width 351 height 34
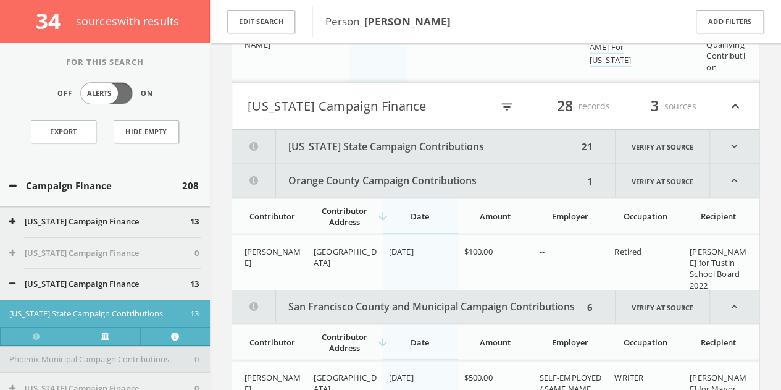
scroll to position [1310, 0]
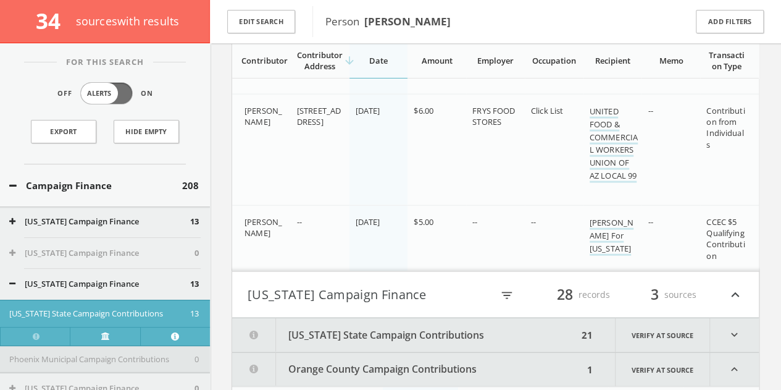
click at [423, 318] on button "[US_STATE] State Campaign Contributions" at bounding box center [405, 335] width 346 height 34
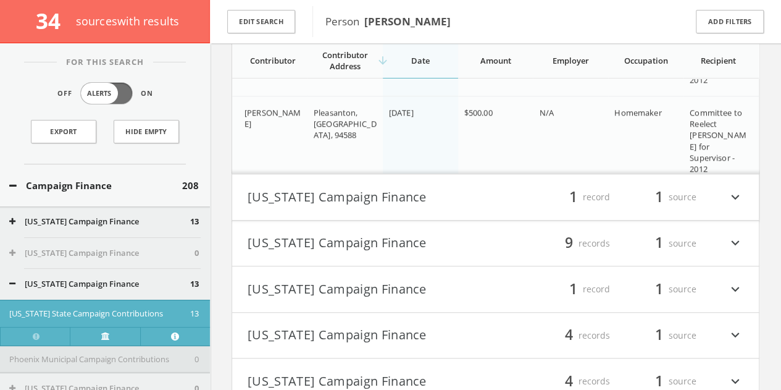
scroll to position [4893, 0]
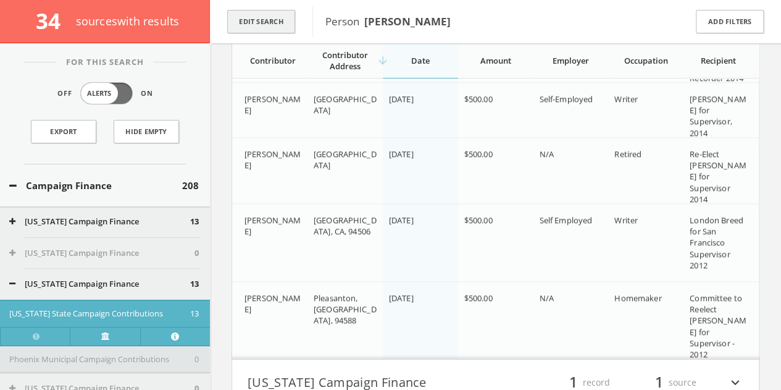
click at [280, 29] on button "Edit Search" at bounding box center [261, 22] width 68 height 24
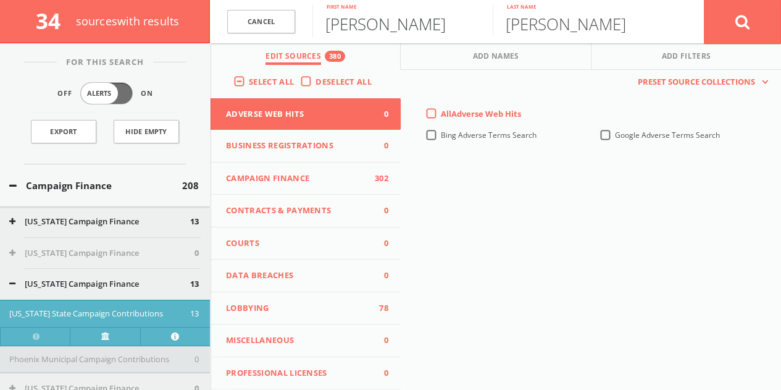
click at [383, 23] on input "[PERSON_NAME]" at bounding box center [402, 21] width 180 height 32
paste input "[PERSON_NAME] [PERSON_NAME]"
drag, startPoint x: 364, startPoint y: 30, endPoint x: 790, endPoint y: -6, distance: 427.5
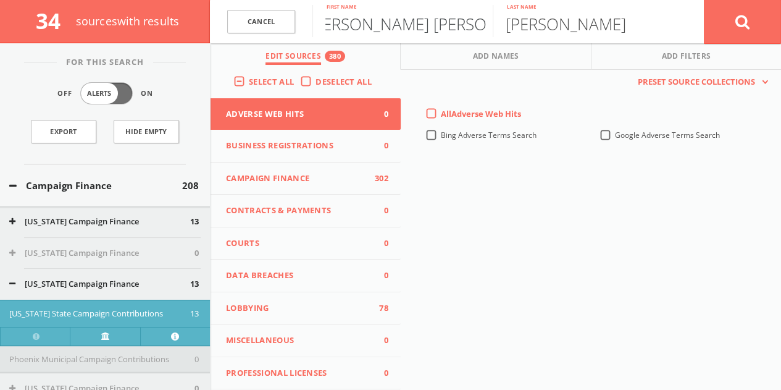
type input "[PERSON_NAME]"
paste input "[PERSON_NAME]"
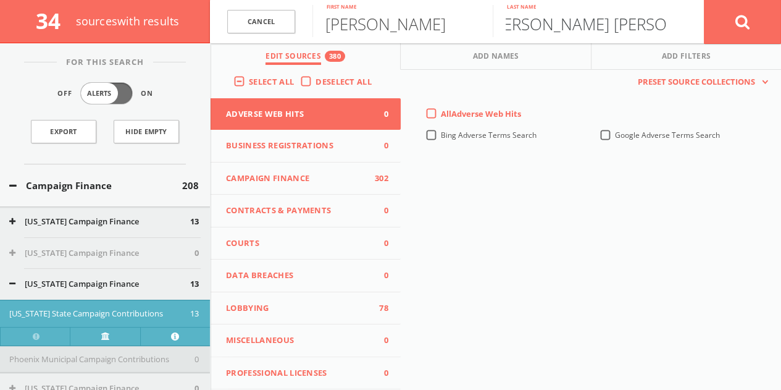
drag, startPoint x: 600, startPoint y: 23, endPoint x: 180, endPoint y: 30, distance: 420.5
click at [198, 27] on div "34 source s with results Cancel [PERSON_NAME] First name [PERSON_NAME] [PERSON_…" at bounding box center [390, 21] width 781 height 43
type input "[PERSON_NAME]"
click at [704, 0] on button at bounding box center [742, 21] width 77 height 44
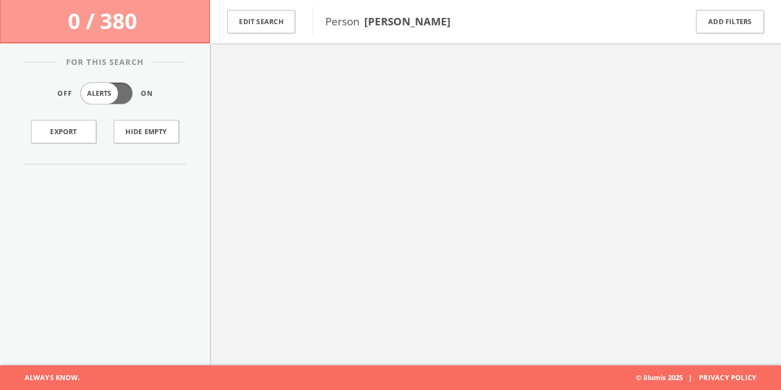
scroll to position [72, 0]
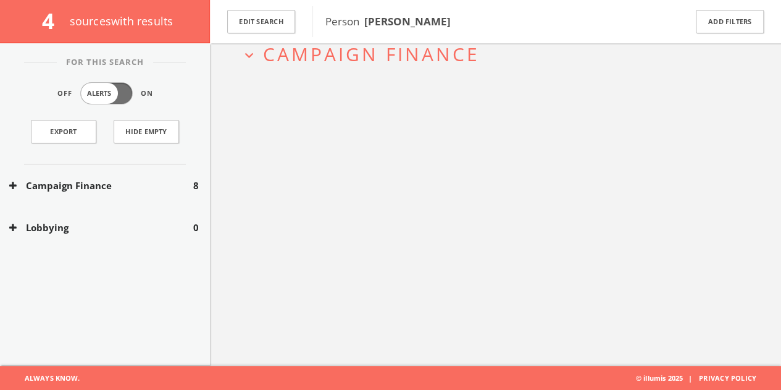
click at [179, 181] on button "Campaign Finance" at bounding box center [101, 185] width 184 height 14
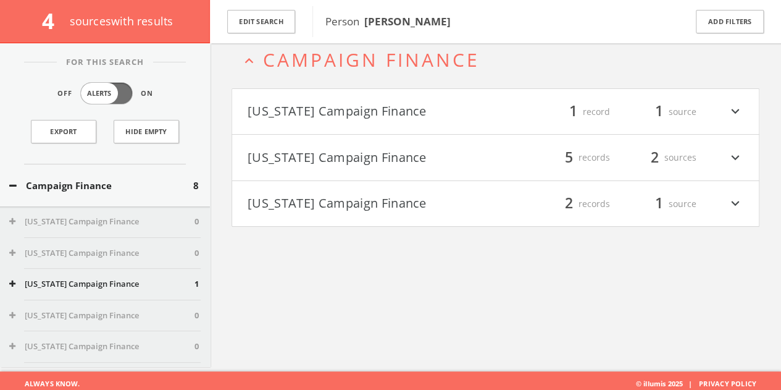
click at [358, 117] on button "[US_STATE] Campaign Finance" at bounding box center [372, 111] width 248 height 21
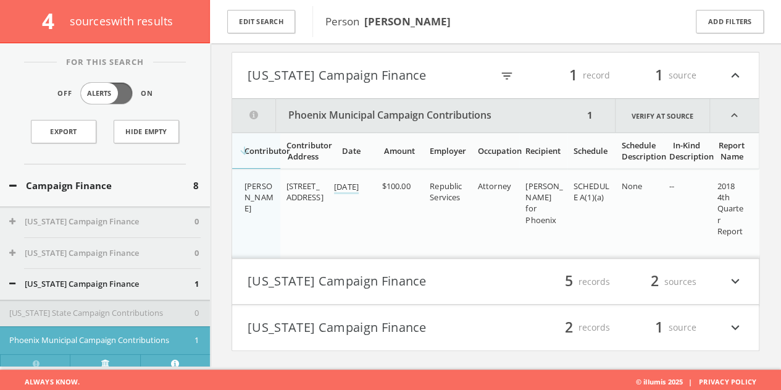
scroll to position [104, 0]
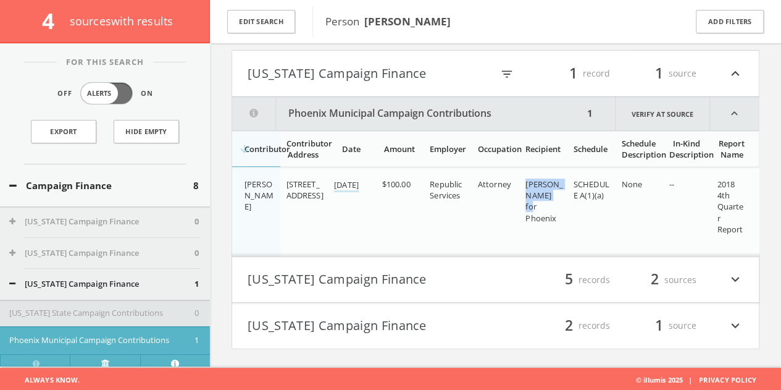
drag, startPoint x: 525, startPoint y: 183, endPoint x: 553, endPoint y: 193, distance: 29.7
click at [562, 194] on div "[PERSON_NAME] for Phoenix" at bounding box center [544, 200] width 38 height 45
click at [466, 283] on button "[US_STATE] Campaign Finance" at bounding box center [372, 279] width 248 height 21
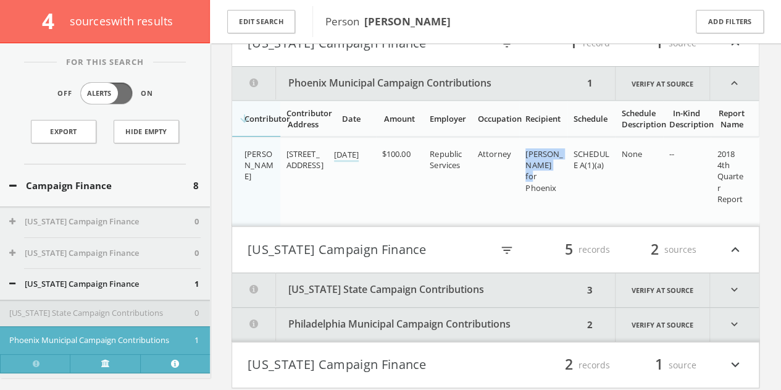
scroll to position [173, 0]
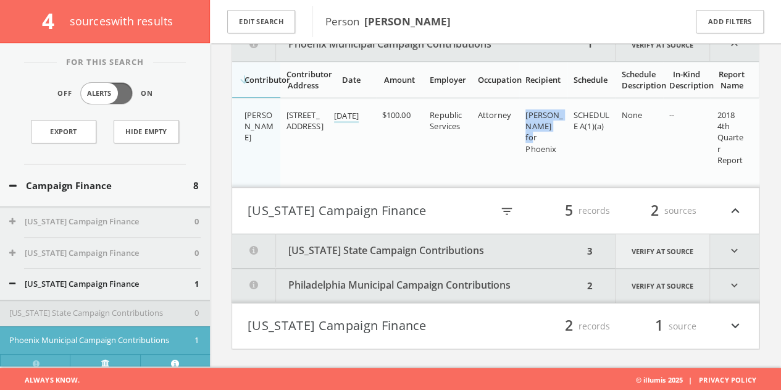
click at [657, 260] on link "Verify at source" at bounding box center [662, 251] width 95 height 34
click at [573, 249] on button "[US_STATE] State Campaign Contributions" at bounding box center [407, 251] width 351 height 34
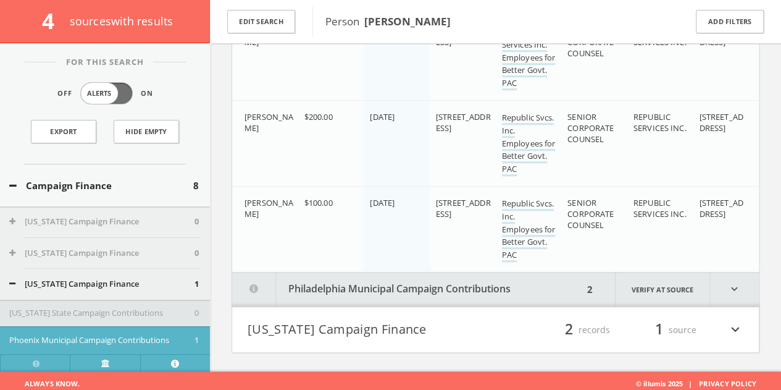
scroll to position [467, 0]
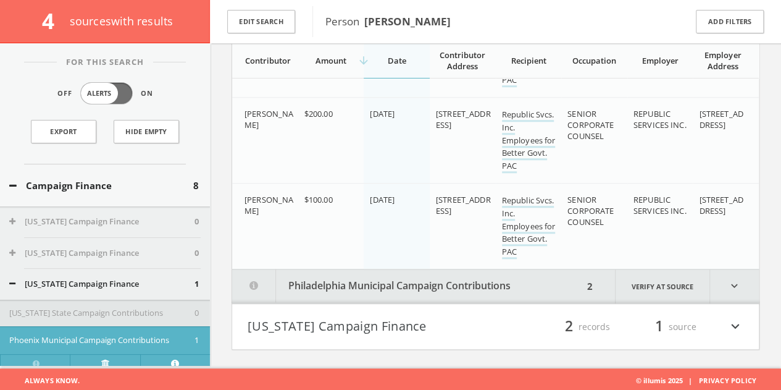
click at [493, 269] on button "Philadelphia Municipal Campaign Contributions" at bounding box center [407, 286] width 351 height 34
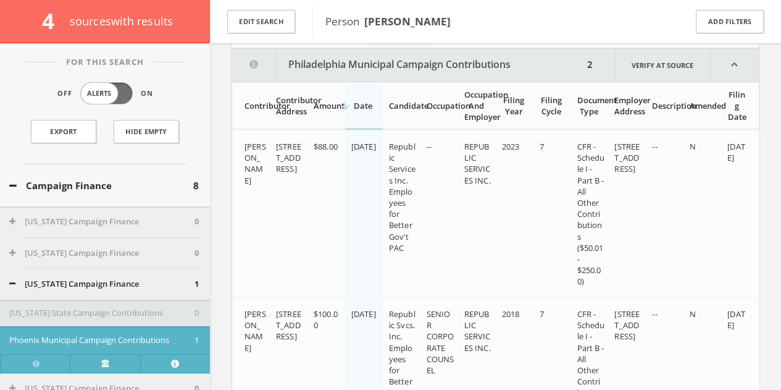
scroll to position [690, 0]
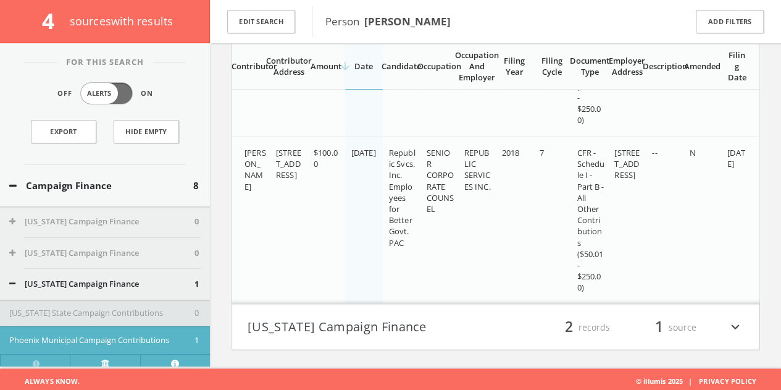
click at [503, 330] on div "filter_list 2 records 1 source expand_more" at bounding box center [620, 326] width 248 height 21
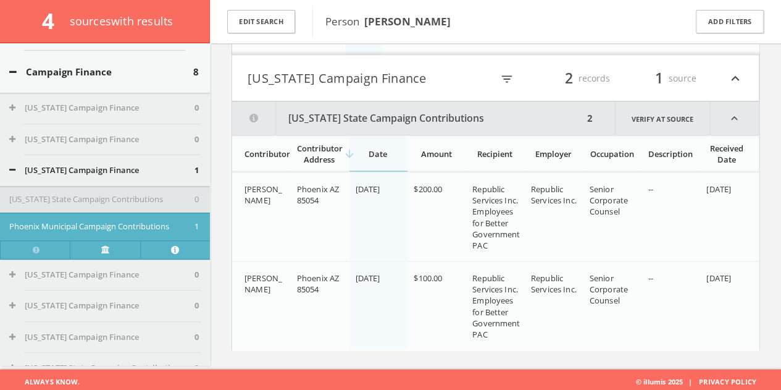
scroll to position [62, 0]
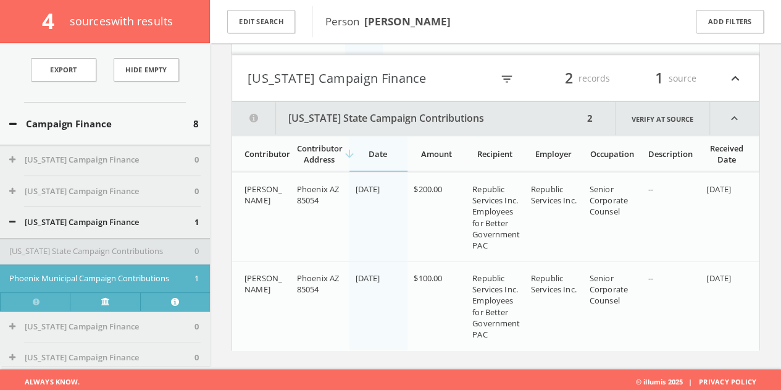
click at [115, 222] on button "[US_STATE] Campaign Finance" at bounding box center [101, 222] width 185 height 12
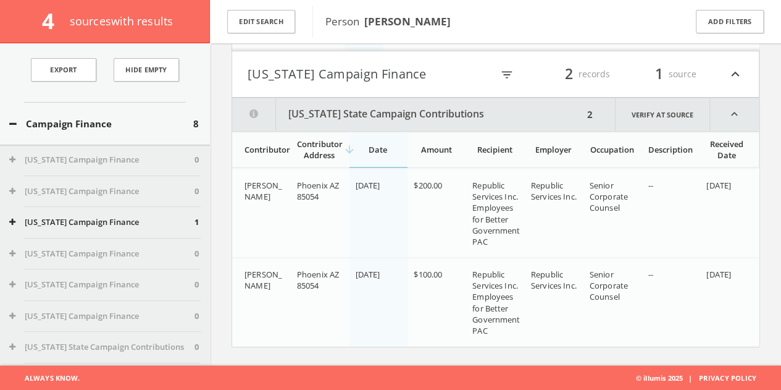
scroll to position [938, 0]
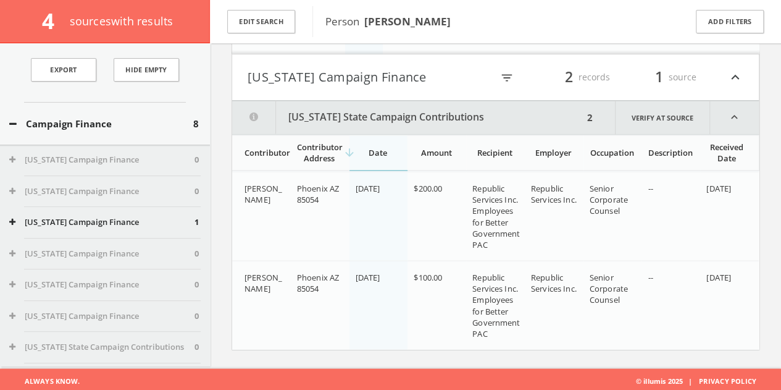
click at [83, 118] on button "Campaign Finance" at bounding box center [101, 124] width 184 height 14
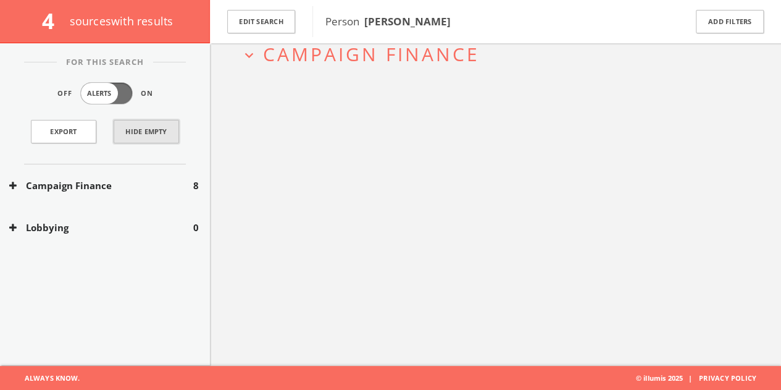
click at [152, 139] on button "Hide Empty" at bounding box center [146, 131] width 65 height 23
click at [137, 181] on button "Campaign Finance" at bounding box center [101, 185] width 184 height 14
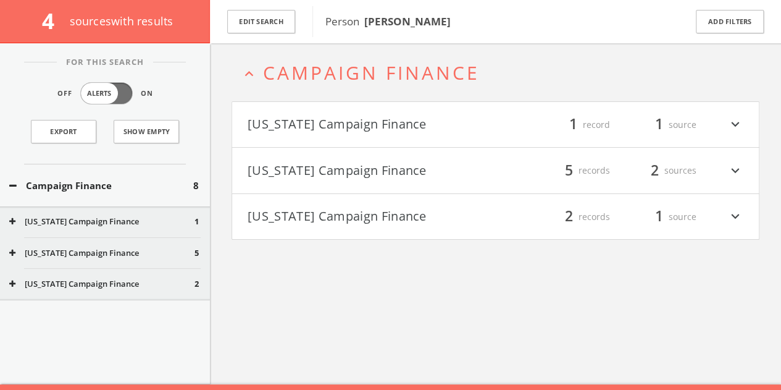
click at [350, 230] on h4 "[US_STATE] Campaign Finance filter_list 2 records 1 source expand_more" at bounding box center [495, 217] width 527 height 46
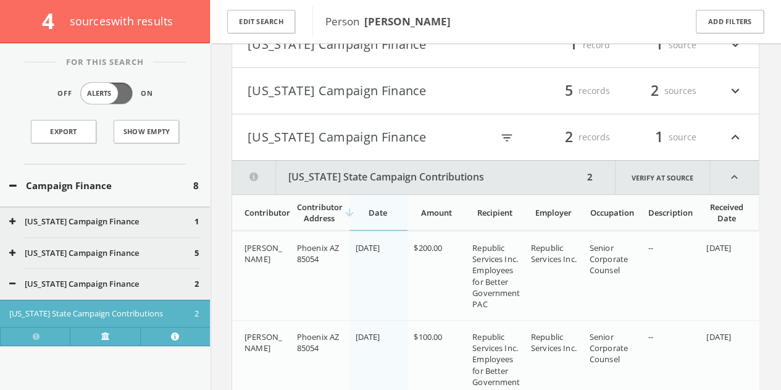
scroll to position [193, 0]
click at [344, 146] on button "[US_STATE] Campaign Finance" at bounding box center [370, 138] width 244 height 21
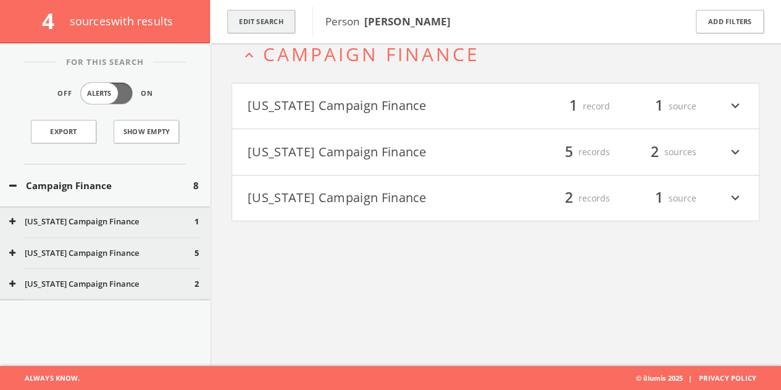
click at [275, 25] on button "Edit Search" at bounding box center [261, 22] width 68 height 24
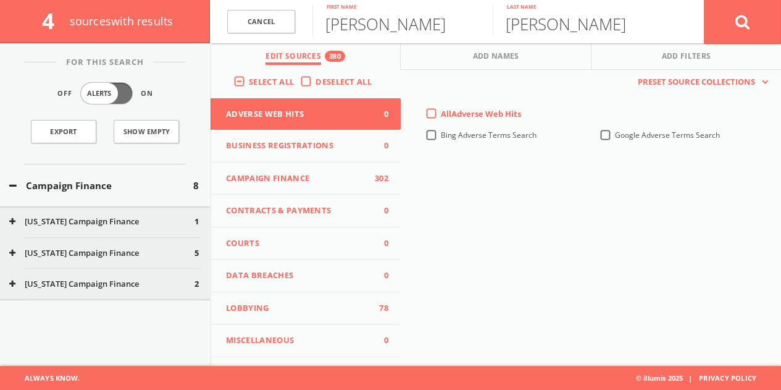
click at [342, 20] on input "[PERSON_NAME]" at bounding box center [402, 21] width 180 height 32
click at [342, 19] on input "[PERSON_NAME]" at bounding box center [402, 21] width 180 height 32
type input "[PERSON_NAME]"
type input "Grovert"
click at [704, 0] on button at bounding box center [742, 21] width 77 height 44
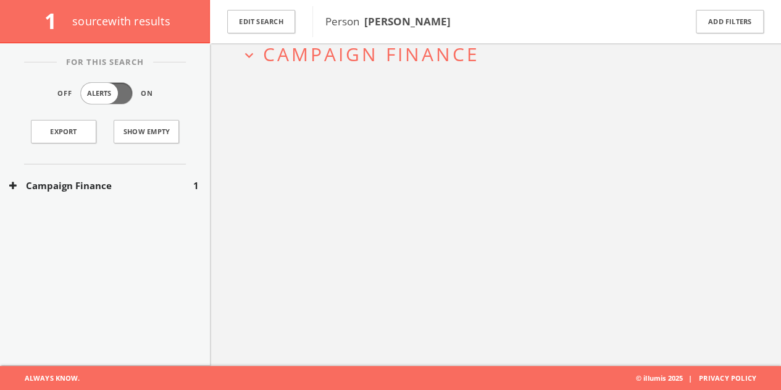
click at [146, 199] on div "Campaign Finance 1" at bounding box center [105, 185] width 210 height 43
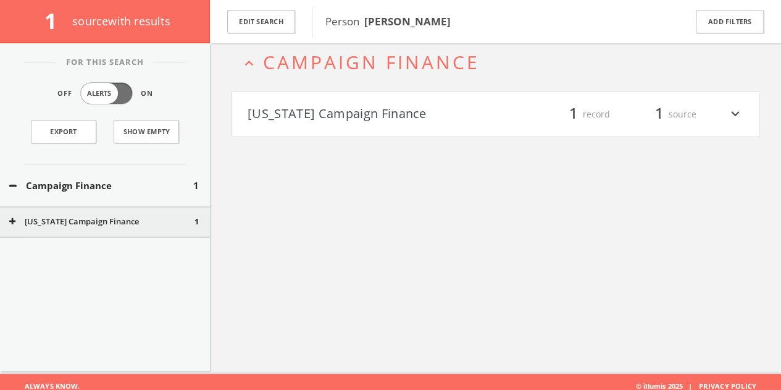
click at [332, 99] on h4 "[US_STATE] Campaign Finance filter_list 1 record 1 source expand_more" at bounding box center [495, 114] width 527 height 46
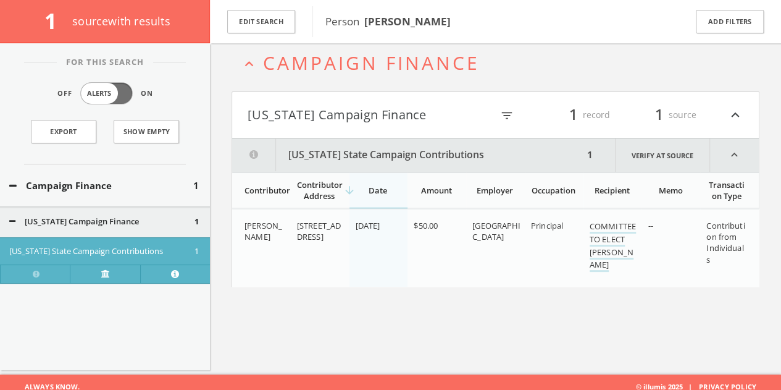
scroll to position [72, 0]
